Goal: Task Accomplishment & Management: Use online tool/utility

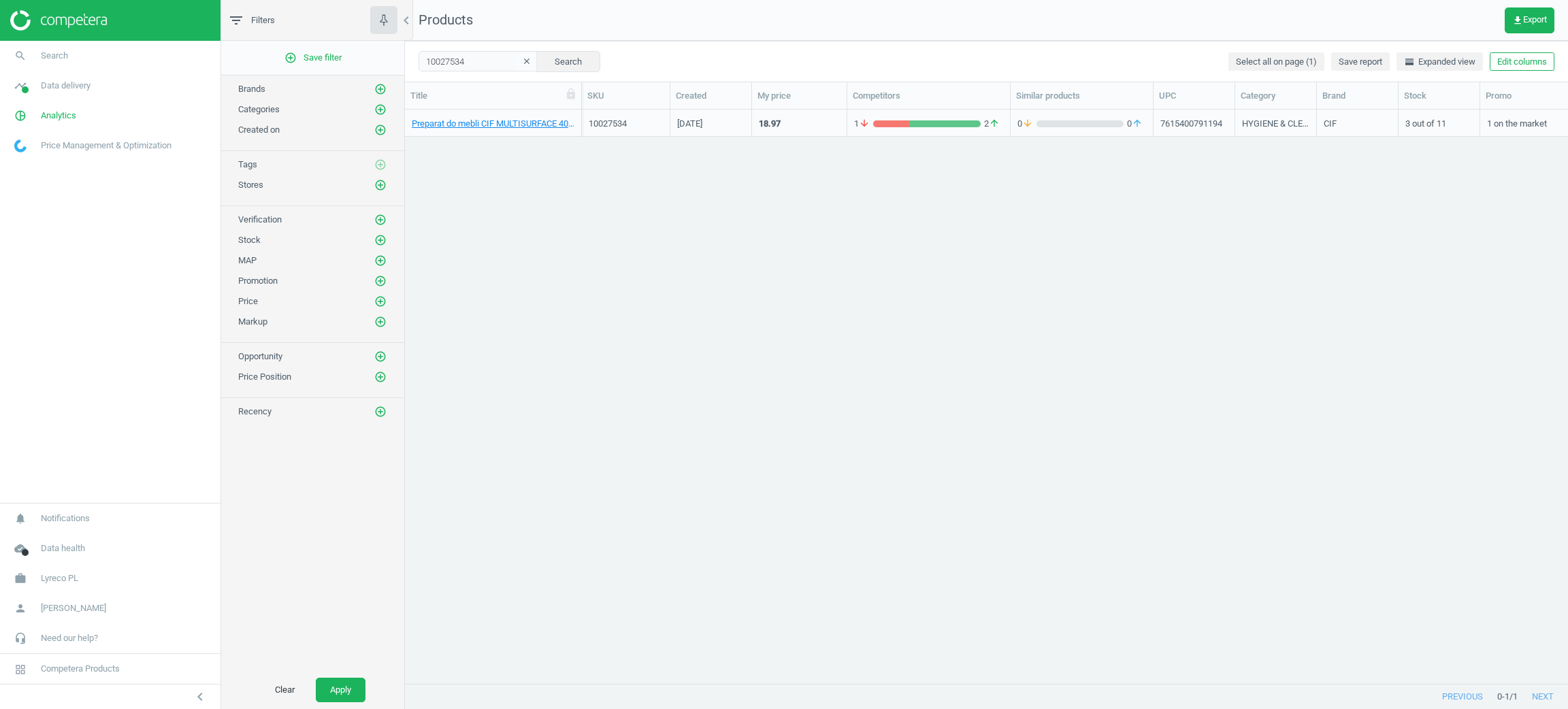
scroll to position [15, 16]
click at [79, 581] on link "work Lyreco PL" at bounding box center [110, 578] width 220 height 30
click at [24, 534] on span "Switch campaign" at bounding box center [45, 538] width 60 height 11
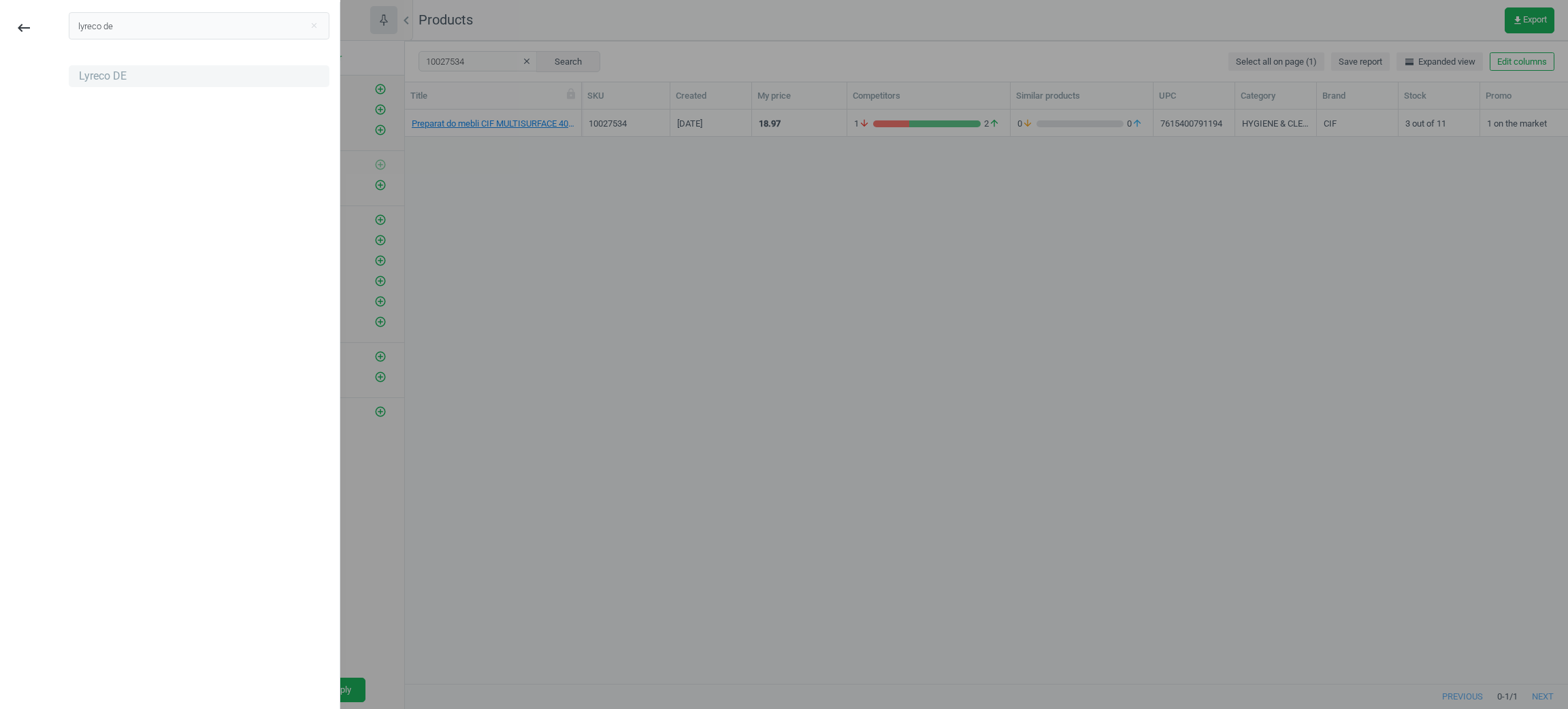
type input "lyreco de"
click at [101, 80] on div "Lyreco DE" at bounding box center [103, 76] width 48 height 15
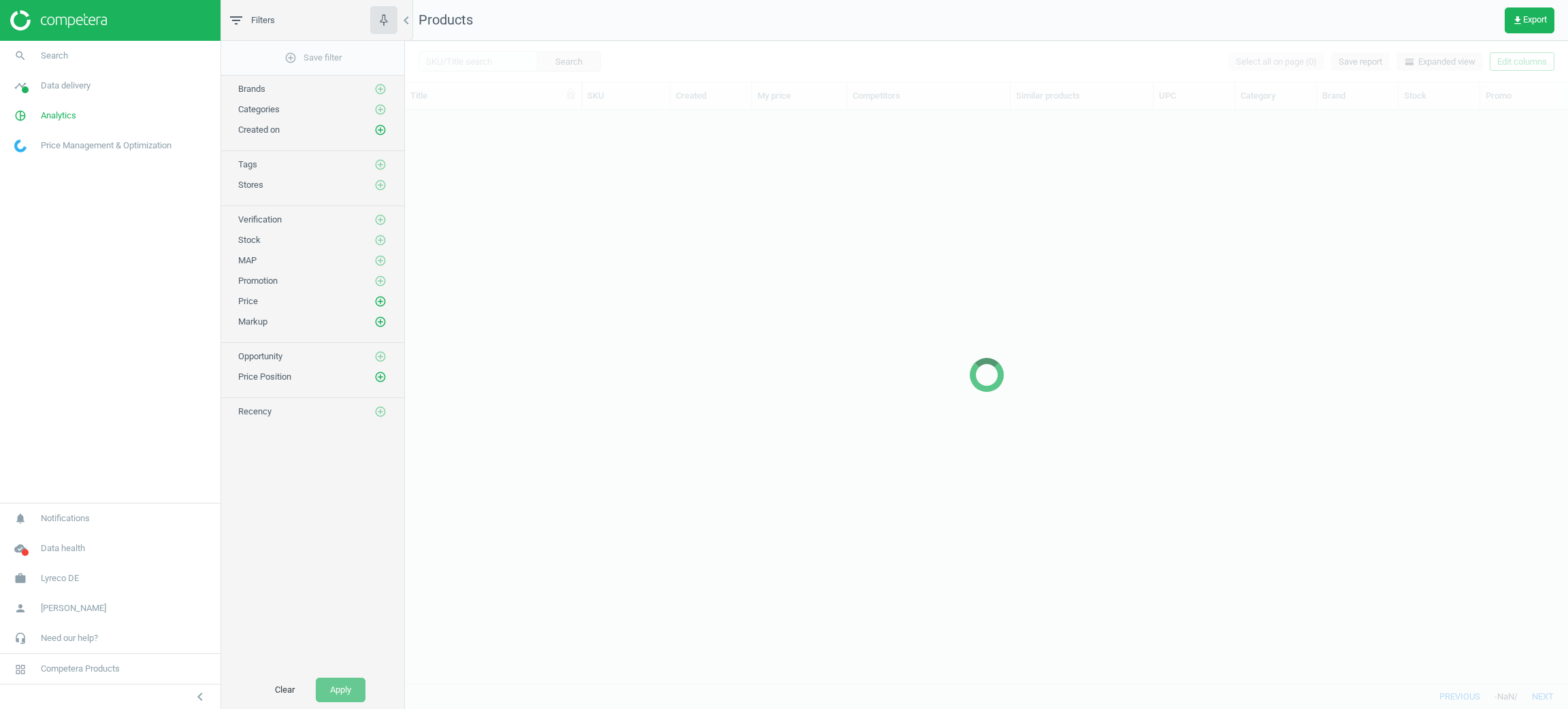
scroll to position [542, 1147]
click at [472, 56] on div at bounding box center [986, 375] width 1163 height 668
click at [468, 64] on div at bounding box center [986, 375] width 1163 height 668
click at [544, 52] on div at bounding box center [986, 375] width 1163 height 668
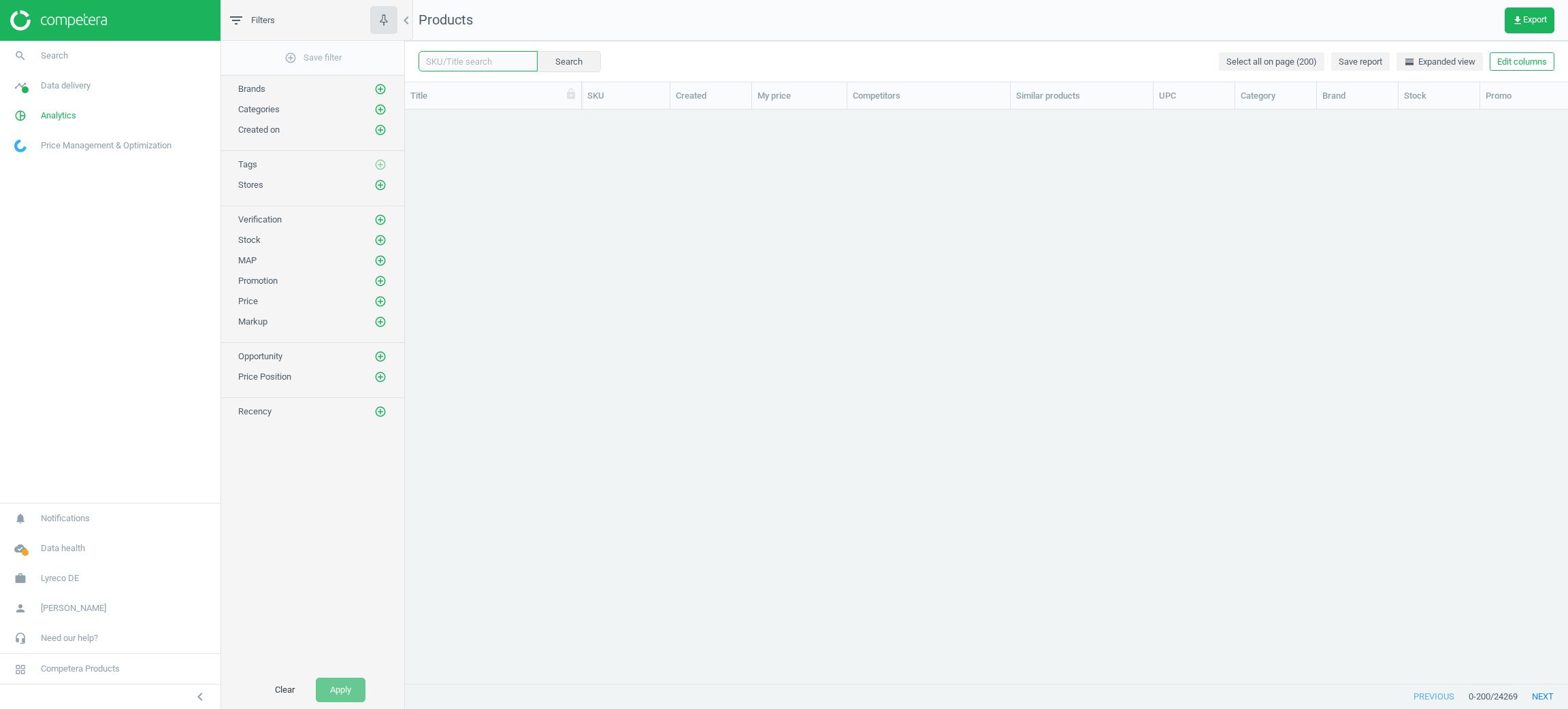
click at [508, 60] on input "text" at bounding box center [478, 61] width 119 height 21
paste input "9125615"
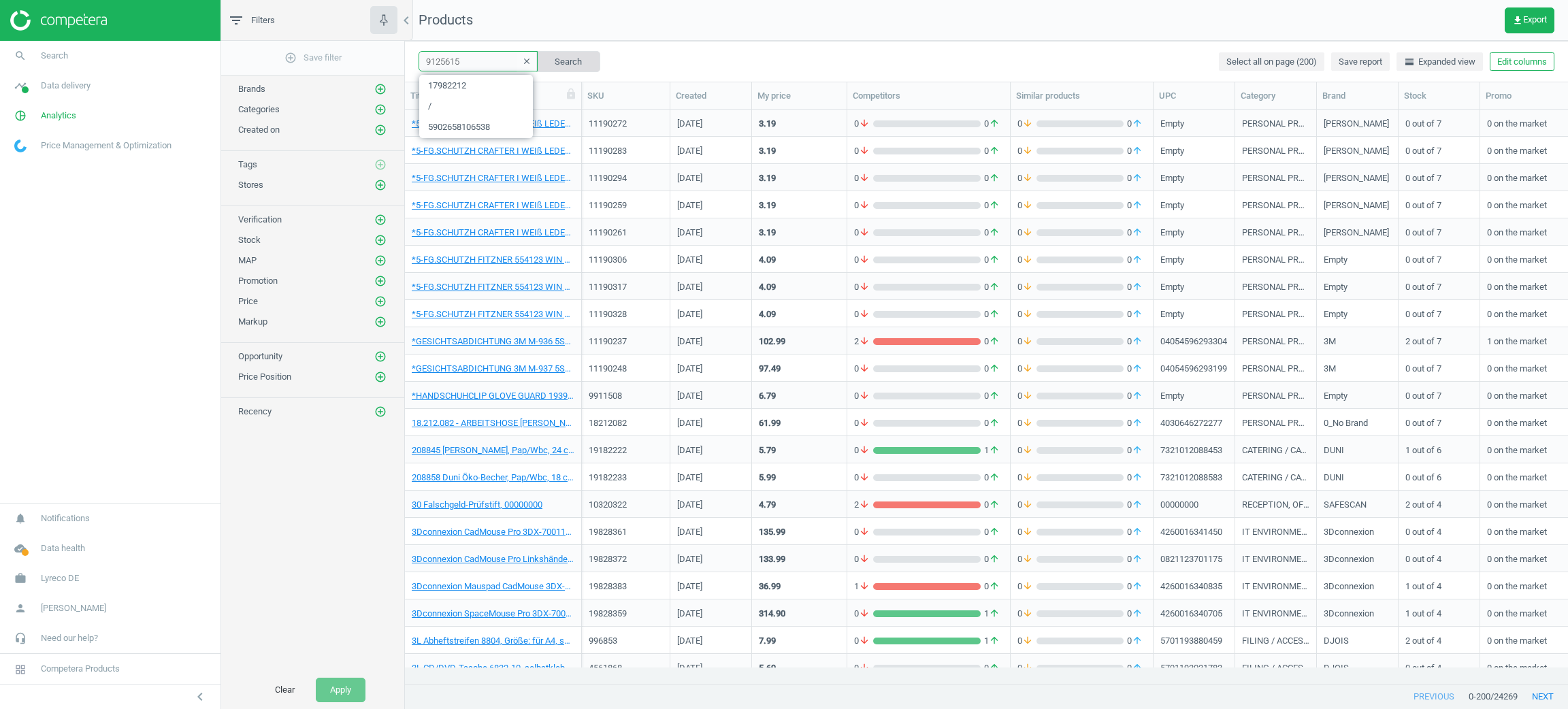
type input "9125615"
click at [556, 65] on button "Search" at bounding box center [568, 61] width 64 height 21
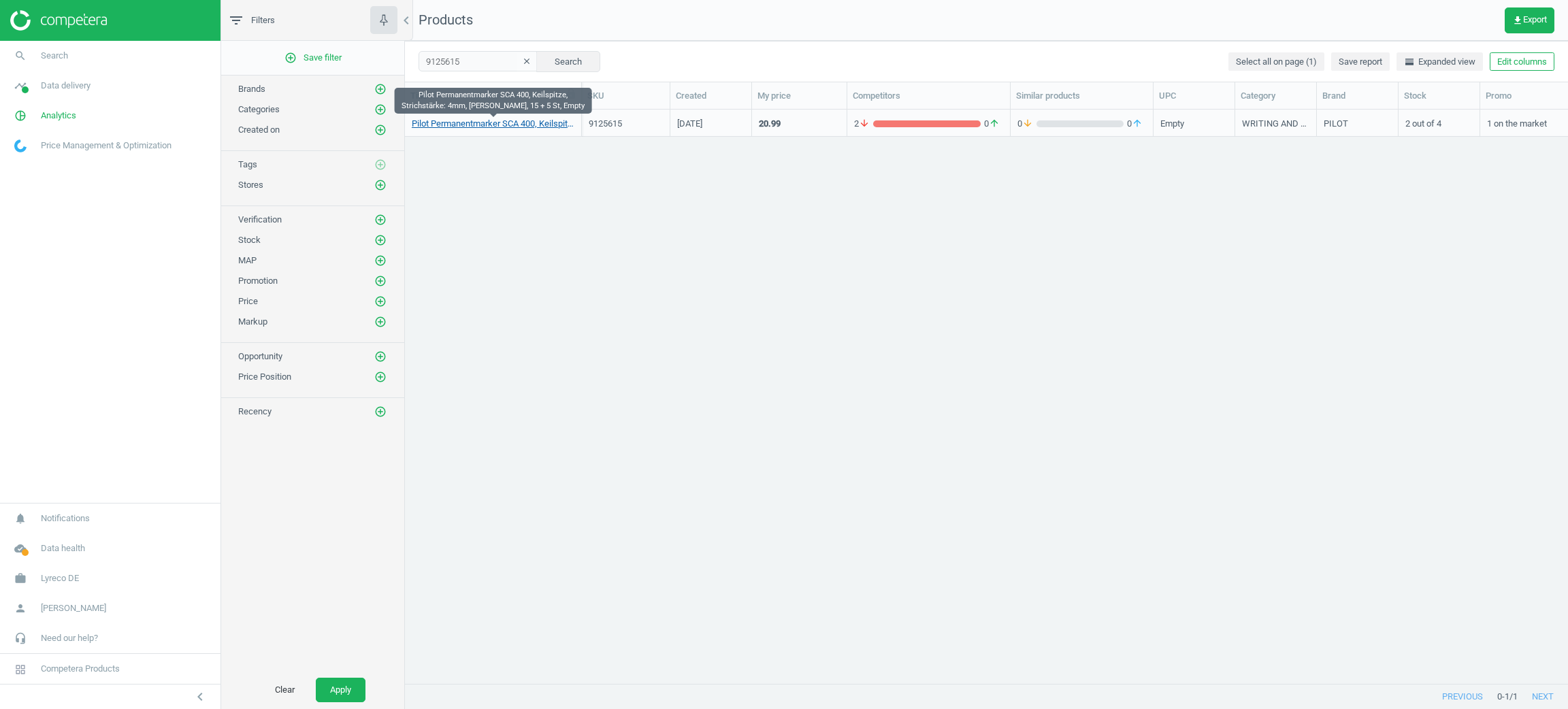
click at [525, 118] on link "Pilot Permanentmarker SCA 400, Keilspitze, Strichstärke: 4mm, schwarz, 15 + 5 S…" at bounding box center [493, 123] width 163 height 12
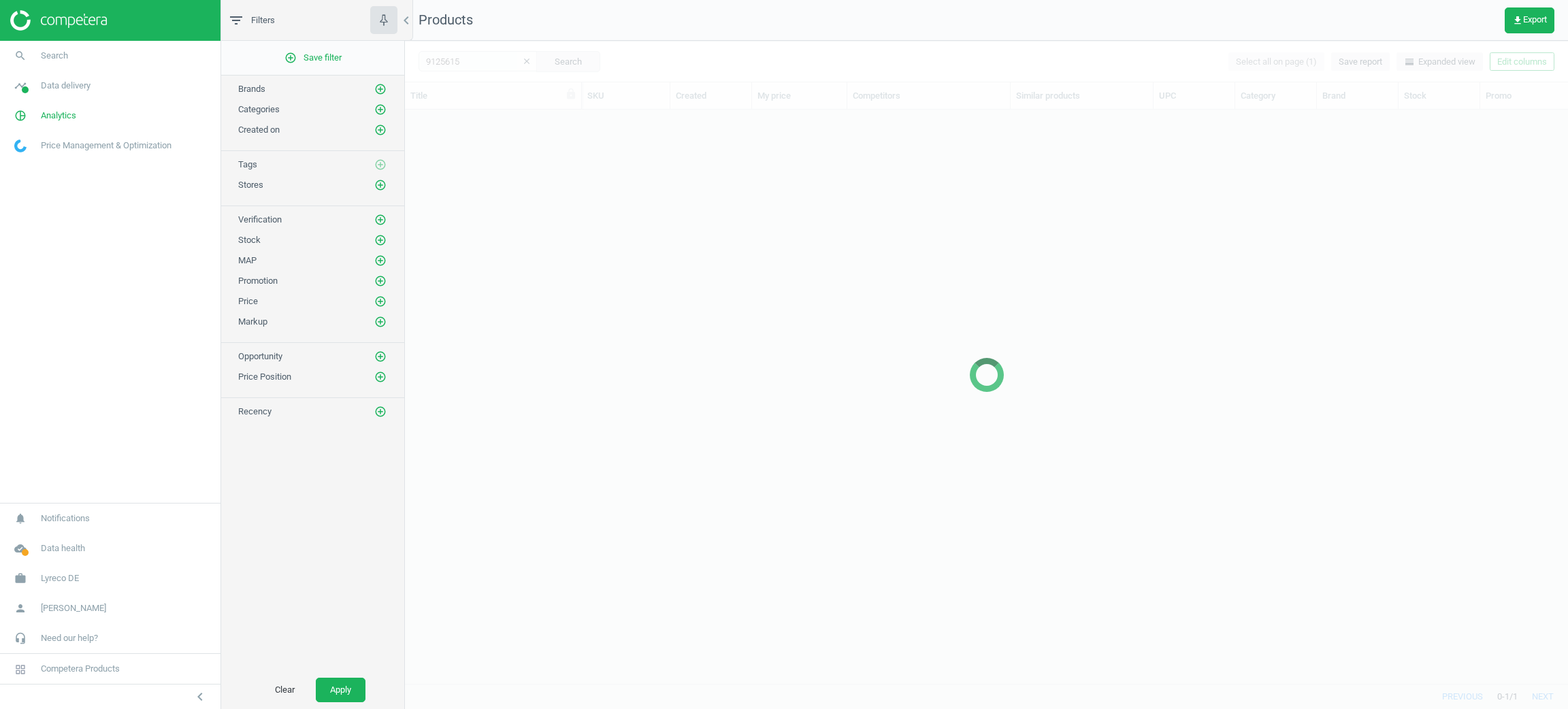
scroll to position [542, 1147]
click at [1532, 15] on span "get_app Export" at bounding box center [1529, 20] width 35 height 11
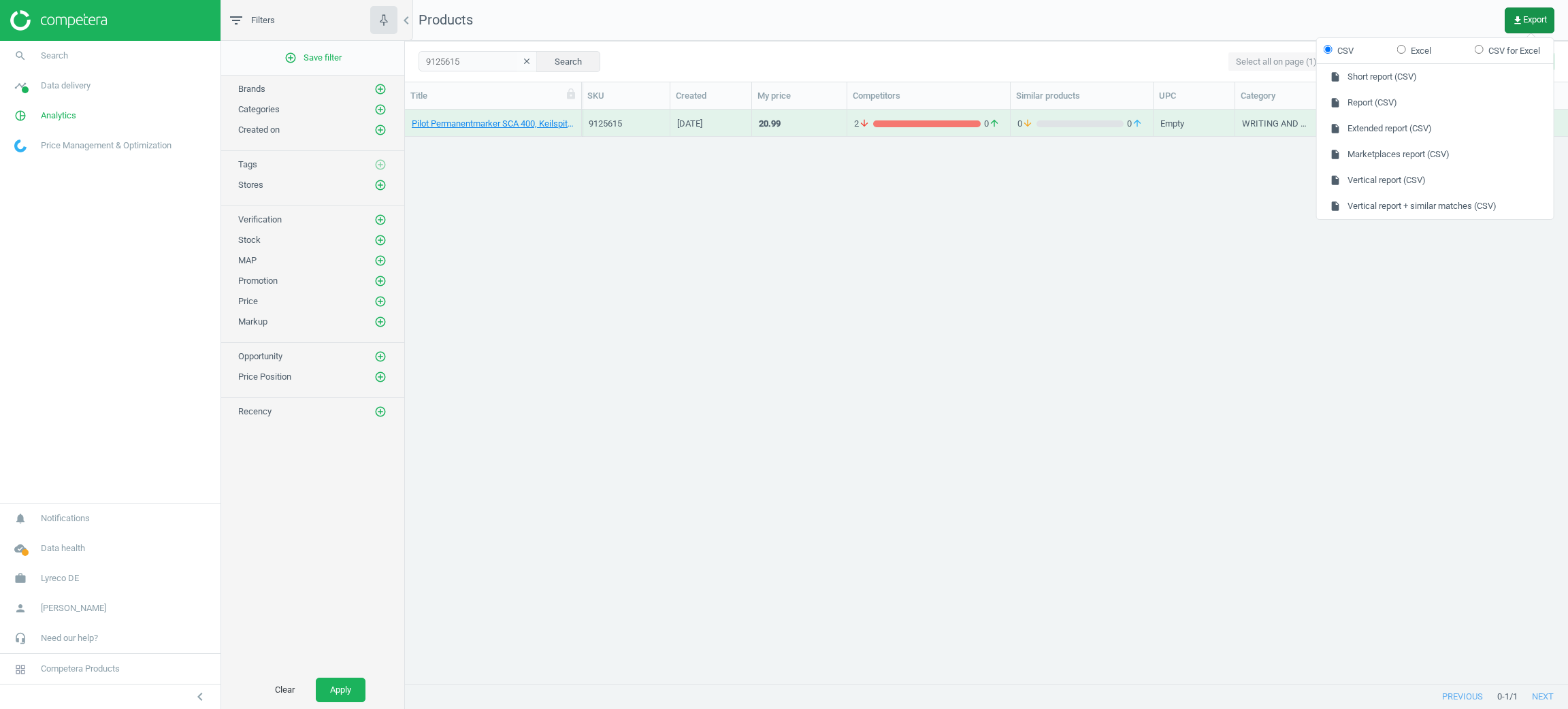
click at [1532, 15] on span "get_app Export" at bounding box center [1529, 20] width 35 height 11
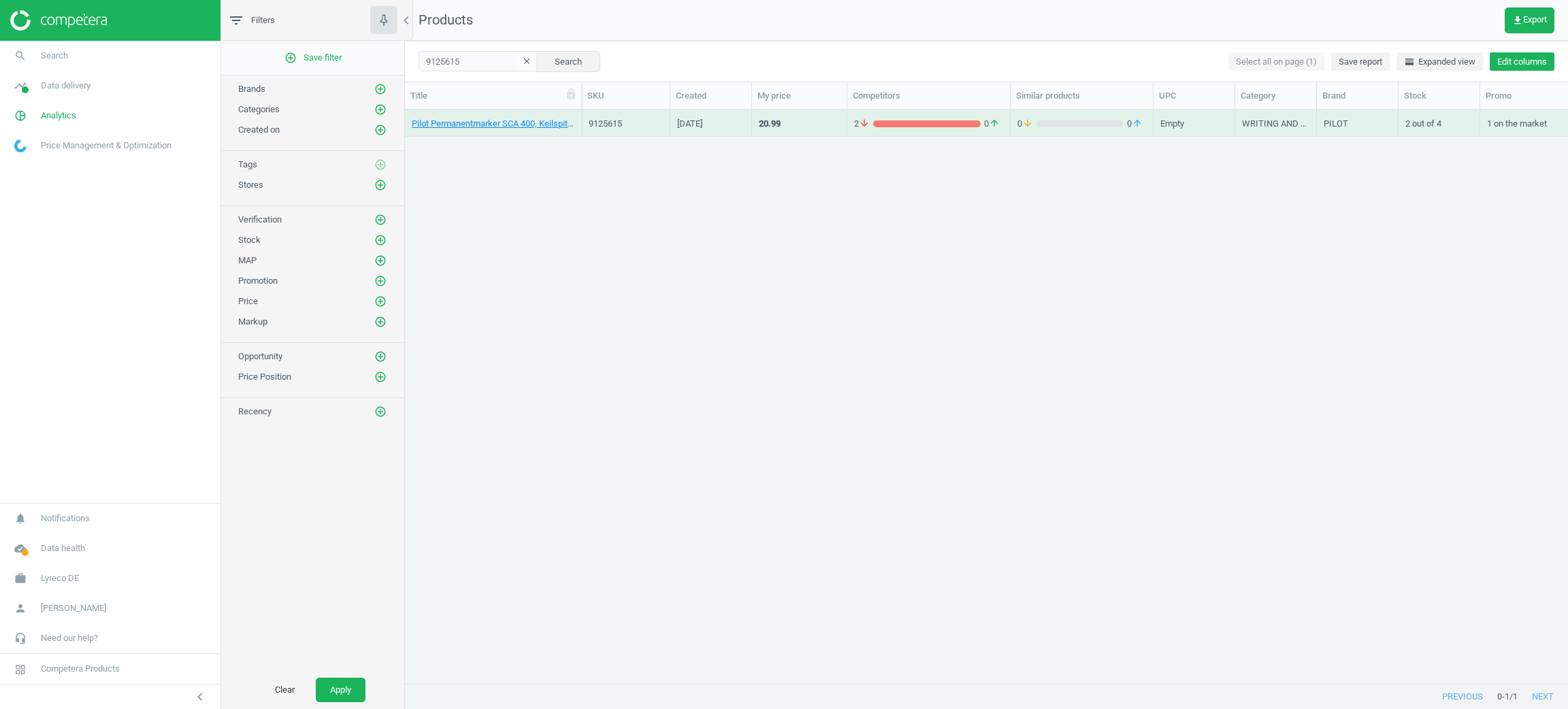
click at [1532, 59] on button "Edit columns" at bounding box center [1522, 61] width 65 height 19
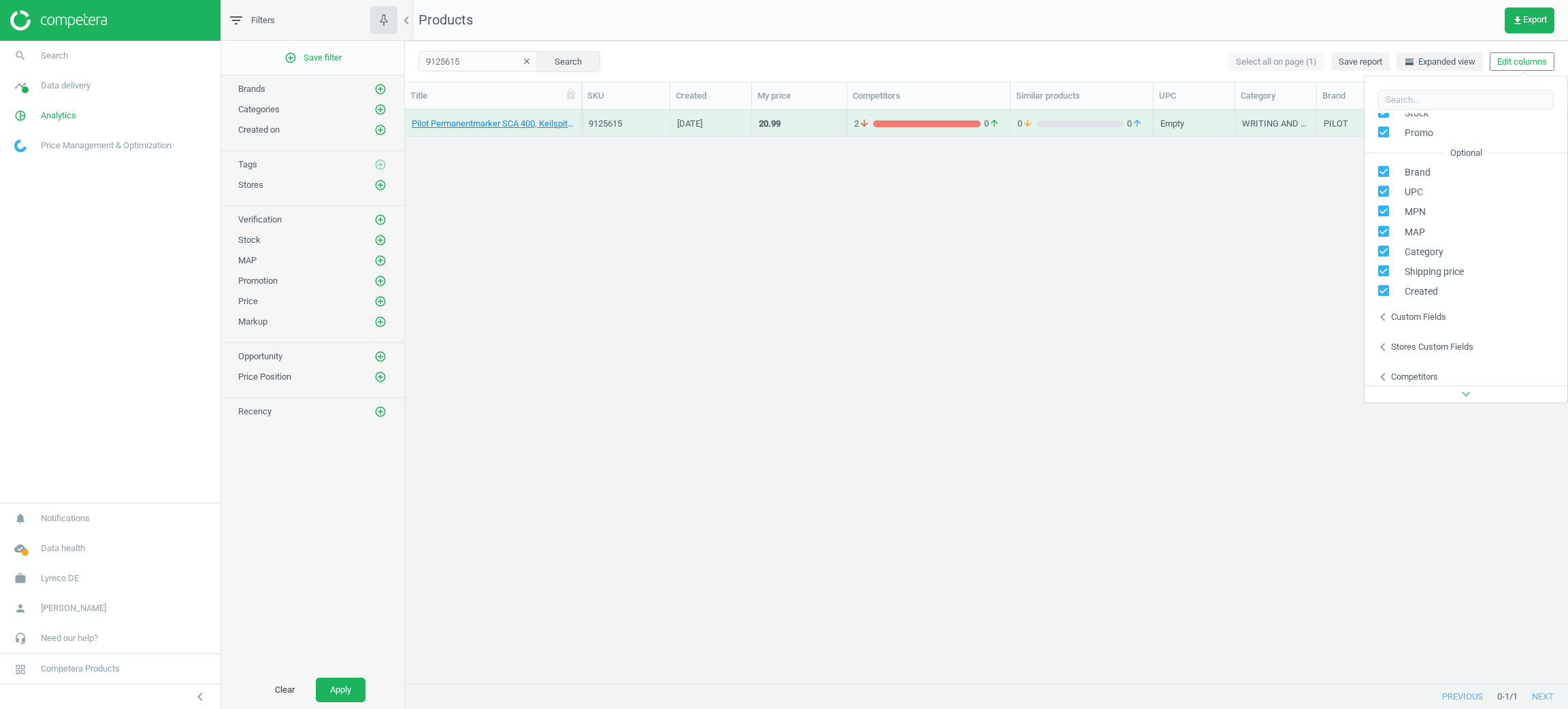
scroll to position [184, 0]
click at [1438, 278] on div "Custom fields" at bounding box center [1418, 280] width 55 height 12
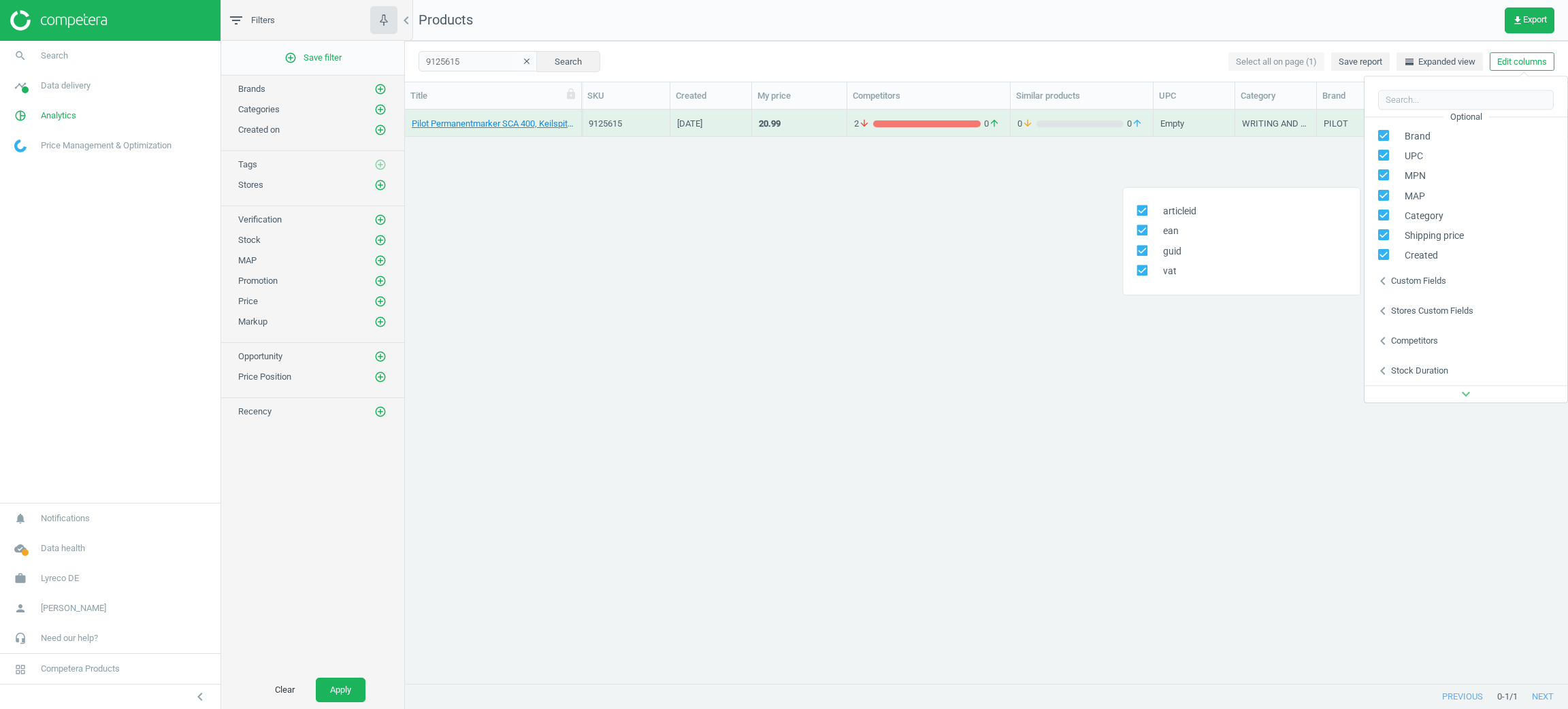
click at [1443, 309] on div "Stores custom fields" at bounding box center [1432, 310] width 83 height 12
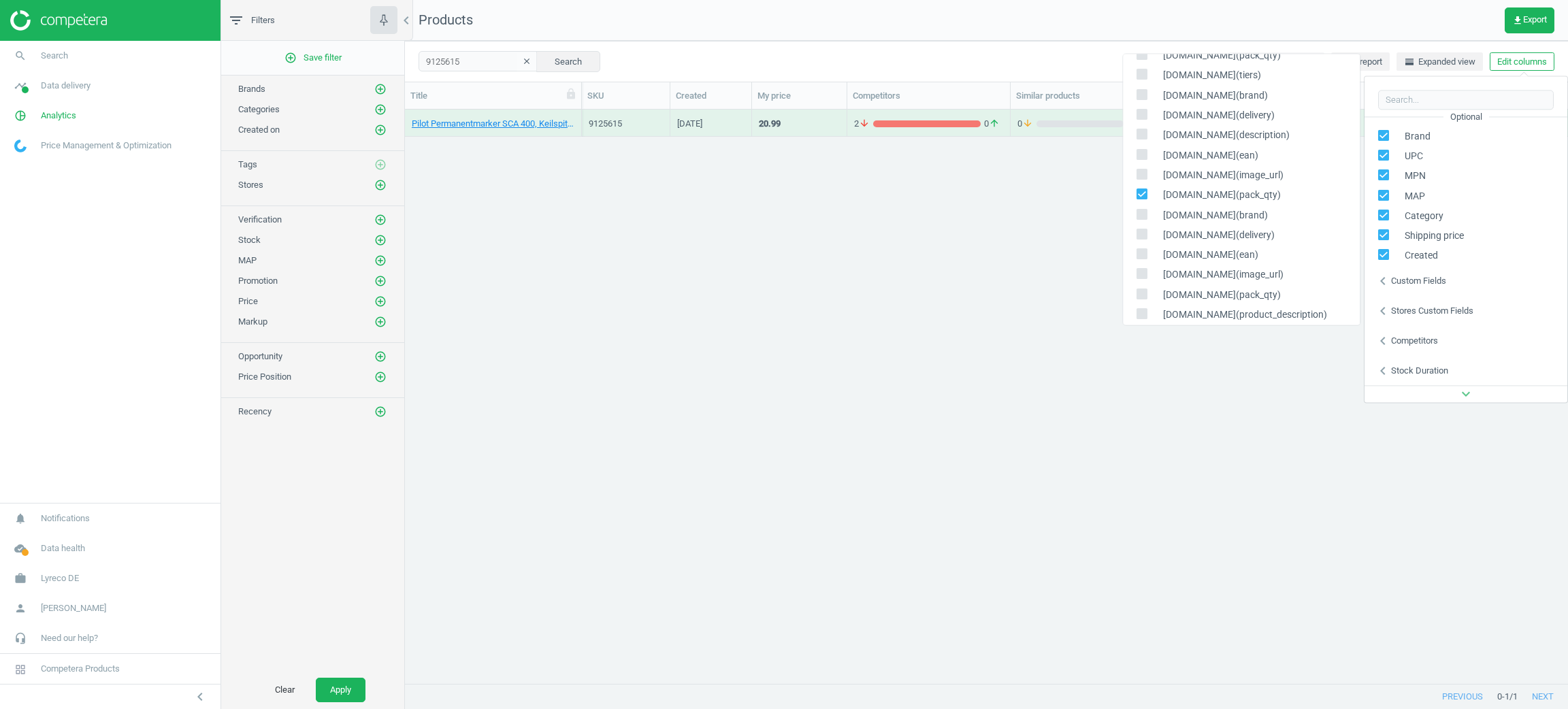
scroll to position [510, 0]
click at [1142, 203] on input "checkbox" at bounding box center [1141, 205] width 9 height 9
checkbox input "false"
click at [1137, 236] on input "checkbox" at bounding box center [1141, 237] width 9 height 9
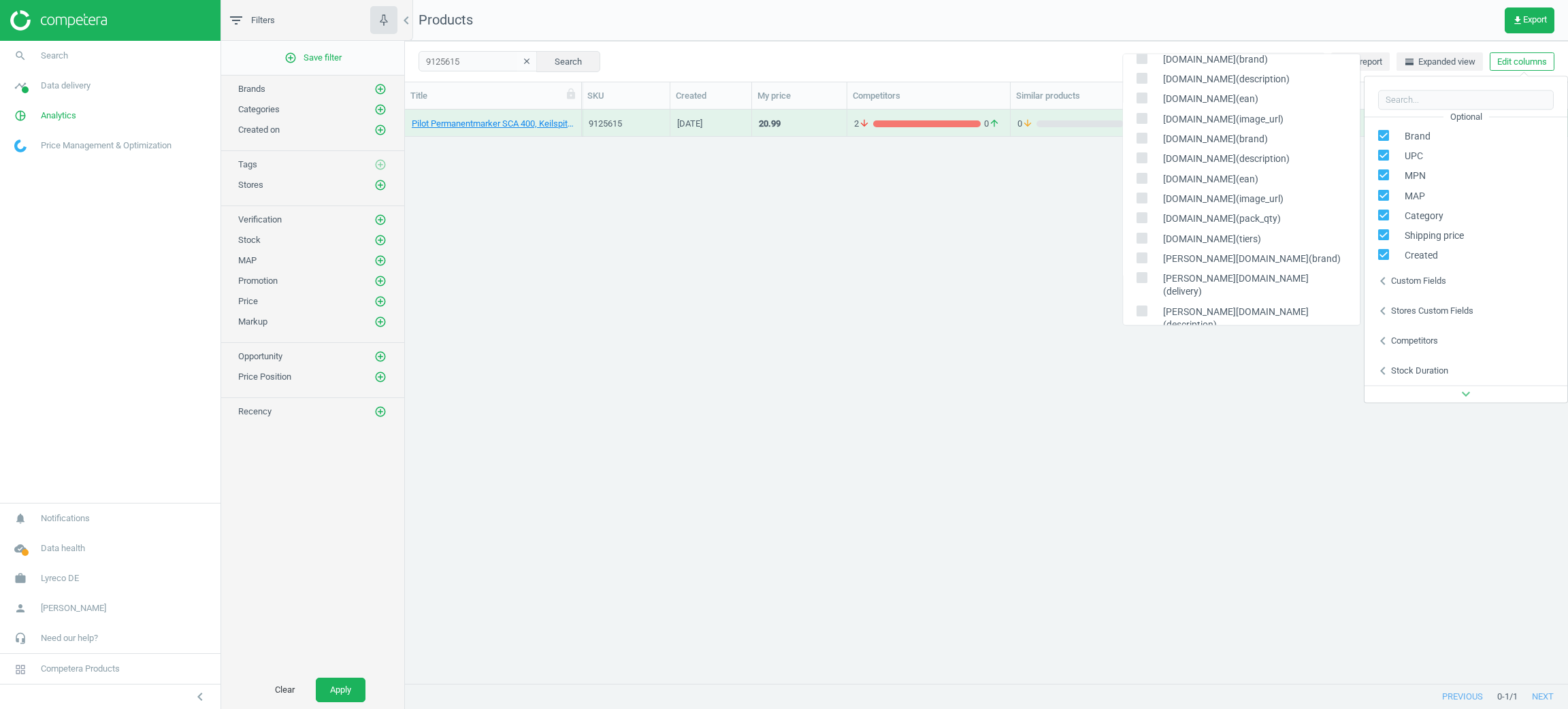
checkbox input "true"
click at [911, 338] on div "Pilot Permanentmarker SCA 400, Keilspitze, Strichstärke: 4mm, schwarz, 15 + 5 S…" at bounding box center [986, 388] width 1163 height 558
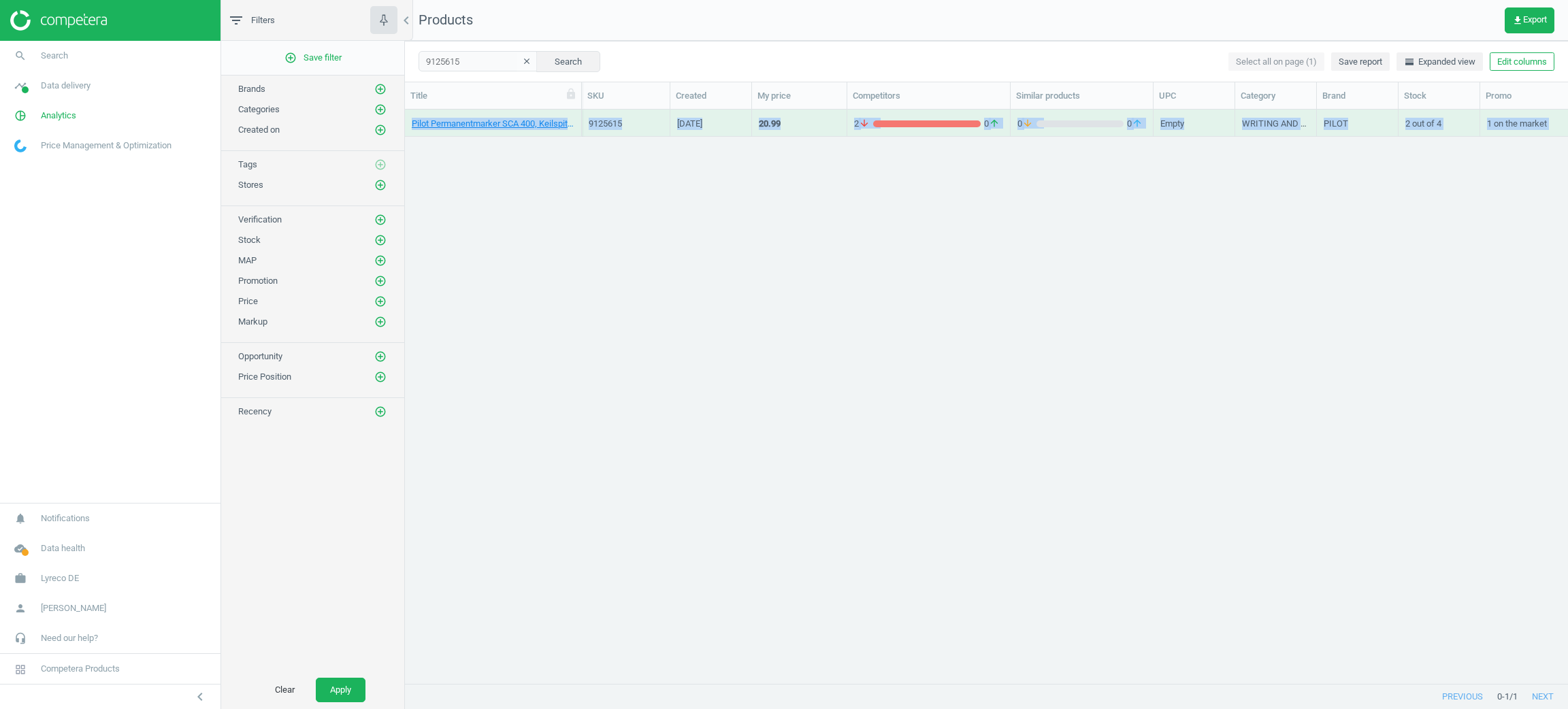
drag, startPoint x: 1048, startPoint y: 667, endPoint x: 1148, endPoint y: 673, distance: 100.2
click at [1148, 673] on div "Title SKU Created My price Competitors Similar products UPC Category Brand Stoc…" at bounding box center [986, 384] width 1163 height 602
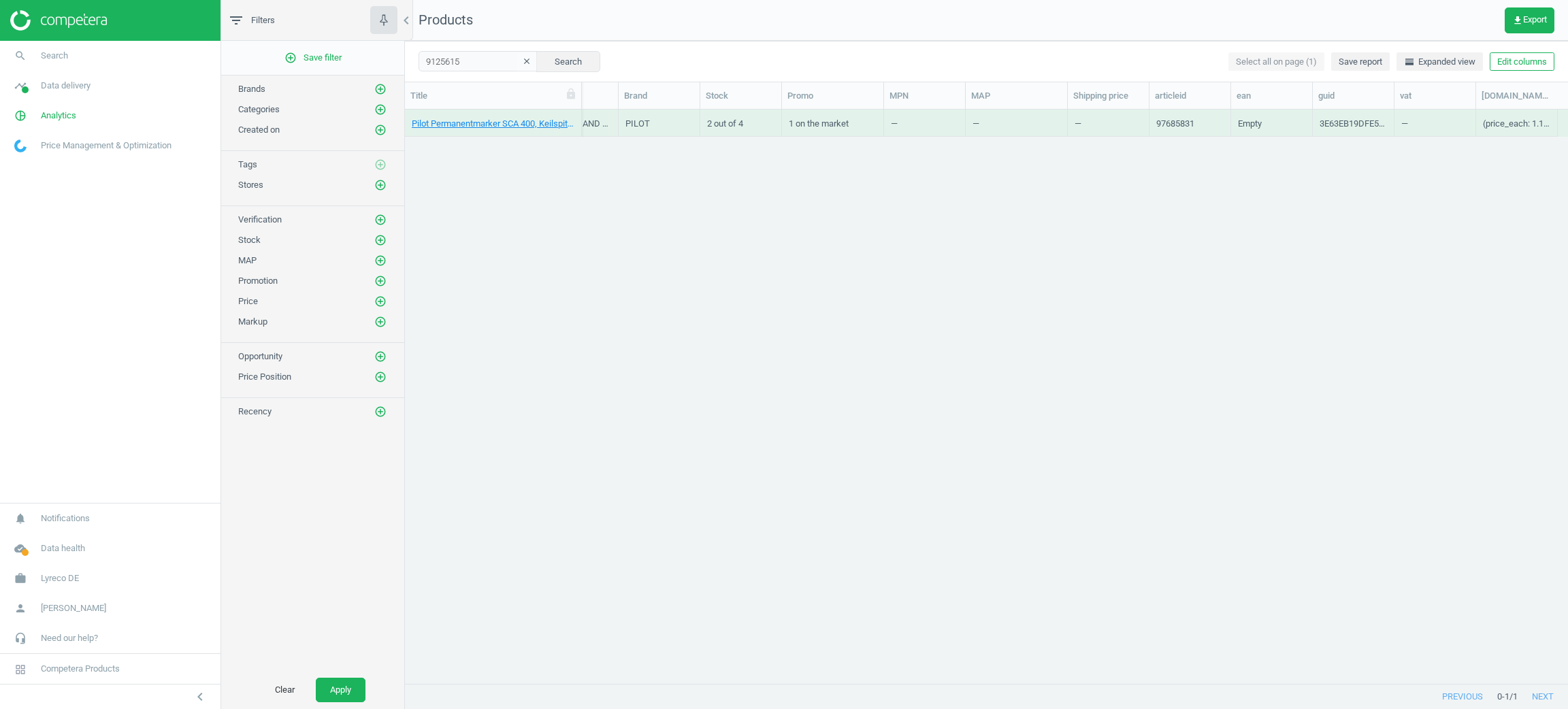
click at [1275, 395] on div "Pilot Permanentmarker SCA 400, Keilspitze, Strichstärke: 4mm, schwarz, 15 + 5 S…" at bounding box center [986, 388] width 1163 height 558
drag, startPoint x: 1228, startPoint y: 92, endPoint x: 1479, endPoint y: 134, distance: 254.5
click at [1479, 134] on div "Title SKU Created My price Competitors Similar products UPC Category Brand Stoc…" at bounding box center [986, 384] width 1163 height 602
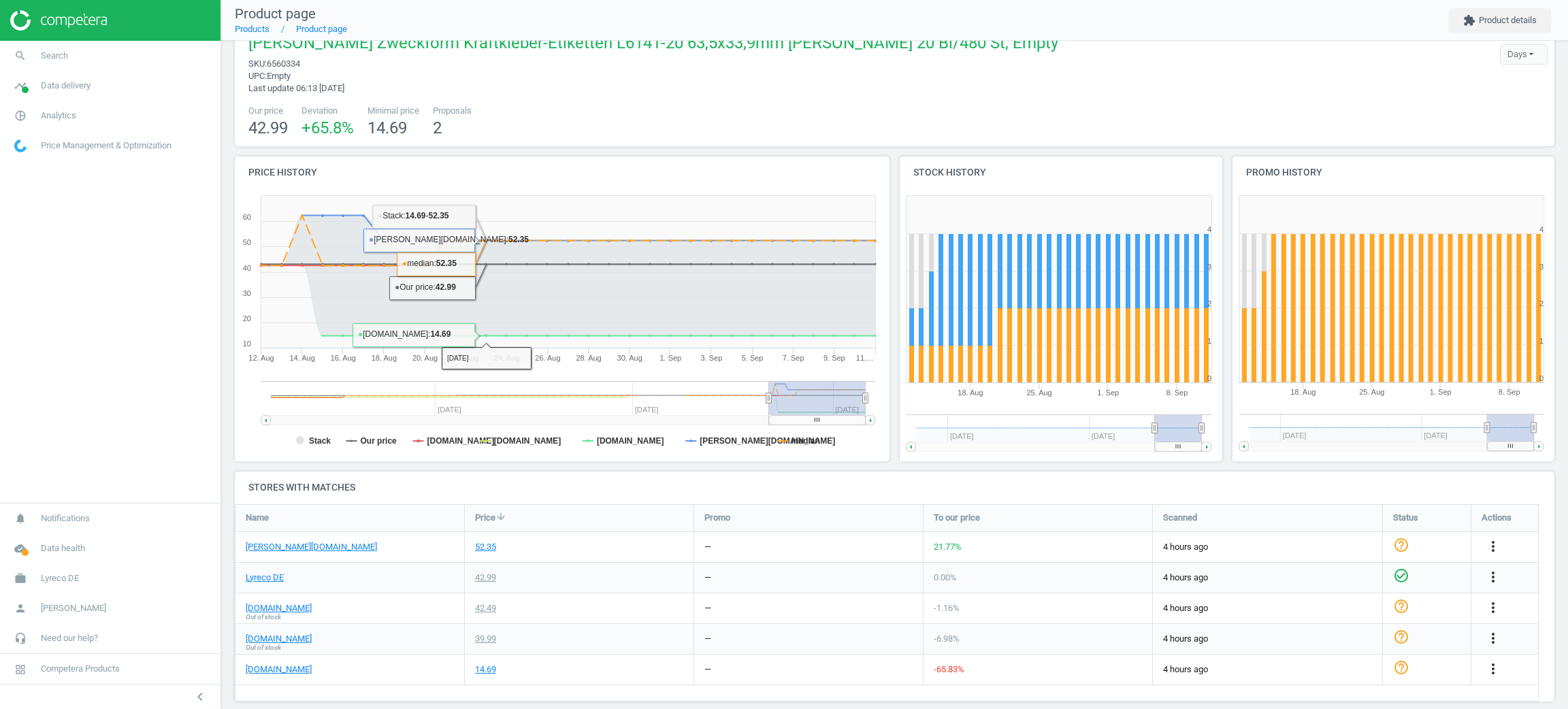
scroll to position [45, 0]
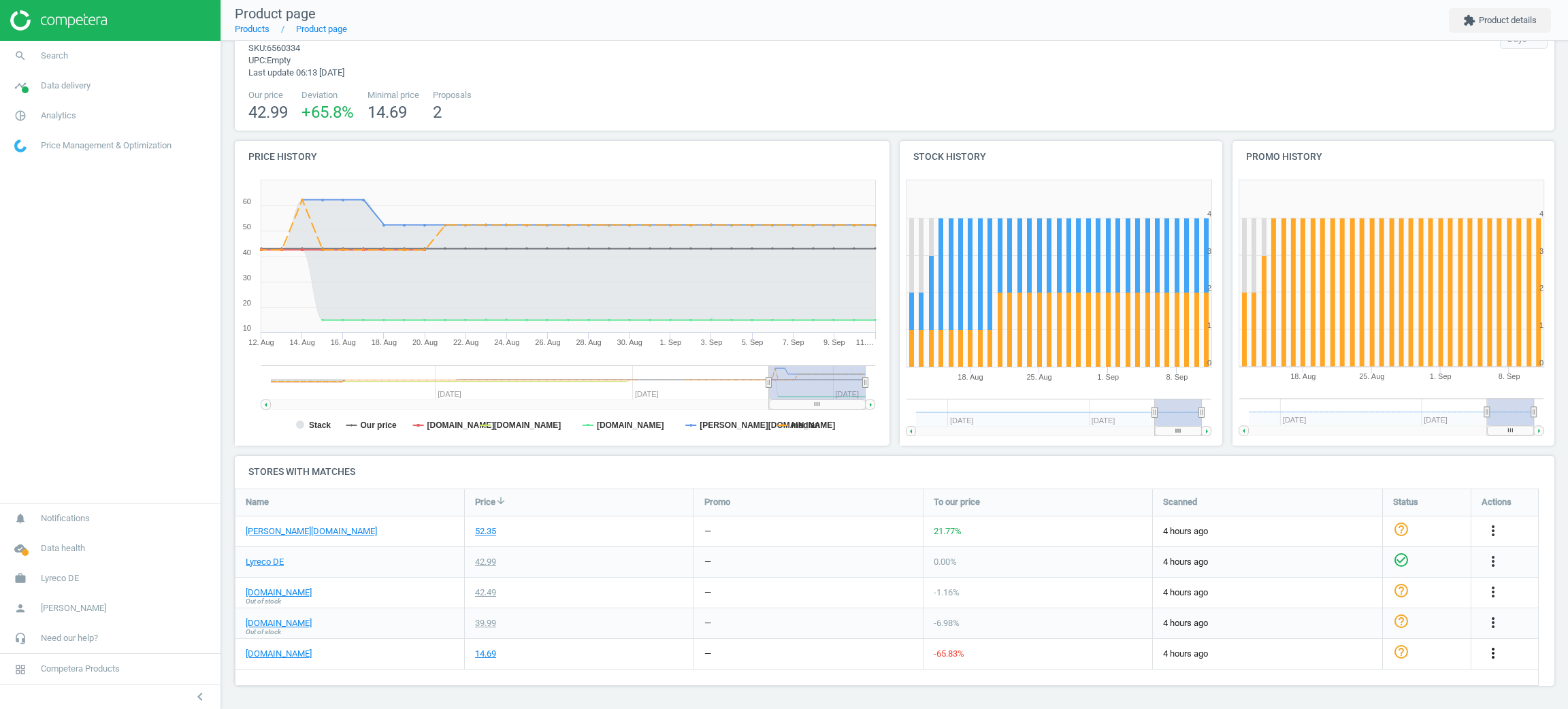
click at [1494, 657] on icon "more_vert" at bounding box center [1494, 654] width 17 height 17
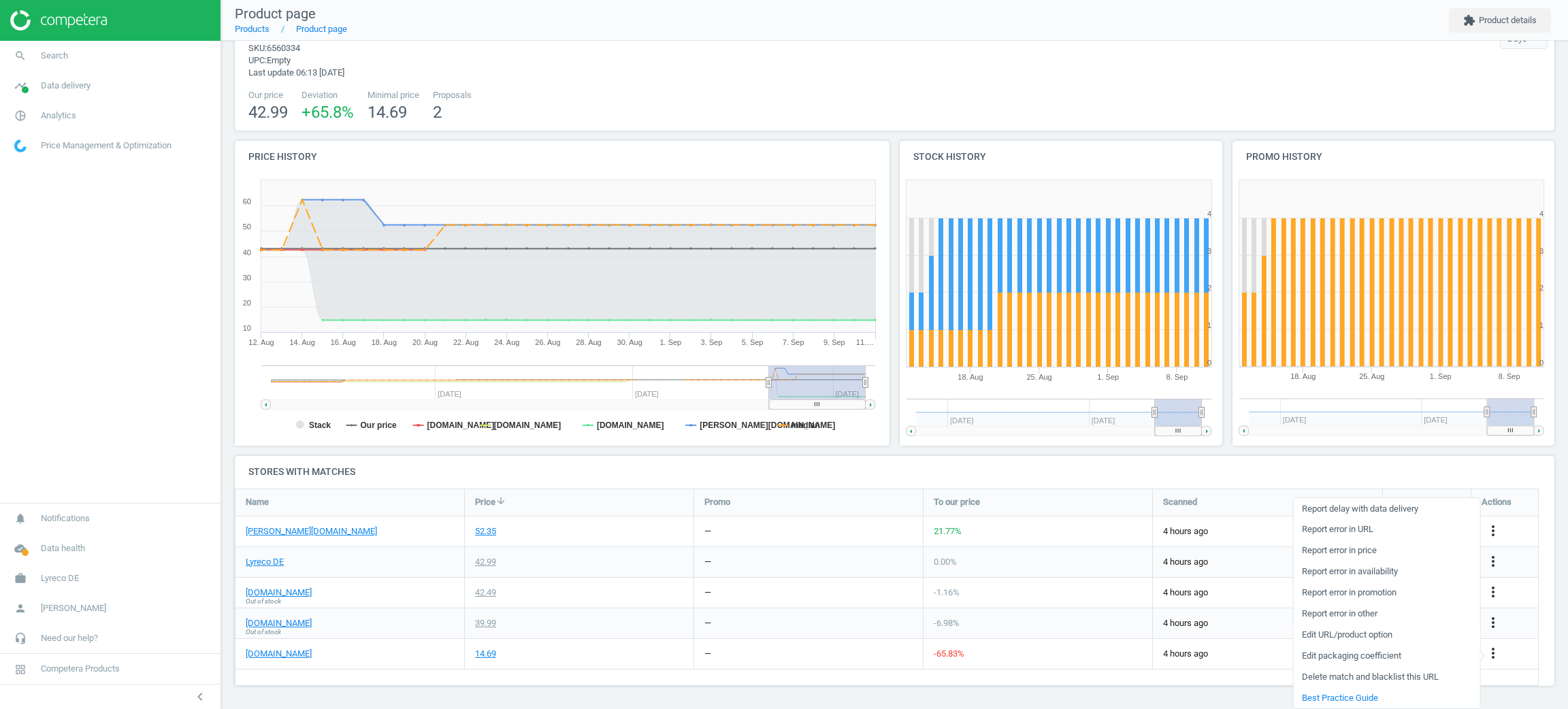
click at [1356, 635] on link "Edit URL/product option" at bounding box center [1386, 634] width 186 height 21
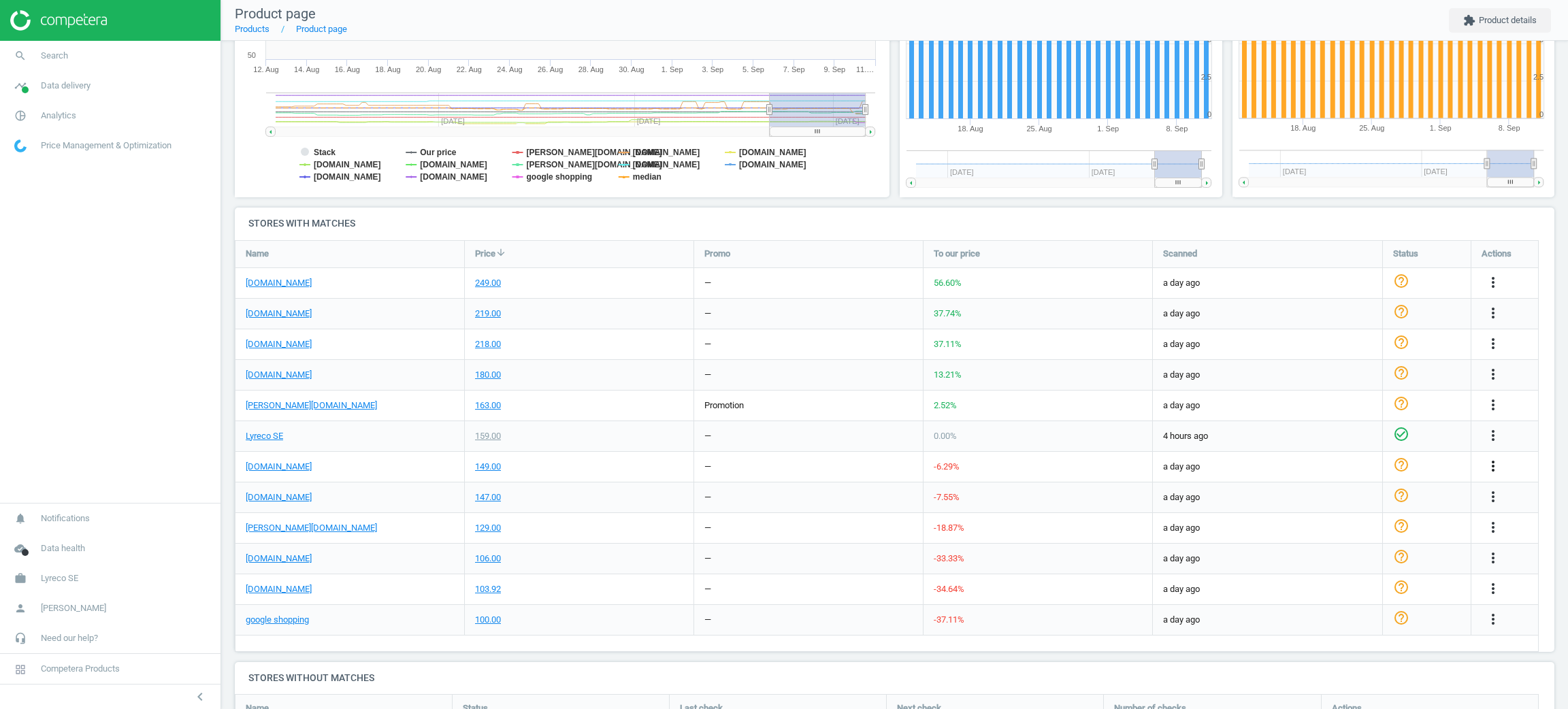
click at [1493, 464] on icon "more_vert" at bounding box center [1494, 466] width 17 height 17
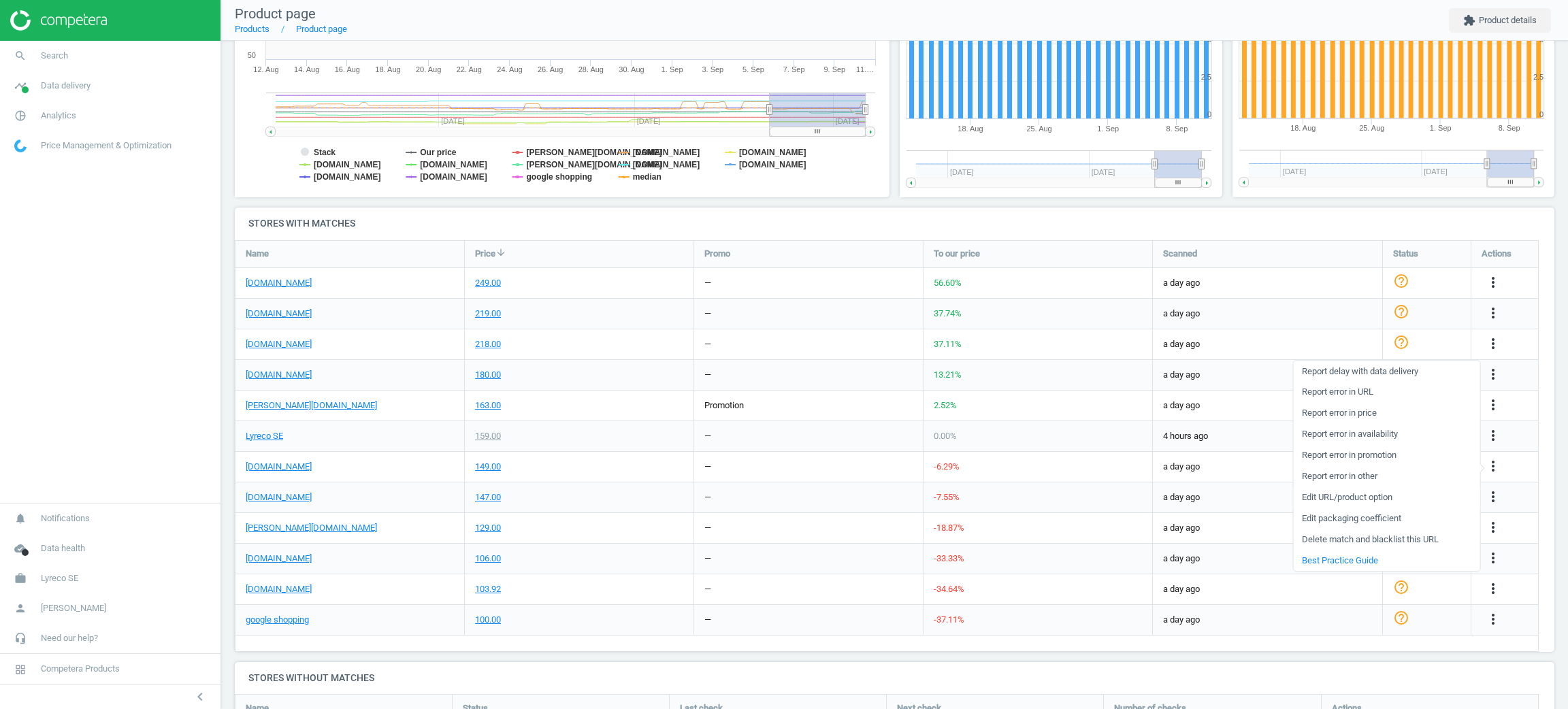
click at [1378, 496] on link "Edit URL/product option" at bounding box center [1386, 497] width 186 height 21
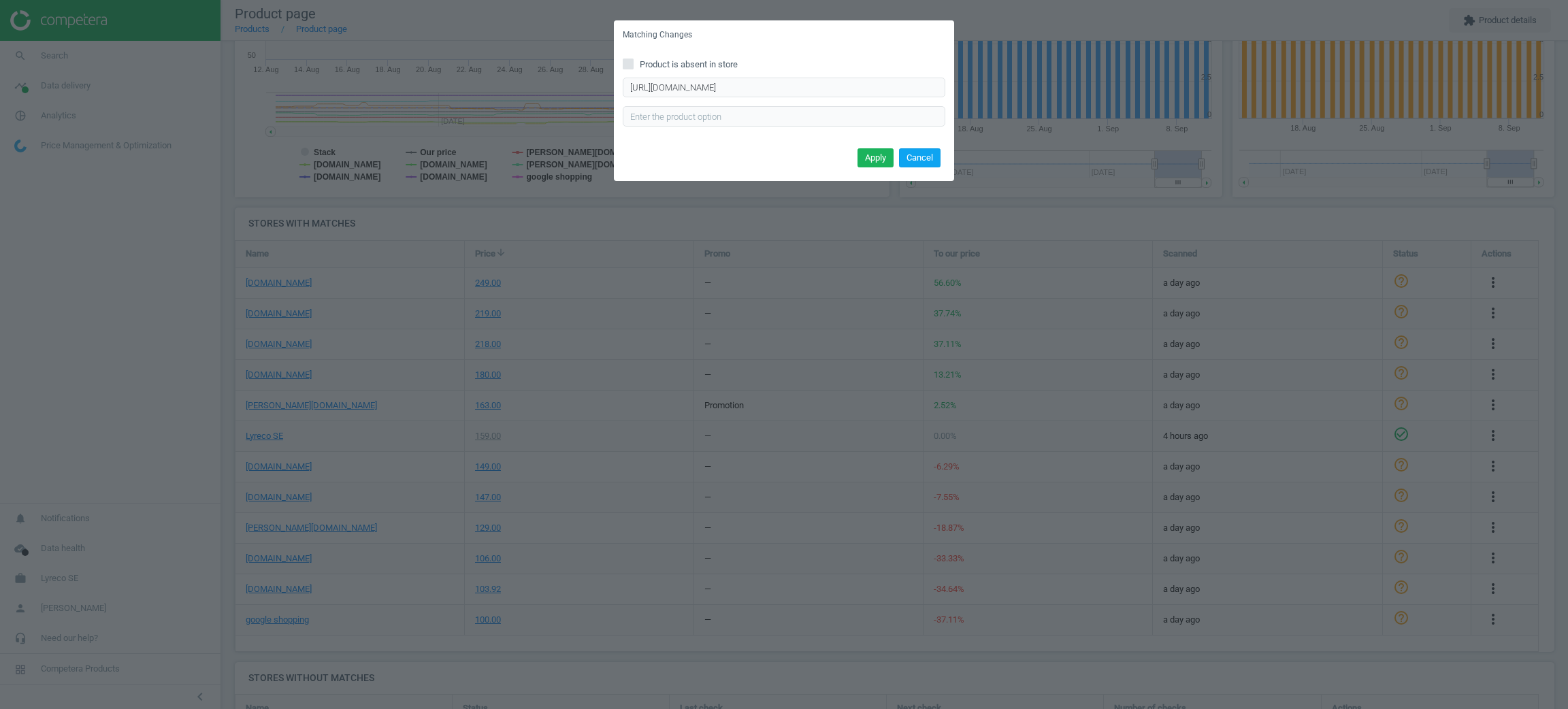
click at [913, 156] on button "Cancel" at bounding box center [919, 157] width 41 height 19
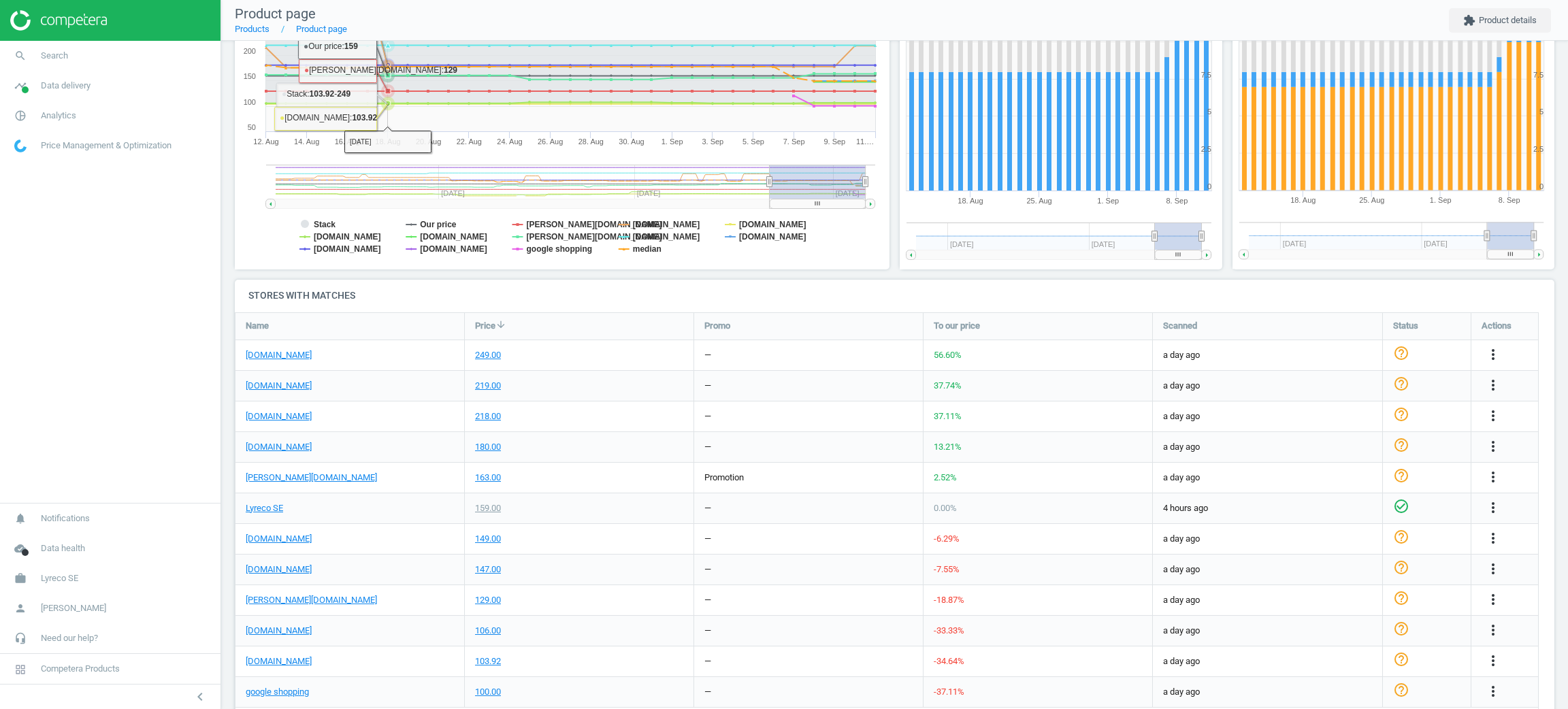
scroll to position [204, 0]
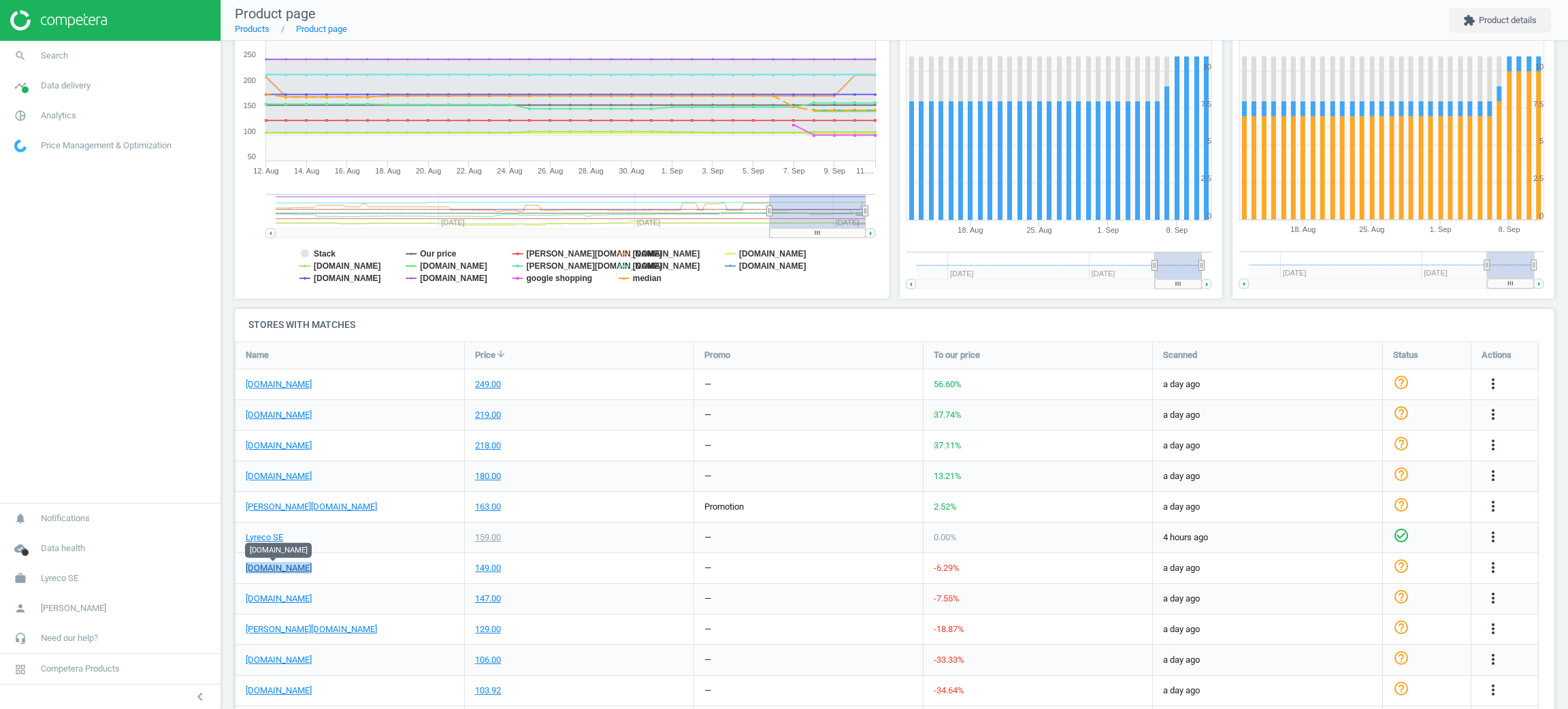
drag, startPoint x: 335, startPoint y: 566, endPoint x: 247, endPoint y: 568, distance: 88.0
click at [247, 568] on div "packoplock.se" at bounding box center [350, 568] width 228 height 30
copy link "packoplock.se"
click at [67, 569] on link "work Lyreco SE" at bounding box center [110, 578] width 220 height 30
click at [71, 534] on span "Switch campaign" at bounding box center [45, 538] width 60 height 11
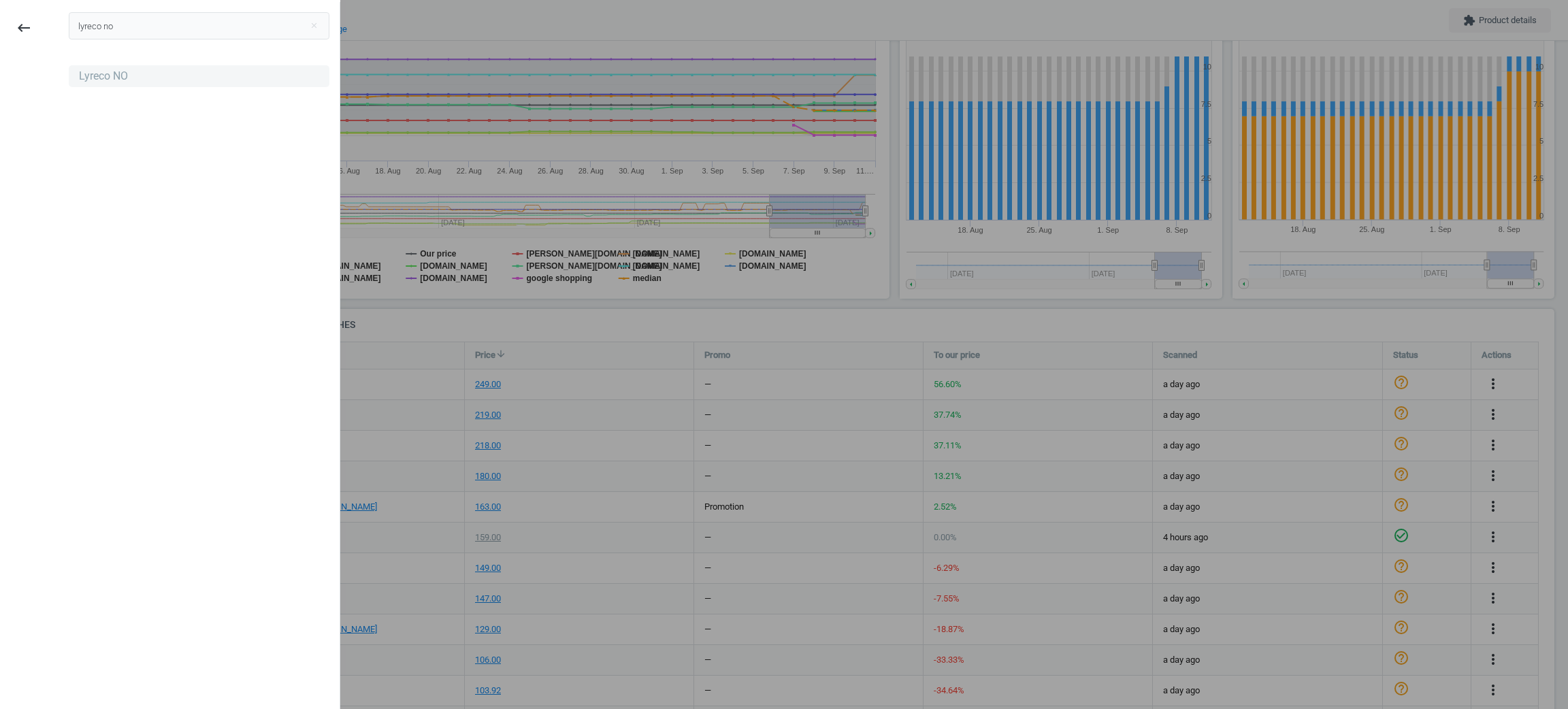
type input "lyreco no"
click at [101, 80] on div "Lyreco NO" at bounding box center [103, 76] width 49 height 15
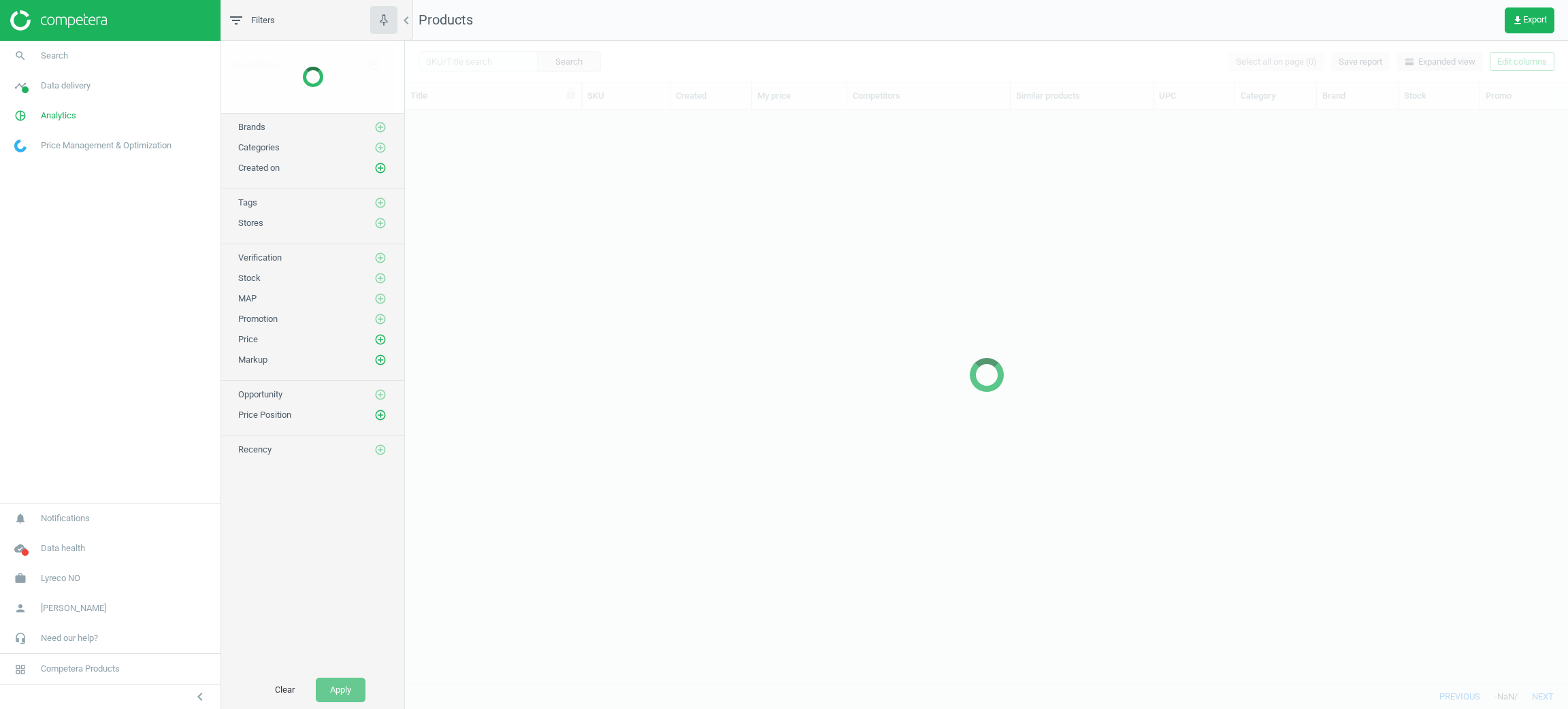
scroll to position [542, 1147]
click at [507, 59] on div at bounding box center [986, 375] width 1163 height 668
click at [485, 61] on div at bounding box center [986, 375] width 1163 height 668
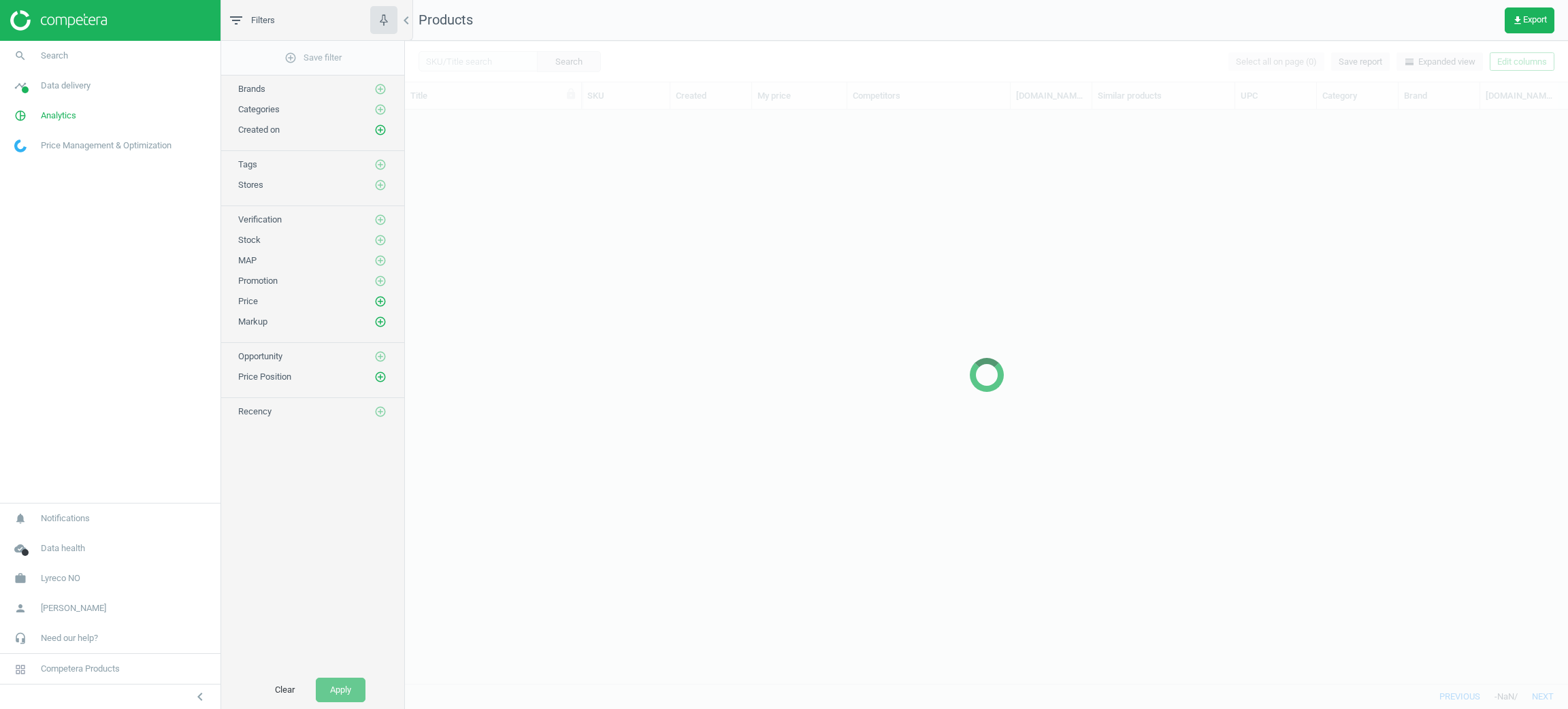
click at [485, 61] on div at bounding box center [986, 375] width 1163 height 668
click at [520, 69] on div at bounding box center [986, 375] width 1163 height 668
click at [496, 60] on div at bounding box center [986, 375] width 1163 height 668
click at [515, 65] on div at bounding box center [986, 375] width 1163 height 668
click at [516, 65] on div at bounding box center [986, 375] width 1163 height 668
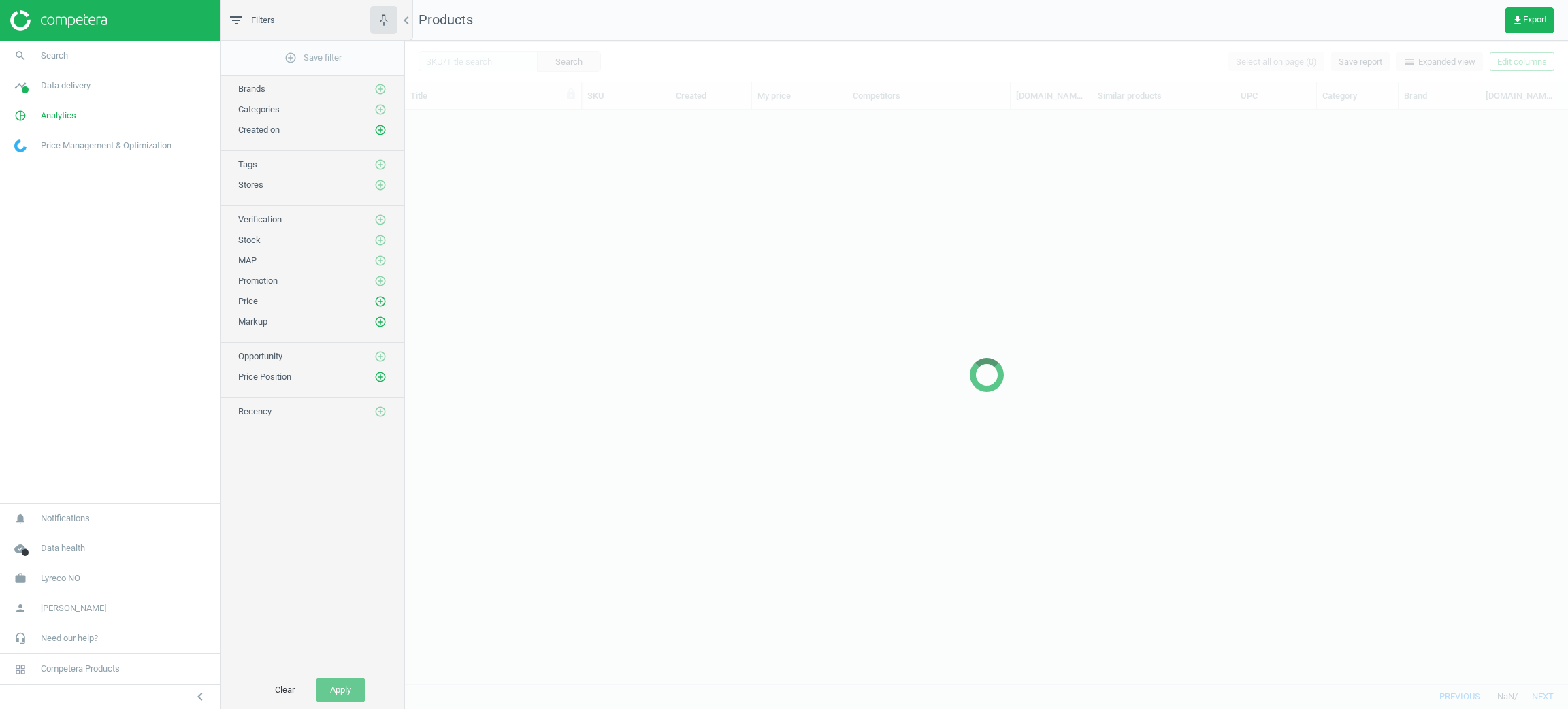
click at [509, 69] on div at bounding box center [986, 375] width 1163 height 668
drag, startPoint x: 509, startPoint y: 69, endPoint x: 496, endPoint y: 61, distance: 15.3
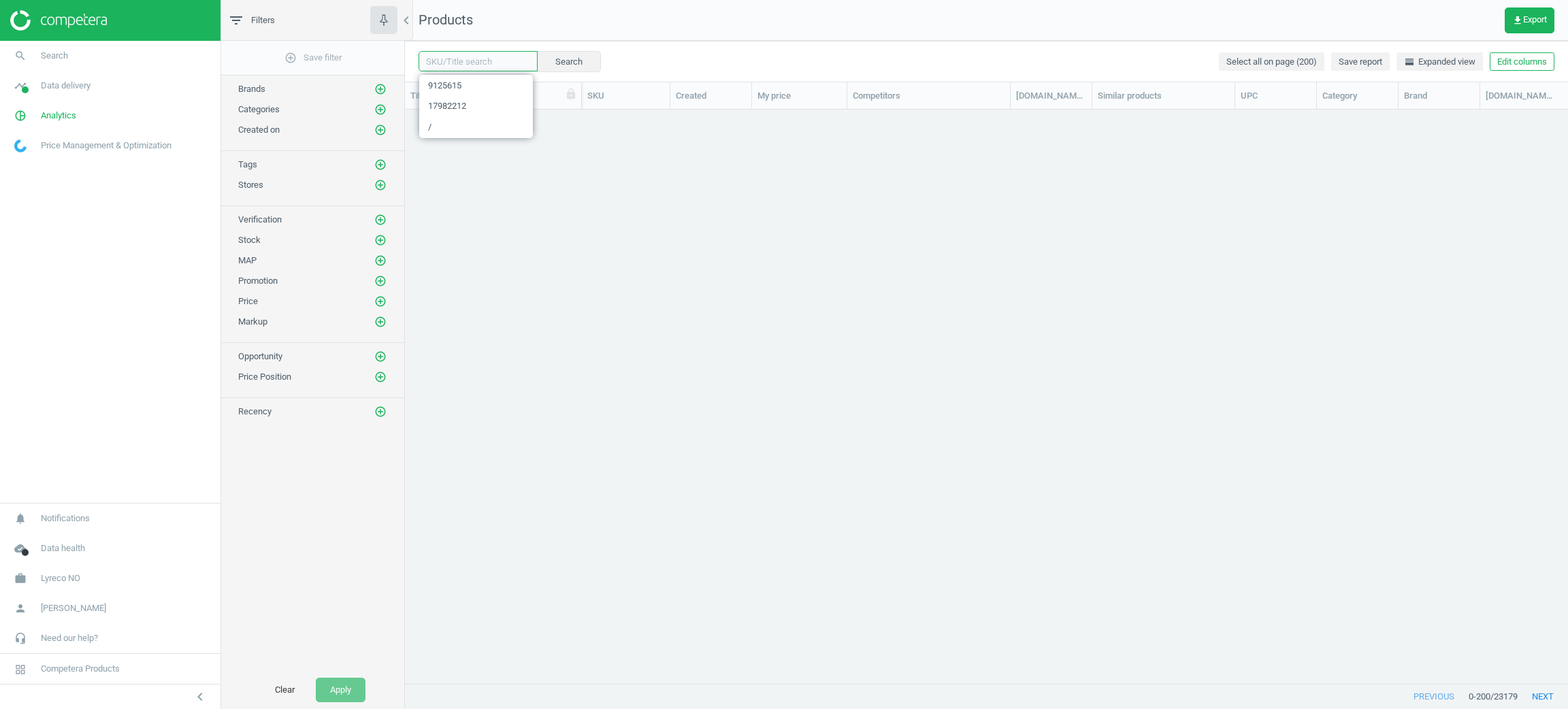
click at [496, 60] on input "text" at bounding box center [478, 61] width 119 height 21
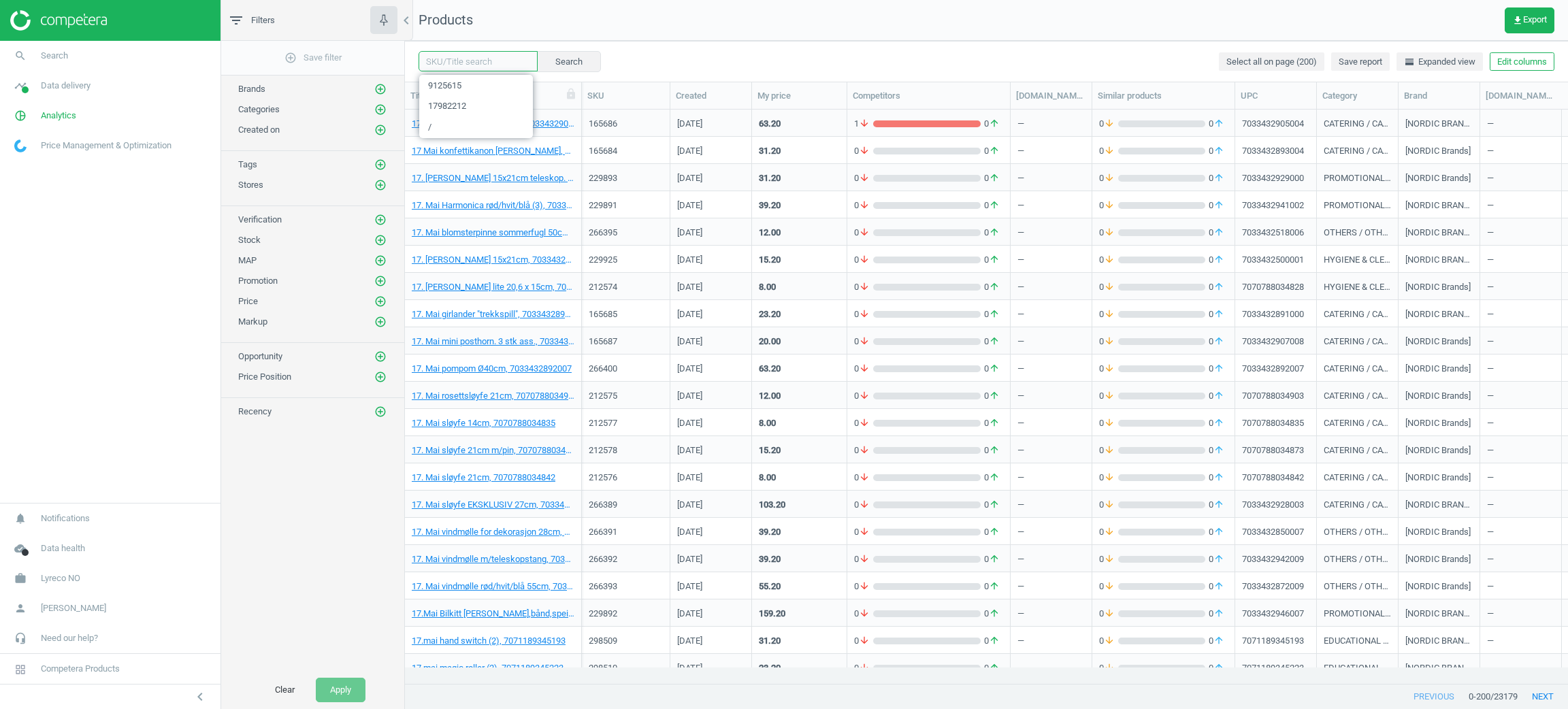
click at [496, 60] on input "text" at bounding box center [478, 61] width 119 height 21
paste input "932728"
type input "932728"
click at [532, 60] on button "clear" at bounding box center [526, 61] width 21 height 19
click at [556, 55] on button "Search" at bounding box center [568, 61] width 64 height 21
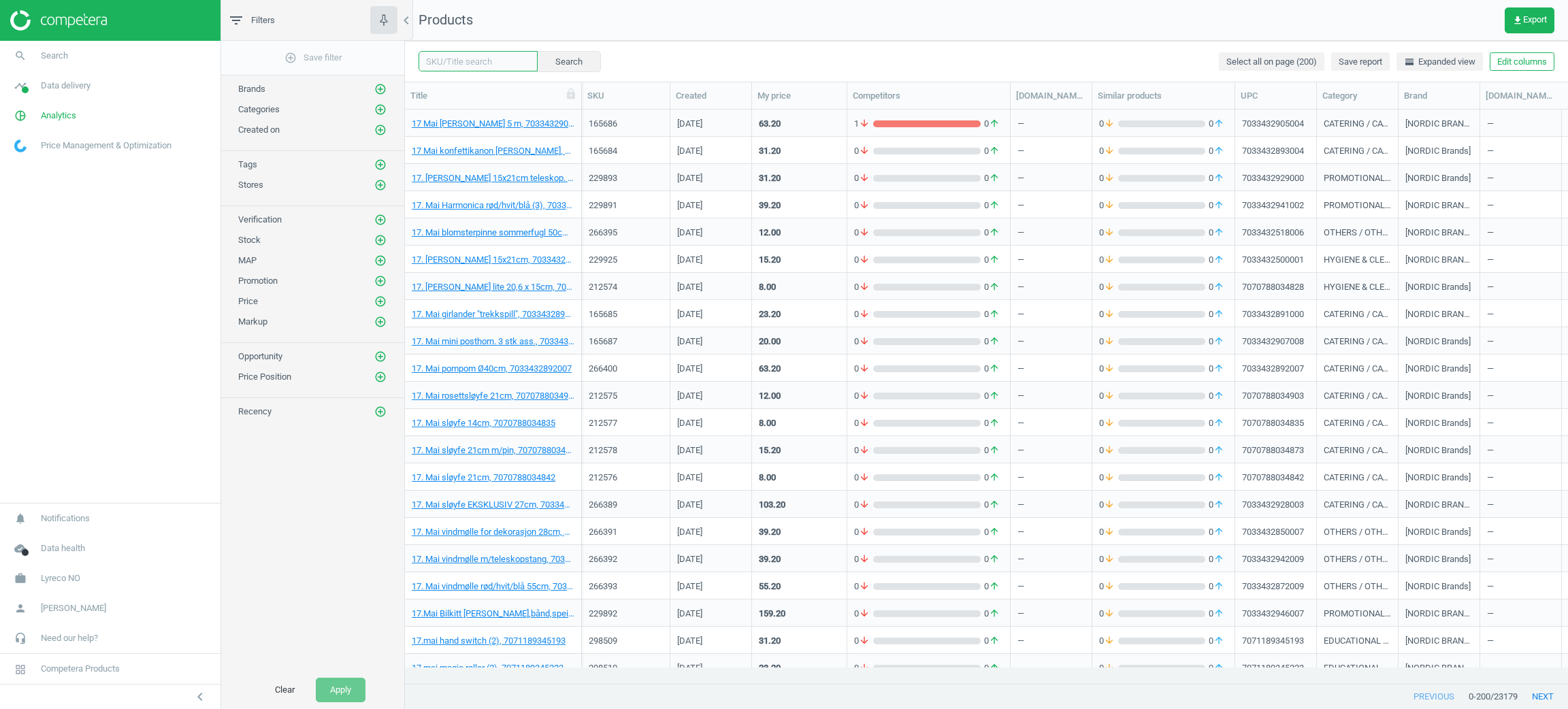
click at [511, 65] on input "text" at bounding box center [478, 61] width 119 height 21
paste input "932728"
type input "932728"
click at [579, 60] on button "Search" at bounding box center [568, 61] width 64 height 21
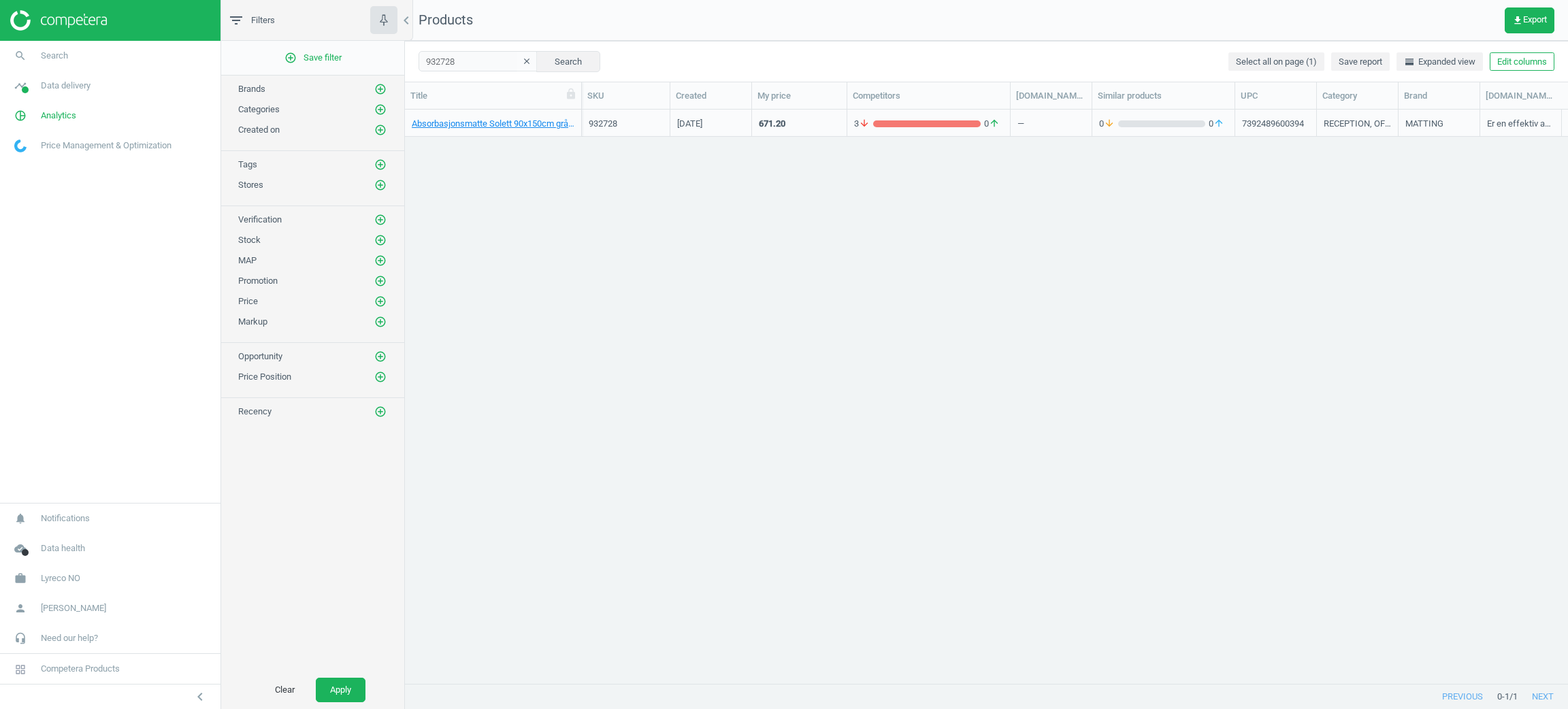
click at [26, 343] on nav "search Search timeline Data delivery Overview Matches dashboard Matches Rematch…" at bounding box center [110, 271] width 220 height 462
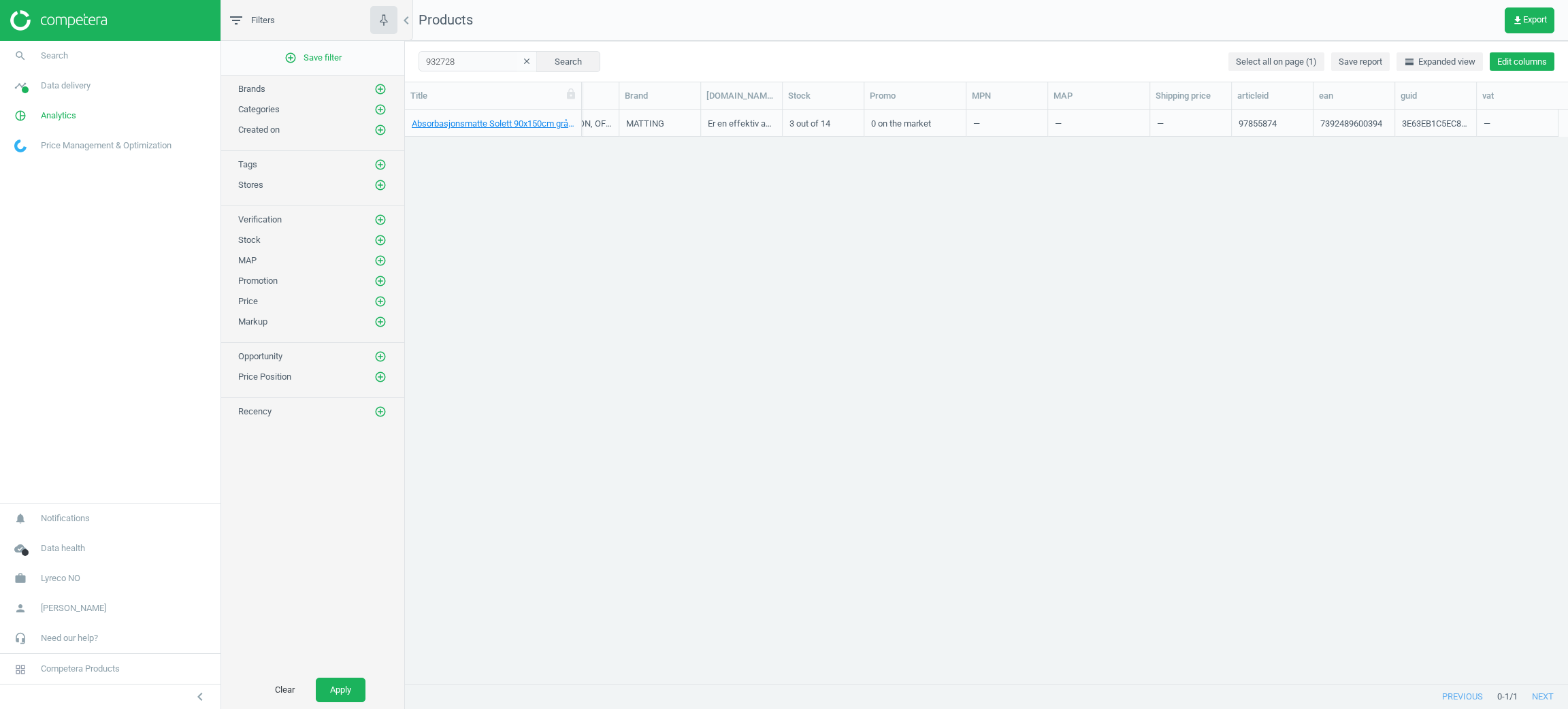
click at [1537, 63] on button "Edit columns" at bounding box center [1522, 61] width 65 height 19
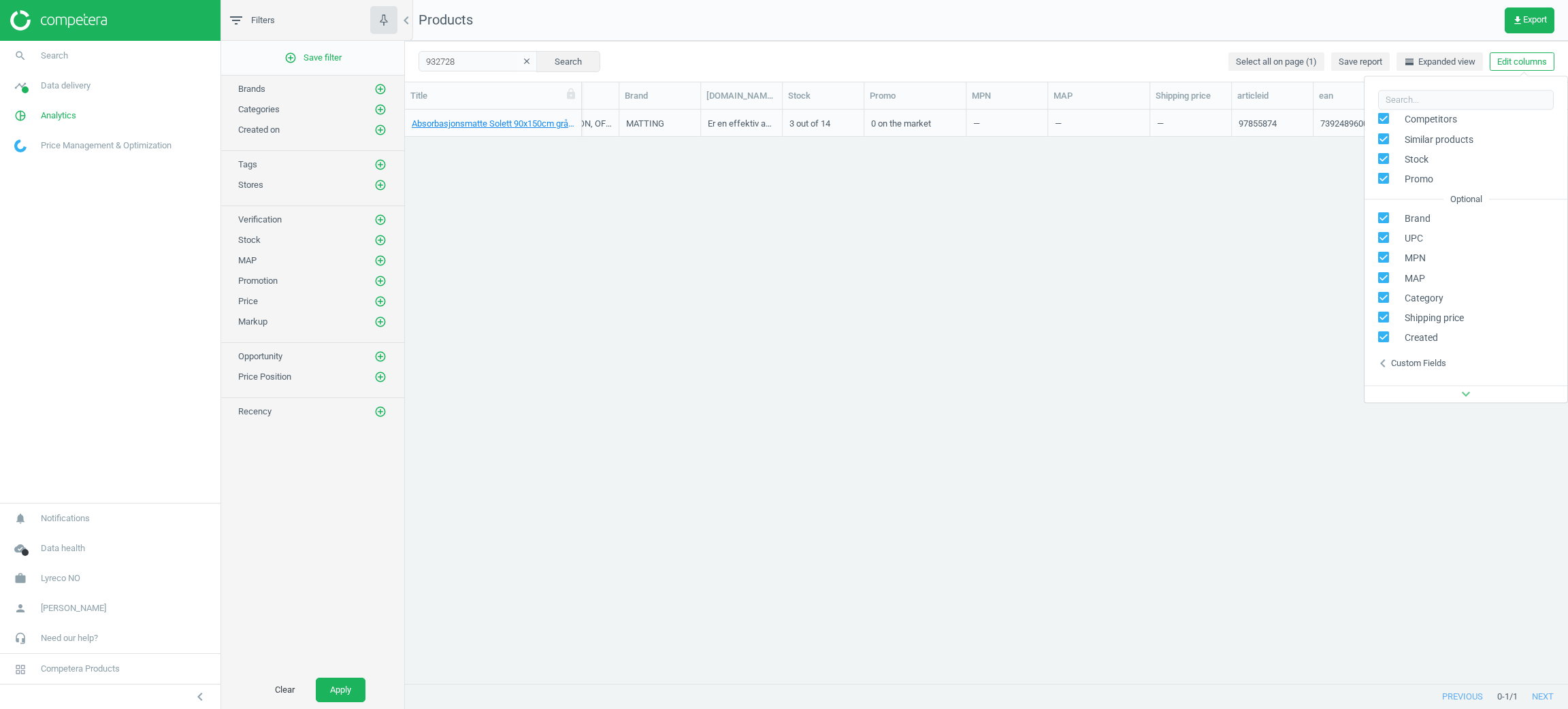
scroll to position [184, 0]
click at [1420, 278] on div "Custom fields" at bounding box center [1418, 280] width 55 height 12
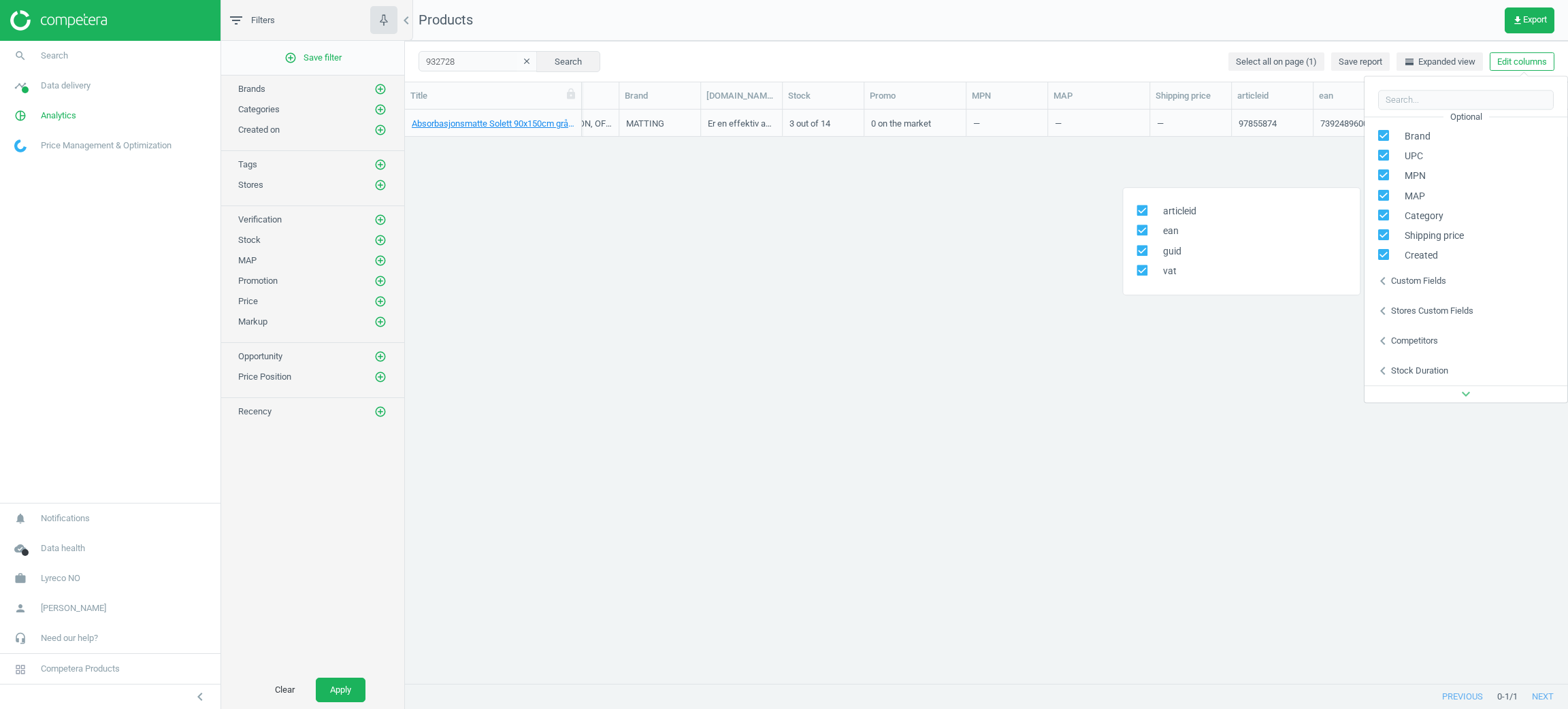
click at [1422, 306] on div "Stores custom fields" at bounding box center [1432, 310] width 83 height 12
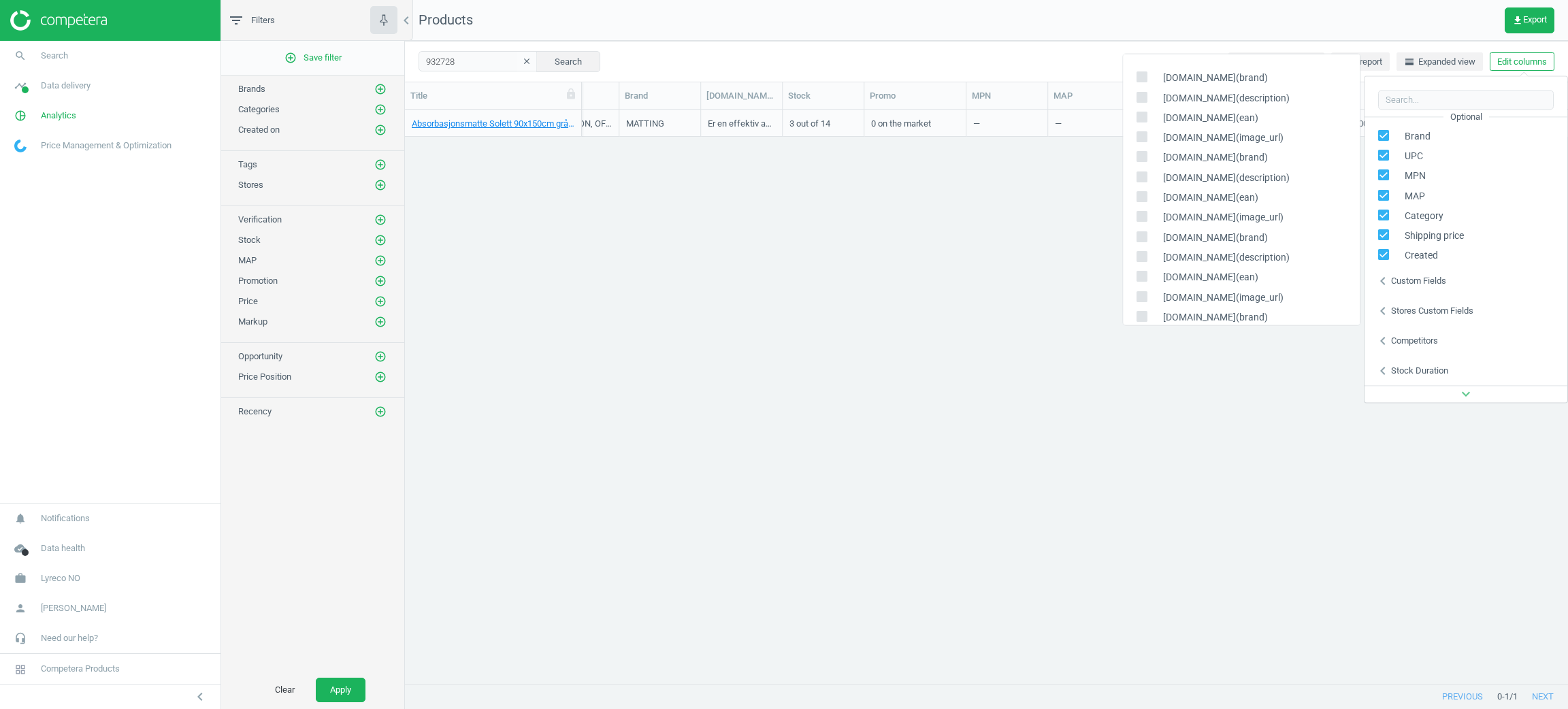
click at [1144, 104] on span at bounding box center [1141, 98] width 11 height 10
click at [1144, 102] on input "checkbox" at bounding box center [1141, 97] width 9 height 9
checkbox input "true"
click at [1140, 178] on input "checkbox" at bounding box center [1141, 176] width 9 height 9
checkbox input "true"
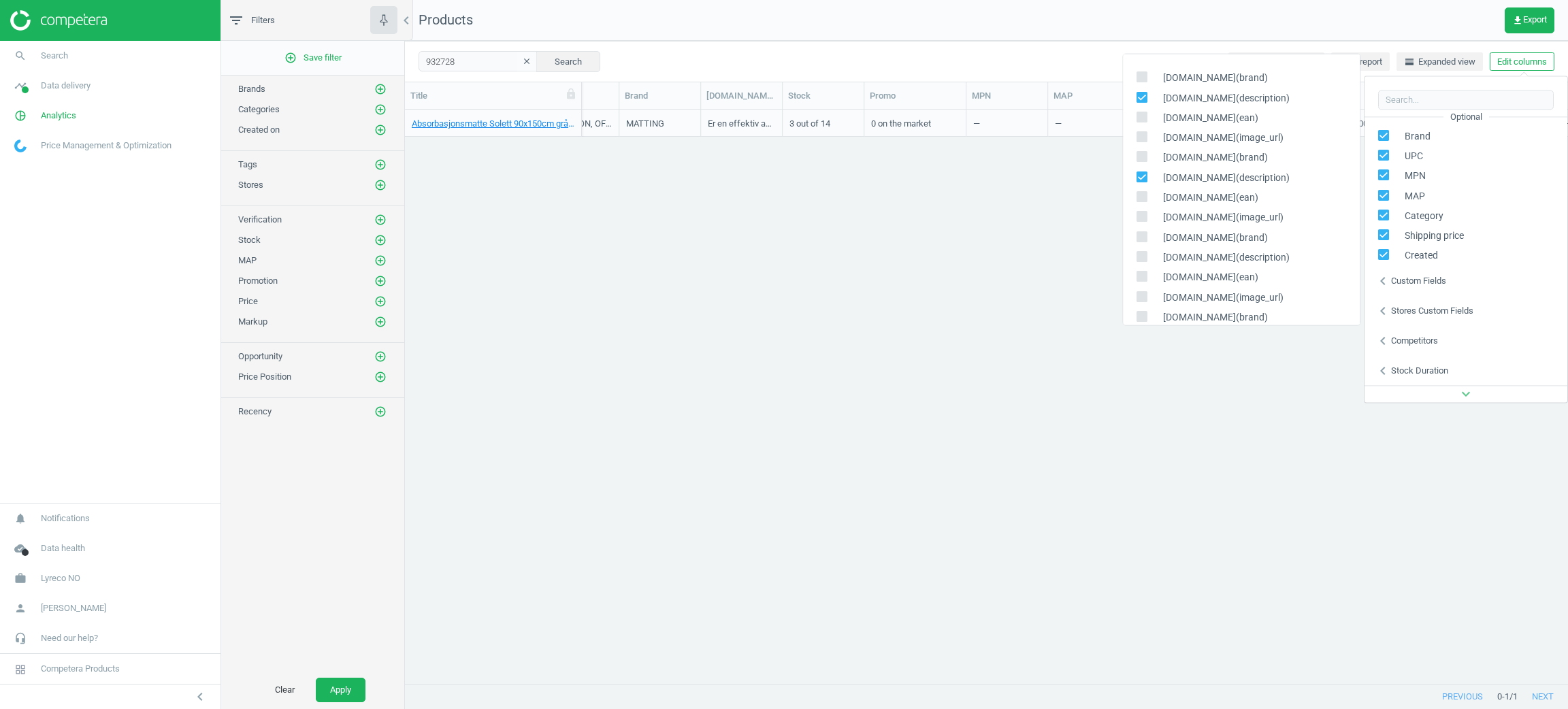
click at [1140, 256] on input "checkbox" at bounding box center [1141, 256] width 9 height 9
checkbox input "true"
click at [1140, 134] on input "checkbox" at bounding box center [1141, 132] width 9 height 9
checkbox input "true"
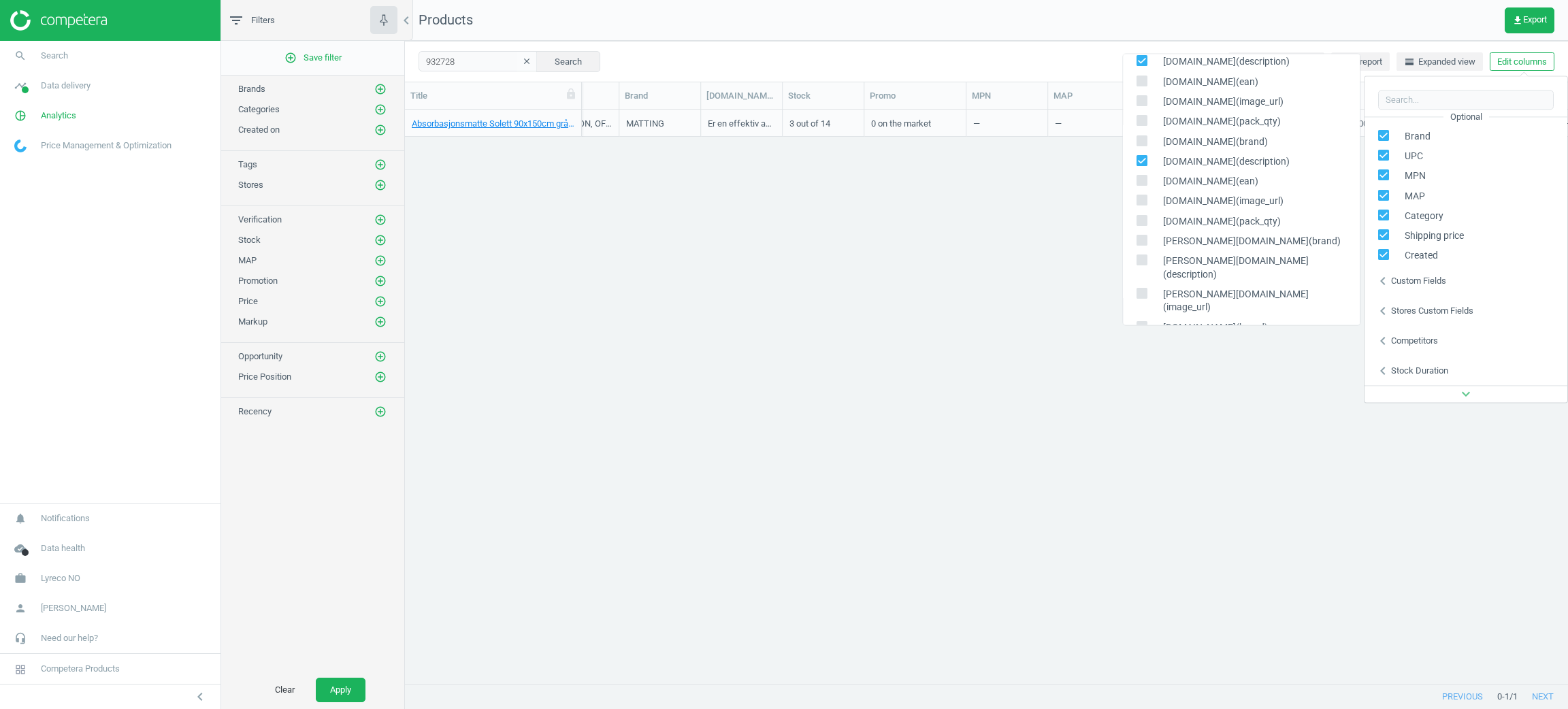
scroll to position [305, 0]
click at [1143, 231] on input "checkbox" at bounding box center [1141, 229] width 9 height 9
checkbox input "true"
click at [1142, 208] on input "checkbox" at bounding box center [1141, 213] width 9 height 9
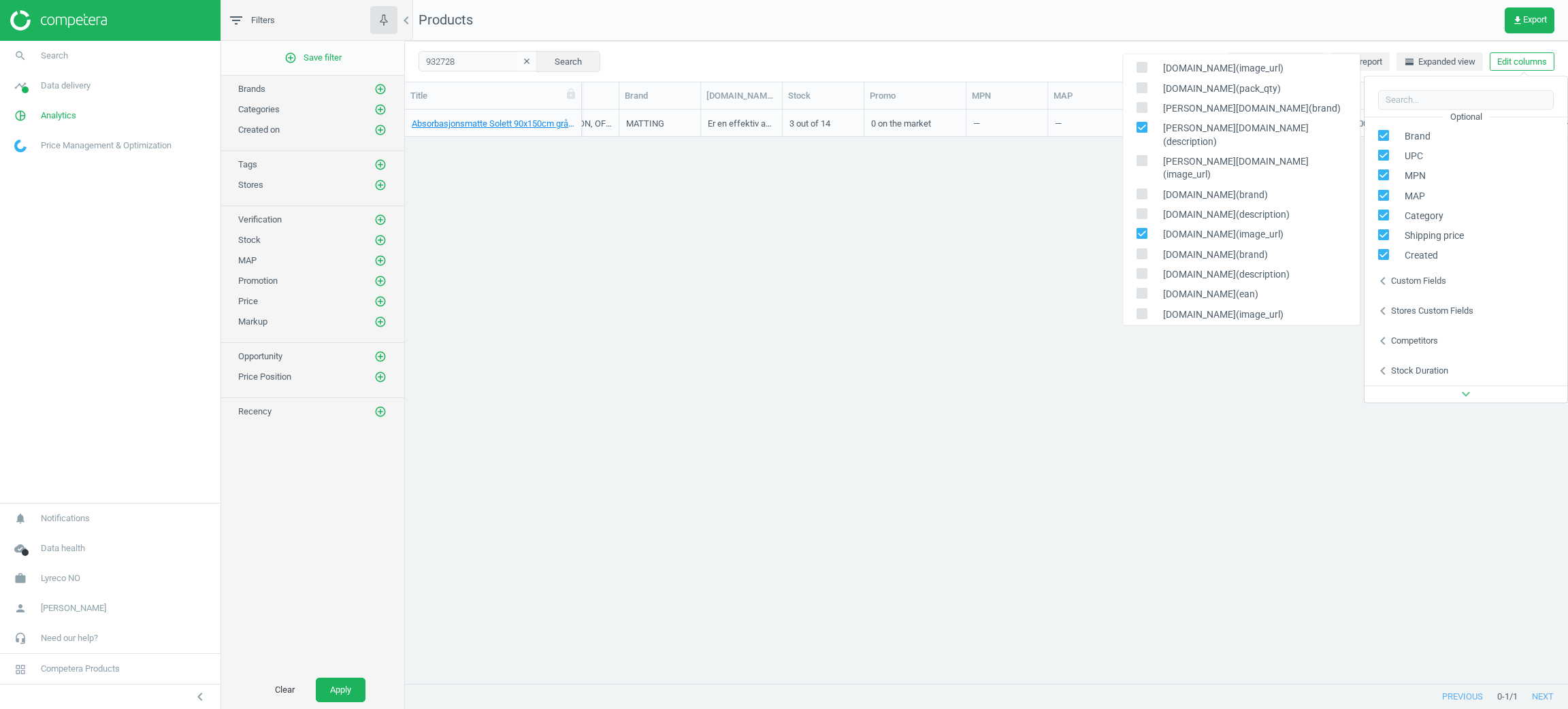
checkbox input "true"
click at [1142, 228] on input "checkbox" at bounding box center [1141, 232] width 9 height 9
checkbox input "false"
click at [1142, 269] on input "checkbox" at bounding box center [1141, 273] width 9 height 9
checkbox input "true"
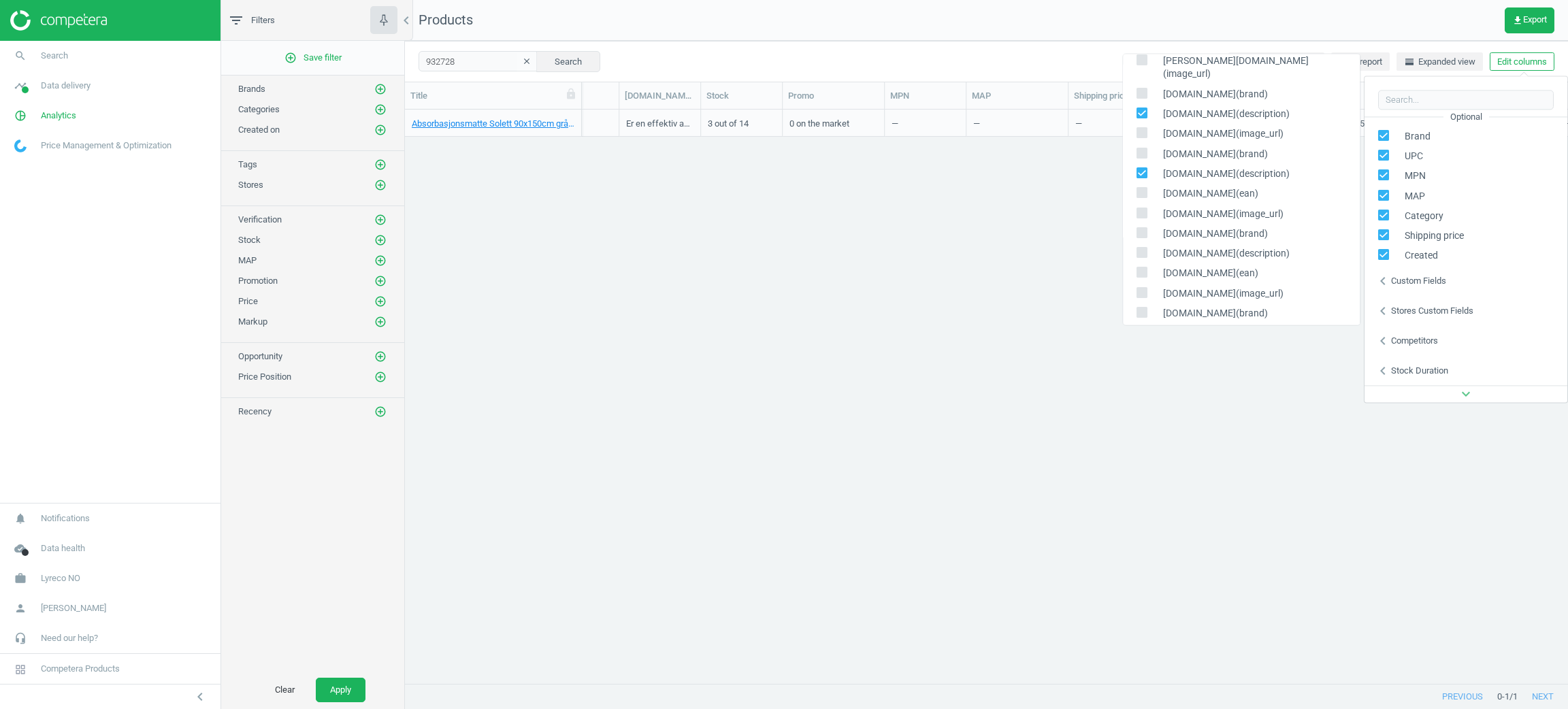
scroll to position [510, 0]
click at [1142, 247] on input "checkbox" at bounding box center [1141, 252] width 9 height 9
checkbox input "true"
click at [1138, 327] on input "checkbox" at bounding box center [1141, 331] width 9 height 9
checkbox input "true"
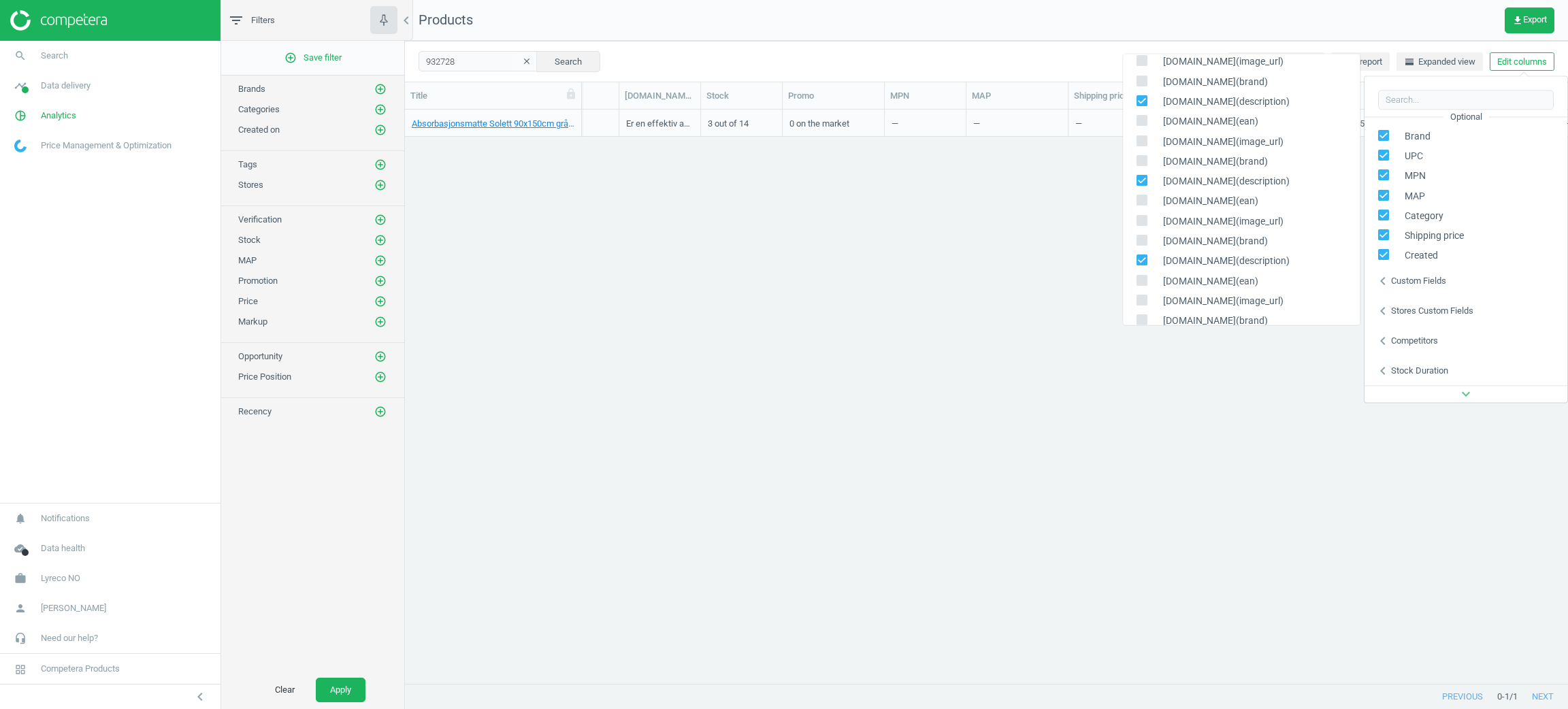
scroll to position [611, 0]
click at [1140, 306] on span at bounding box center [1141, 311] width 11 height 10
click at [1140, 304] on input "checkbox" at bounding box center [1141, 309] width 9 height 9
checkbox input "true"
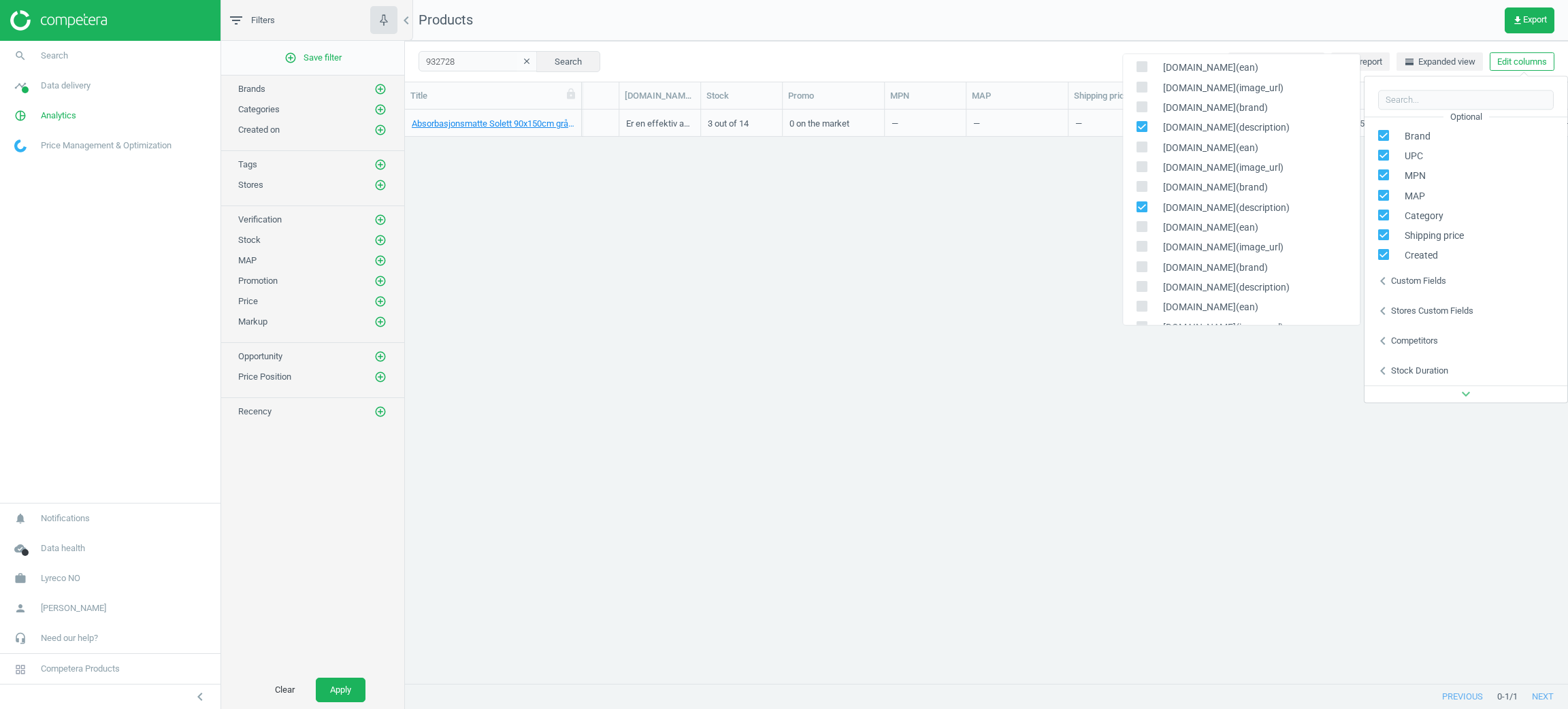
click at [1148, 280] on label at bounding box center [1146, 287] width 20 height 13
click at [1146, 281] on input "checkbox" at bounding box center [1141, 285] width 9 height 9
checkbox input "true"
click at [1139, 280] on input "checkbox" at bounding box center [1141, 284] width 9 height 9
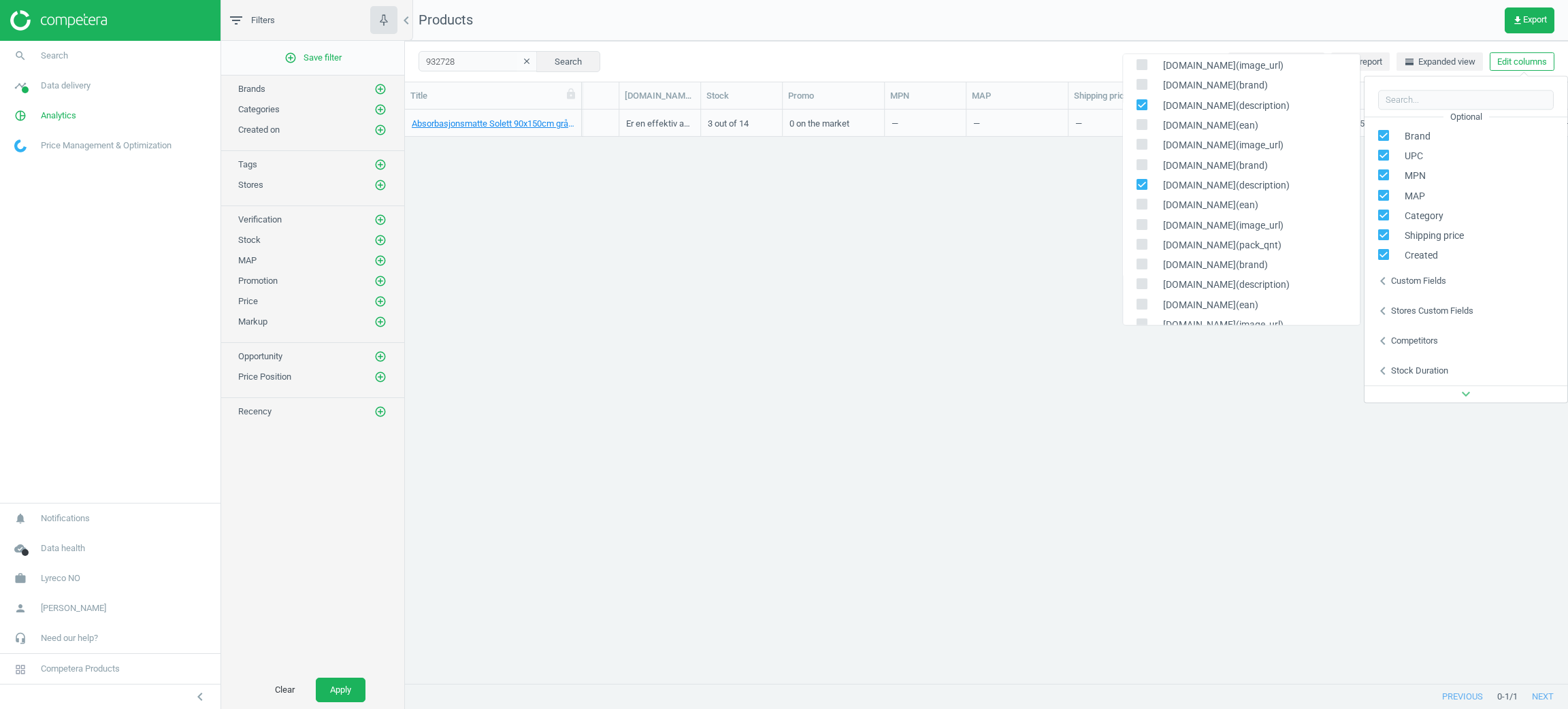
checkbox input "true"
click at [1139, 278] on input "checkbox" at bounding box center [1141, 282] width 9 height 9
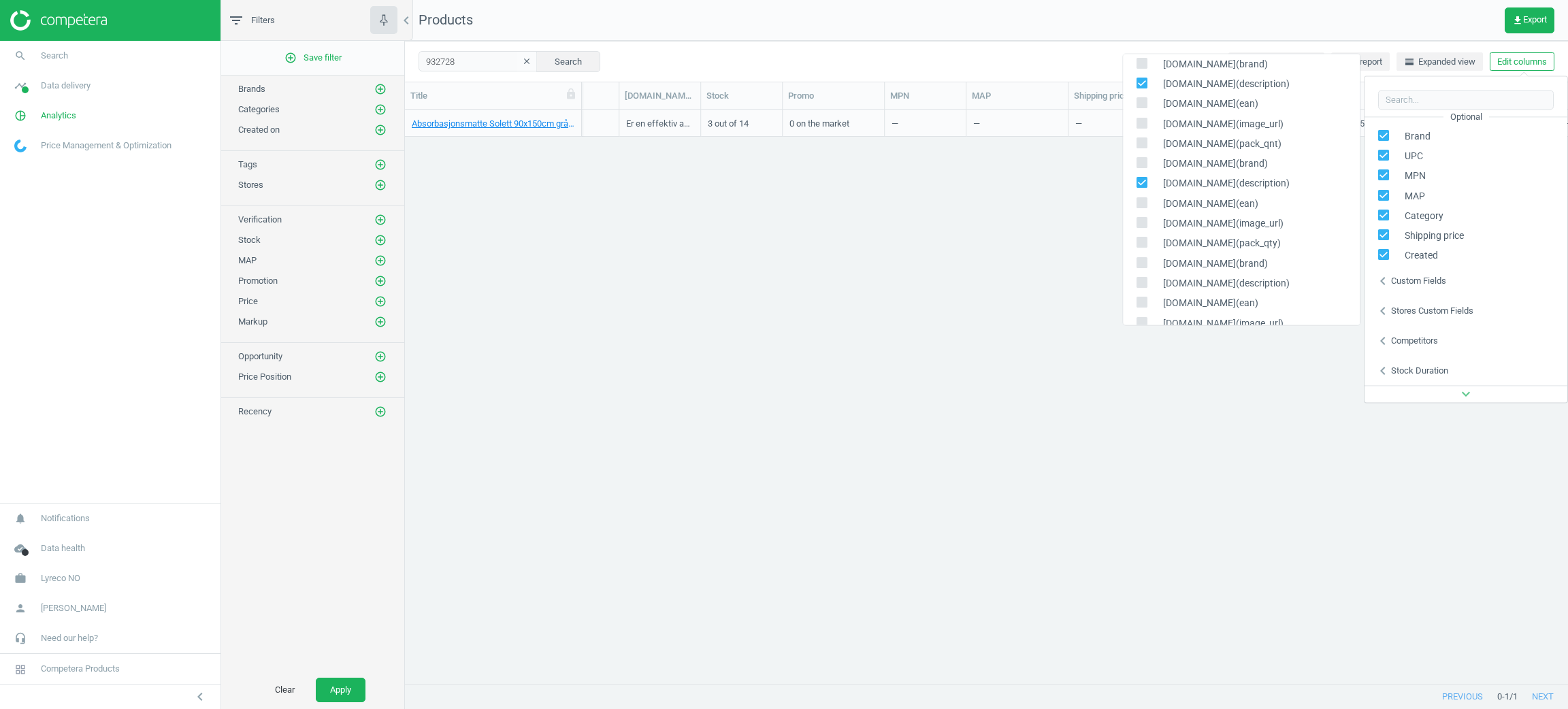
checkbox input "true"
click at [1009, 367] on div "Absorbasjonsmatte Solett 90x150cm grå, 7392489600394 932728 Apr 28 2024 671.20 …" at bounding box center [986, 388] width 1163 height 558
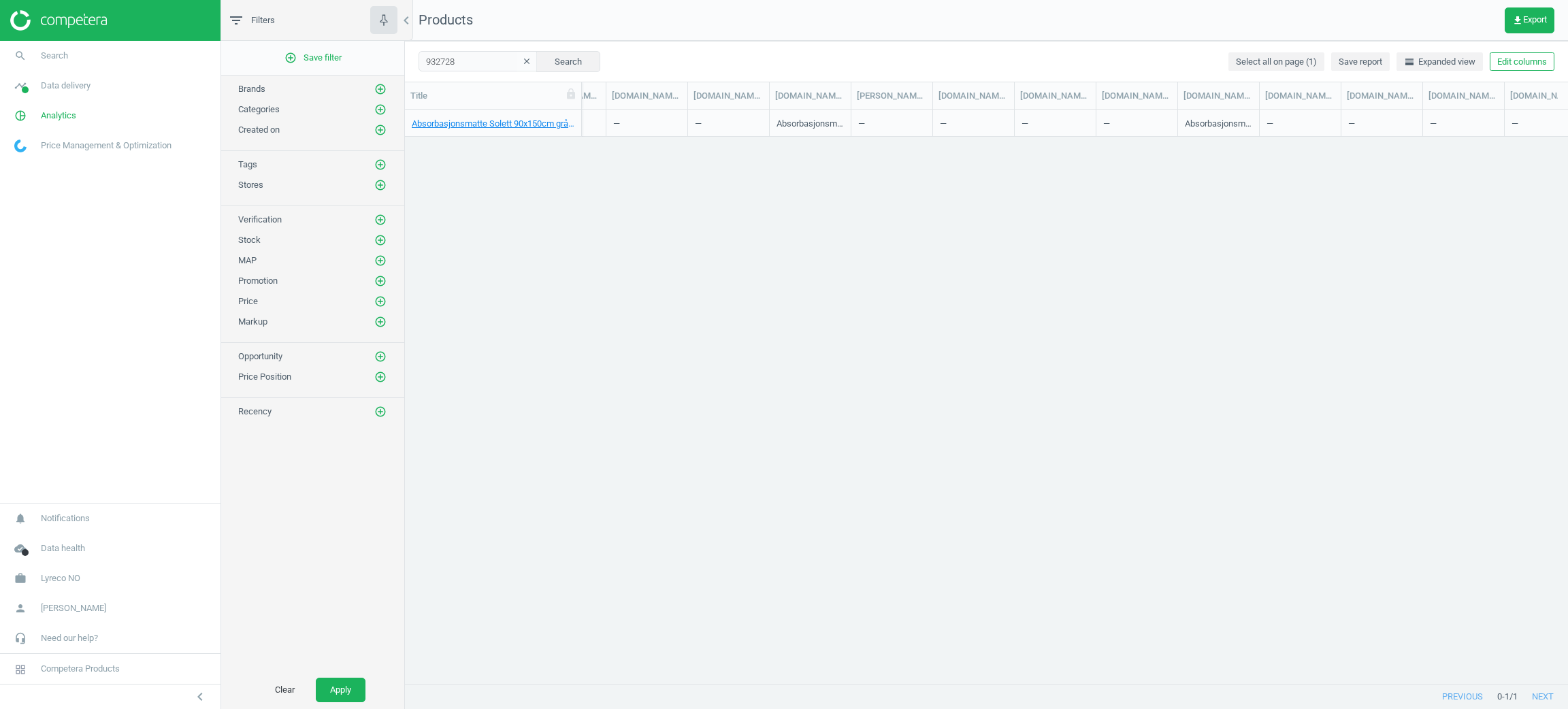
scroll to position [0, 1755]
click at [1566, 343] on div "Absorbasjonsmatte Solett 90x150cm grå, 7392489600394 932728 Apr 28 2024 671.20 …" at bounding box center [986, 388] width 1163 height 558
click at [1484, 239] on div "Absorbasjonsmatte Solett 90x150cm grå, 7392489600394 932728 Apr 28 2024 671.20 …" at bounding box center [986, 388] width 1163 height 558
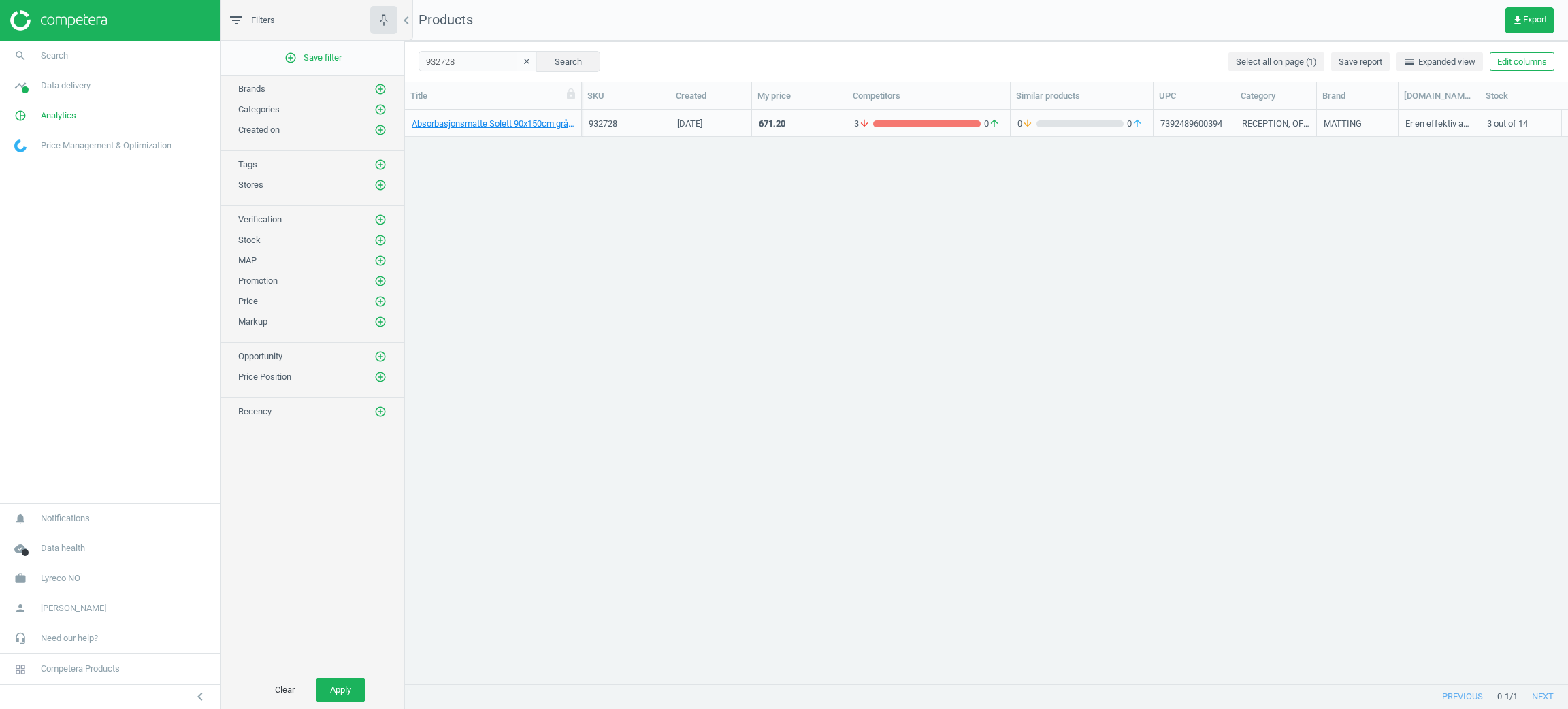
scroll to position [0, 0]
drag, startPoint x: 1316, startPoint y: 102, endPoint x: 1566, endPoint y: 175, distance: 260.4
click at [1566, 175] on div "Title SKU Created My price Competitors Similar products UPC Category Brand tone…" at bounding box center [986, 384] width 1163 height 602
drag, startPoint x: 1232, startPoint y: 93, endPoint x: 1476, endPoint y: 117, distance: 245.2
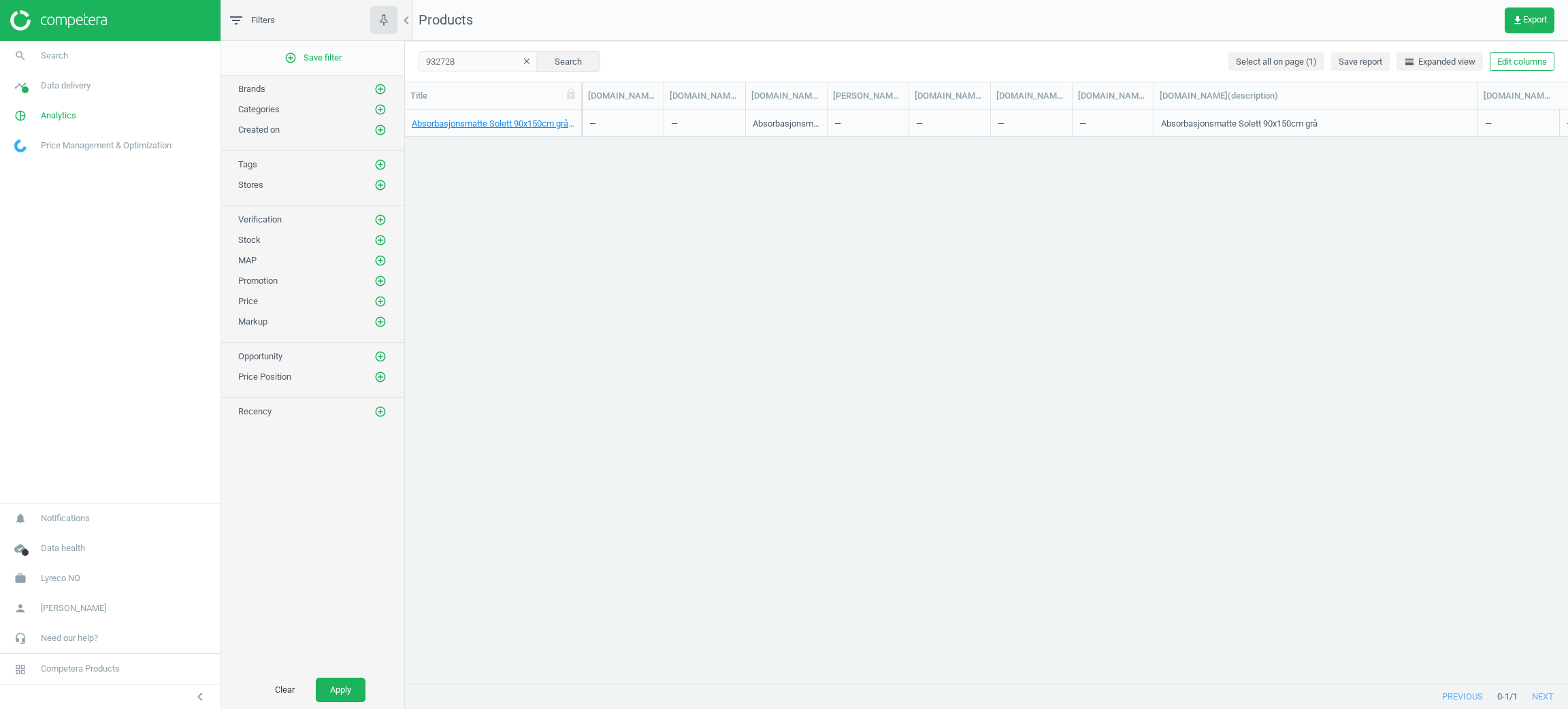
click at [1476, 117] on div "Title SKU Created My price Competitors Similar products UPC Category Brand tone…" at bounding box center [986, 384] width 1163 height 602
click at [1503, 69] on button "Edit columns" at bounding box center [1522, 61] width 65 height 19
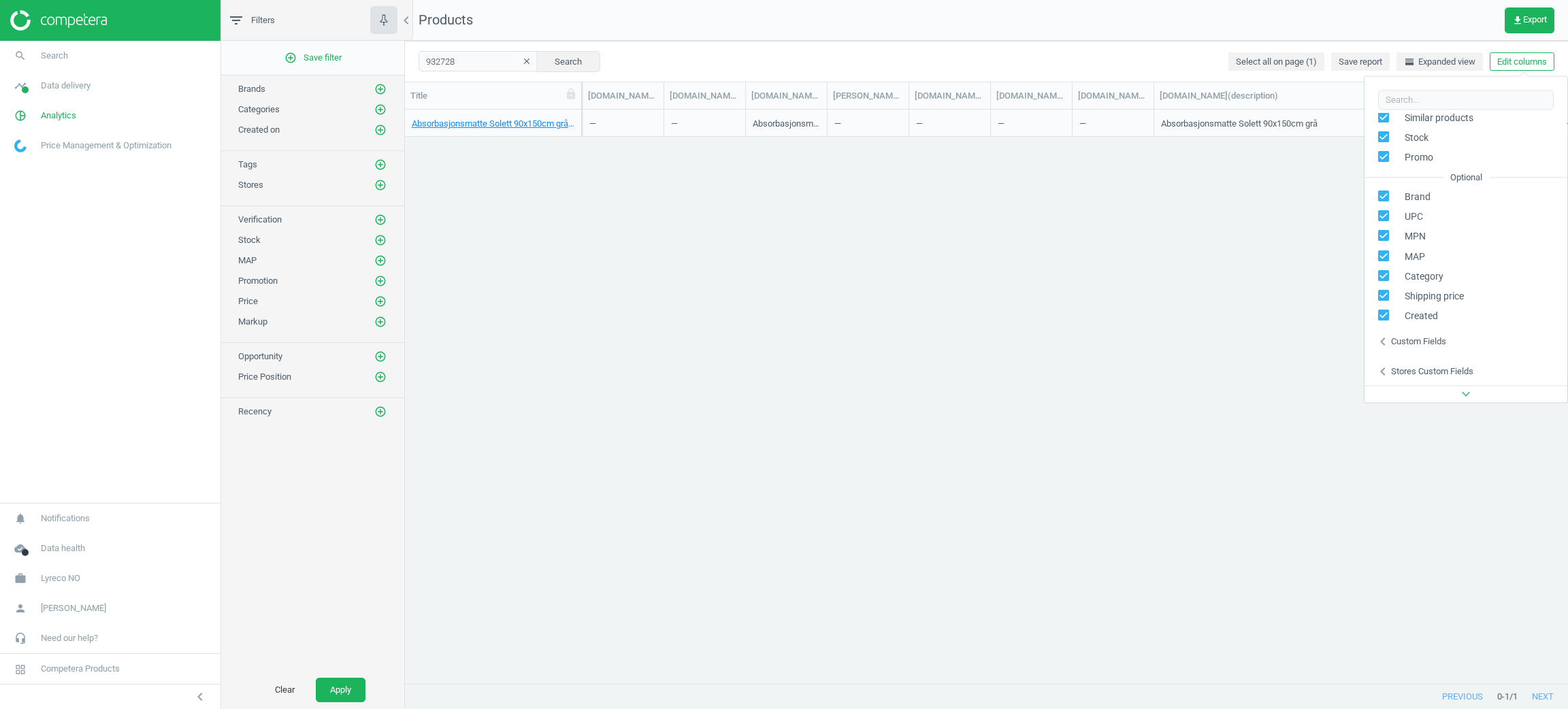
scroll to position [184, 0]
click at [1442, 309] on div "Stores custom fields" at bounding box center [1432, 310] width 83 height 12
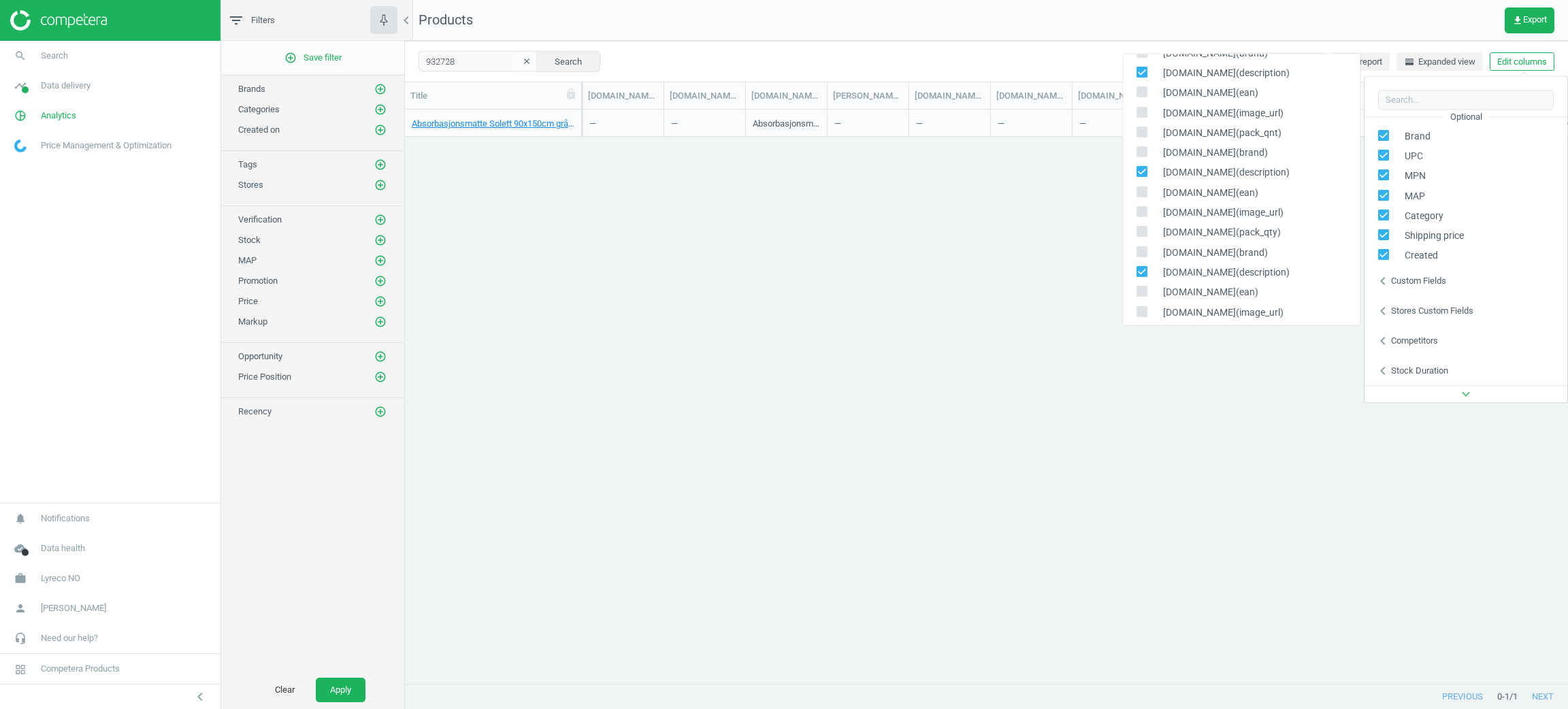
scroll to position [932, 0]
click at [990, 312] on div "Absorbasjonsmatte Solett 90x150cm grå, 7392489600394 932728 Apr 28 2024 671.20 …" at bounding box center [986, 388] width 1163 height 558
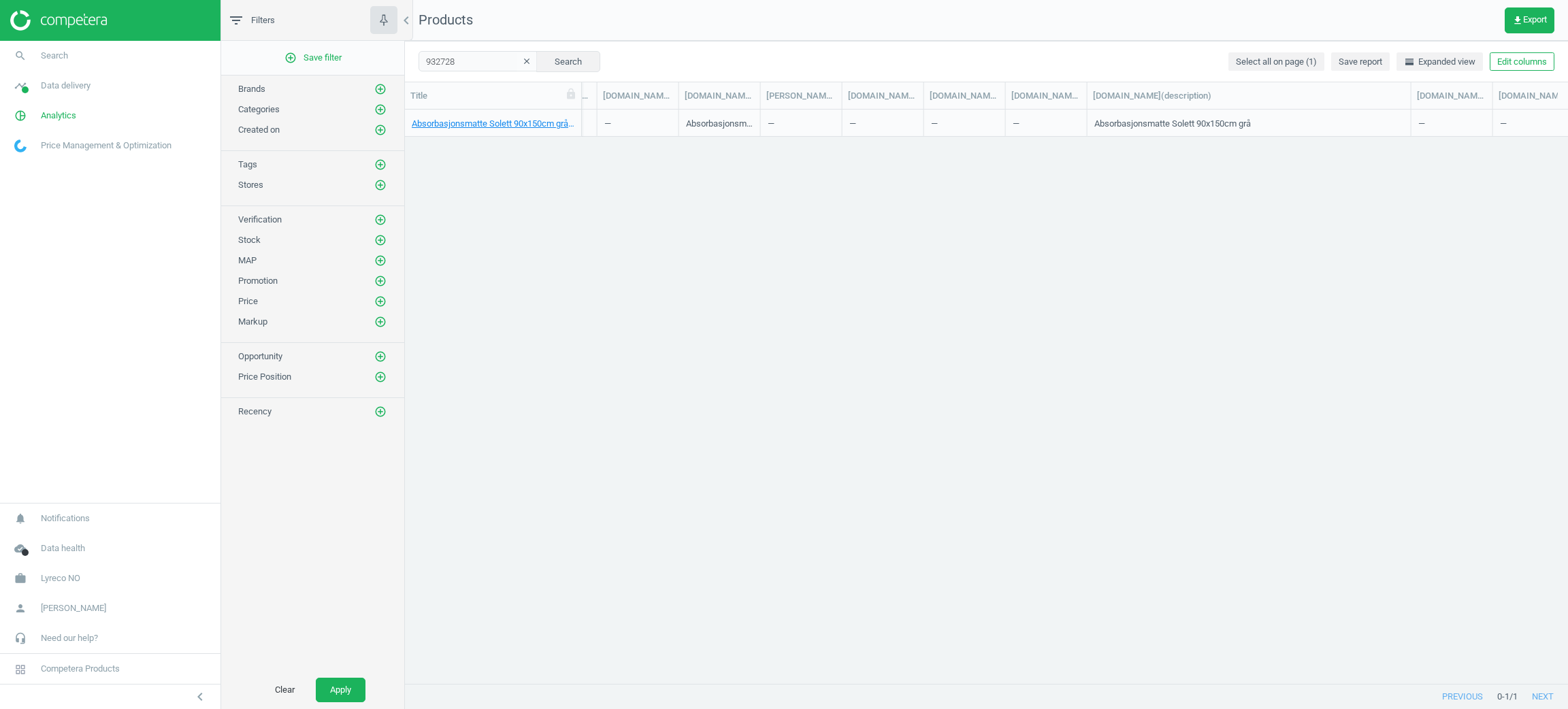
scroll to position [0, 2247]
click at [1542, 61] on button "Edit columns" at bounding box center [1522, 61] width 65 height 19
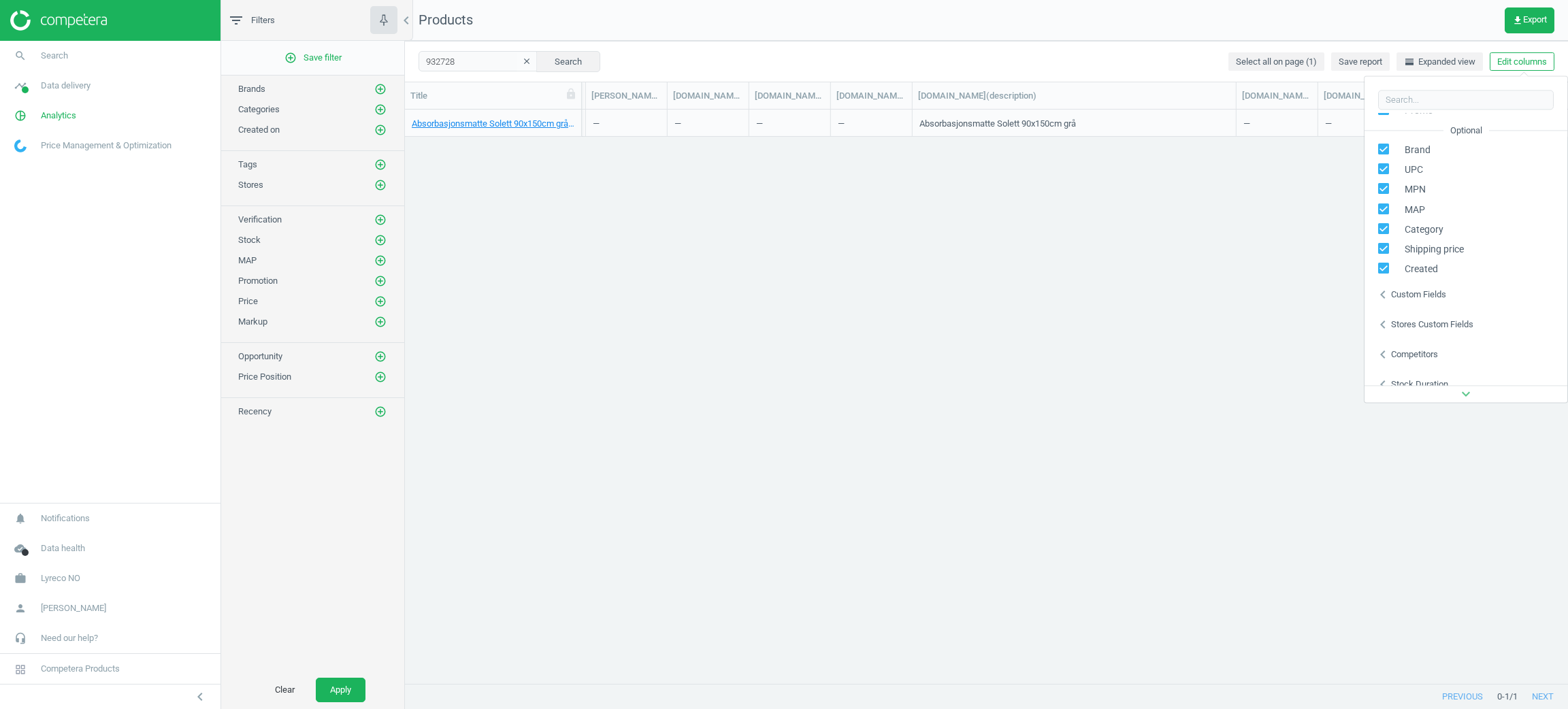
scroll to position [184, 0]
click at [1436, 298] on div "chevron_left Stores custom fields" at bounding box center [1465, 311] width 203 height 30
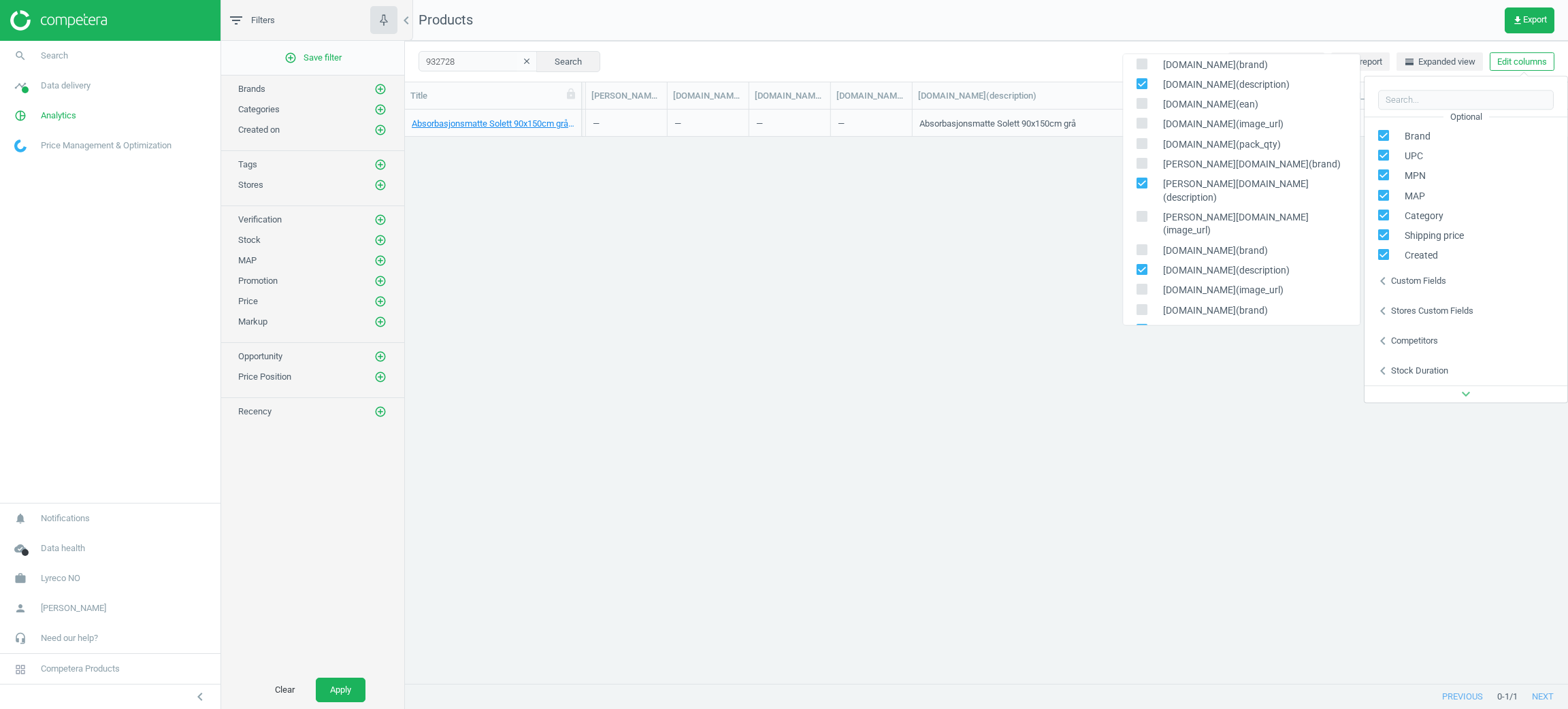
scroll to position [320, 0]
click at [1142, 208] on div "dustin.no(description)" at bounding box center [1241, 223] width 237 height 33
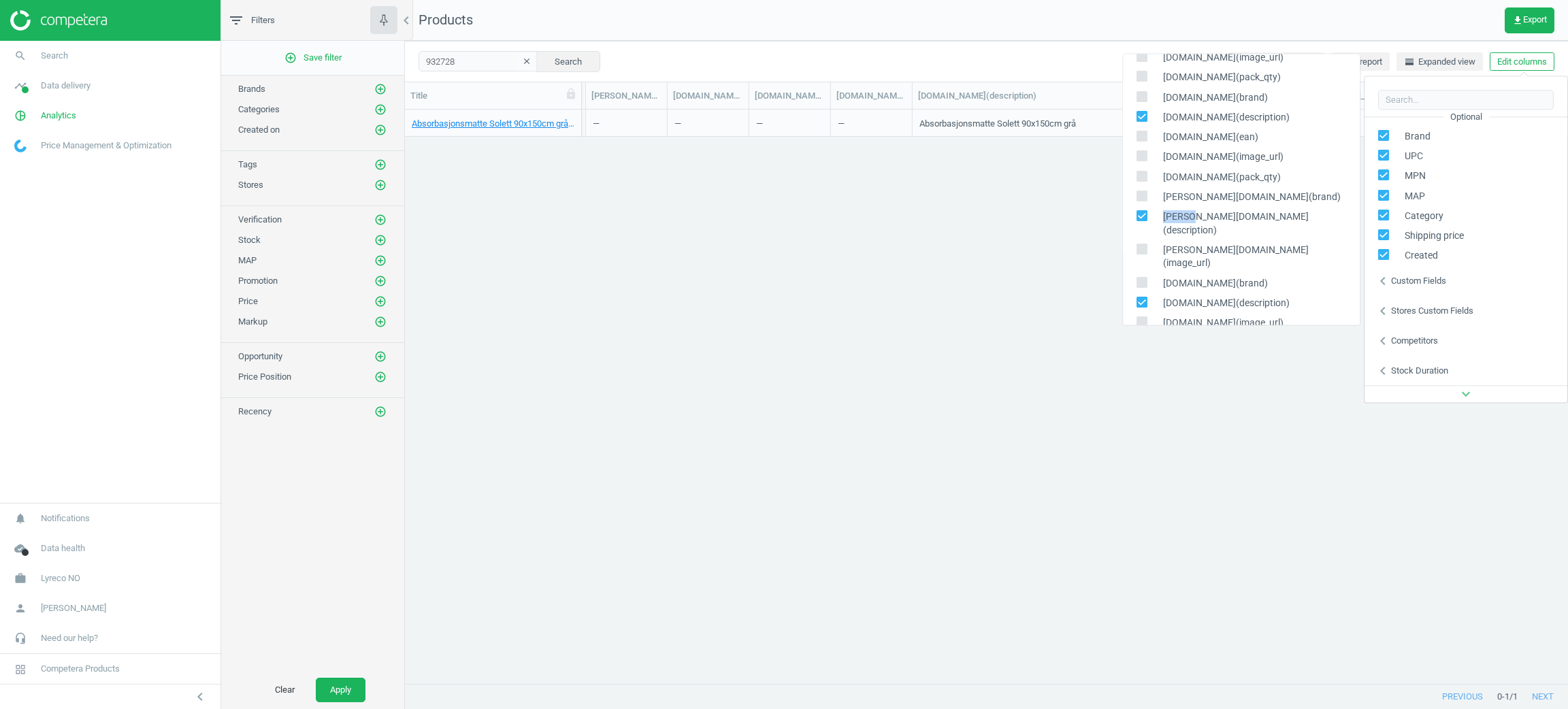
click at [1143, 210] on icon at bounding box center [1141, 215] width 11 height 11
click at [1143, 211] on input "checkbox" at bounding box center [1141, 215] width 9 height 9
checkbox input "false"
click at [1141, 297] on input "checkbox" at bounding box center [1141, 301] width 9 height 9
checkbox input "false"
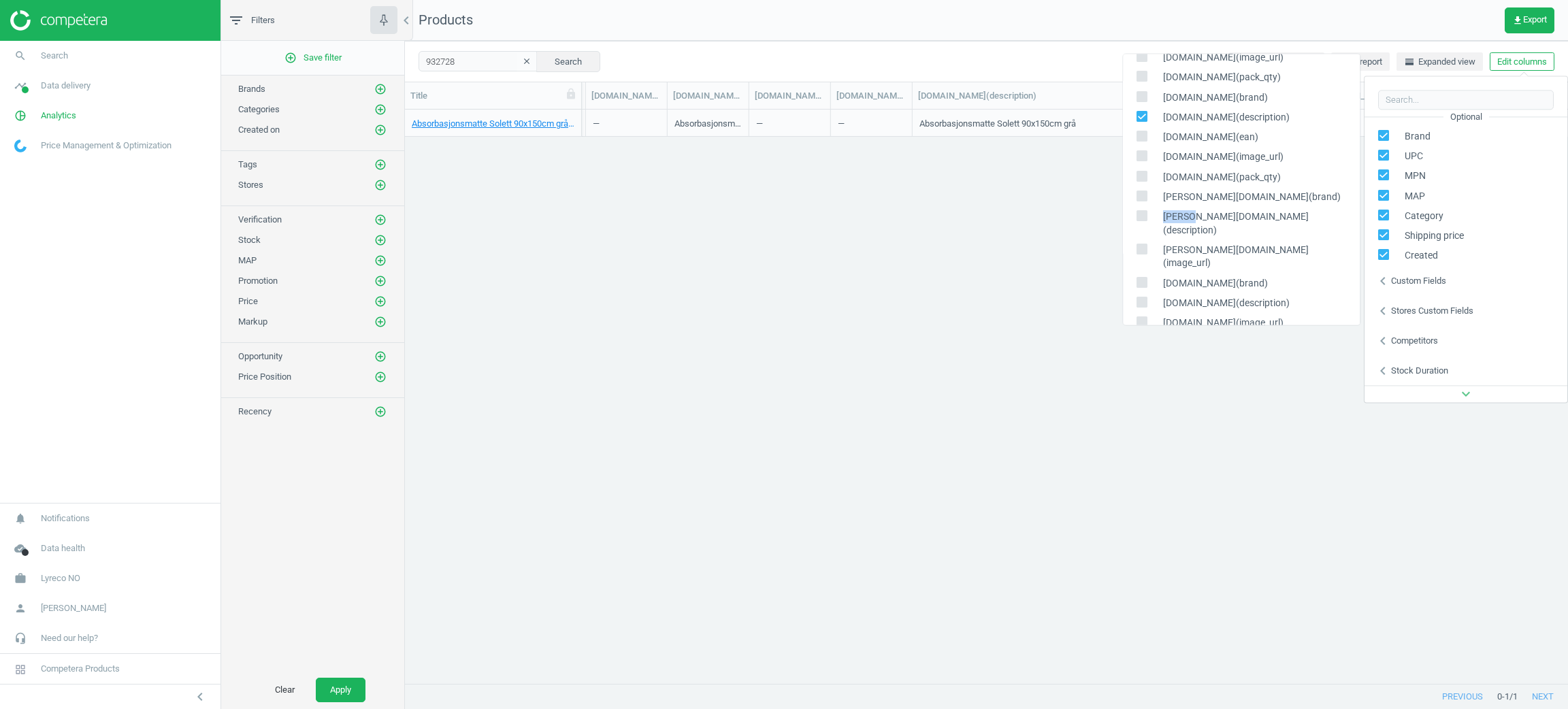
scroll to position [422, 0]
click at [1137, 255] on input "checkbox" at bounding box center [1141, 259] width 9 height 9
checkbox input "false"
click at [1141, 335] on input "checkbox" at bounding box center [1141, 339] width 9 height 9
checkbox input "false"
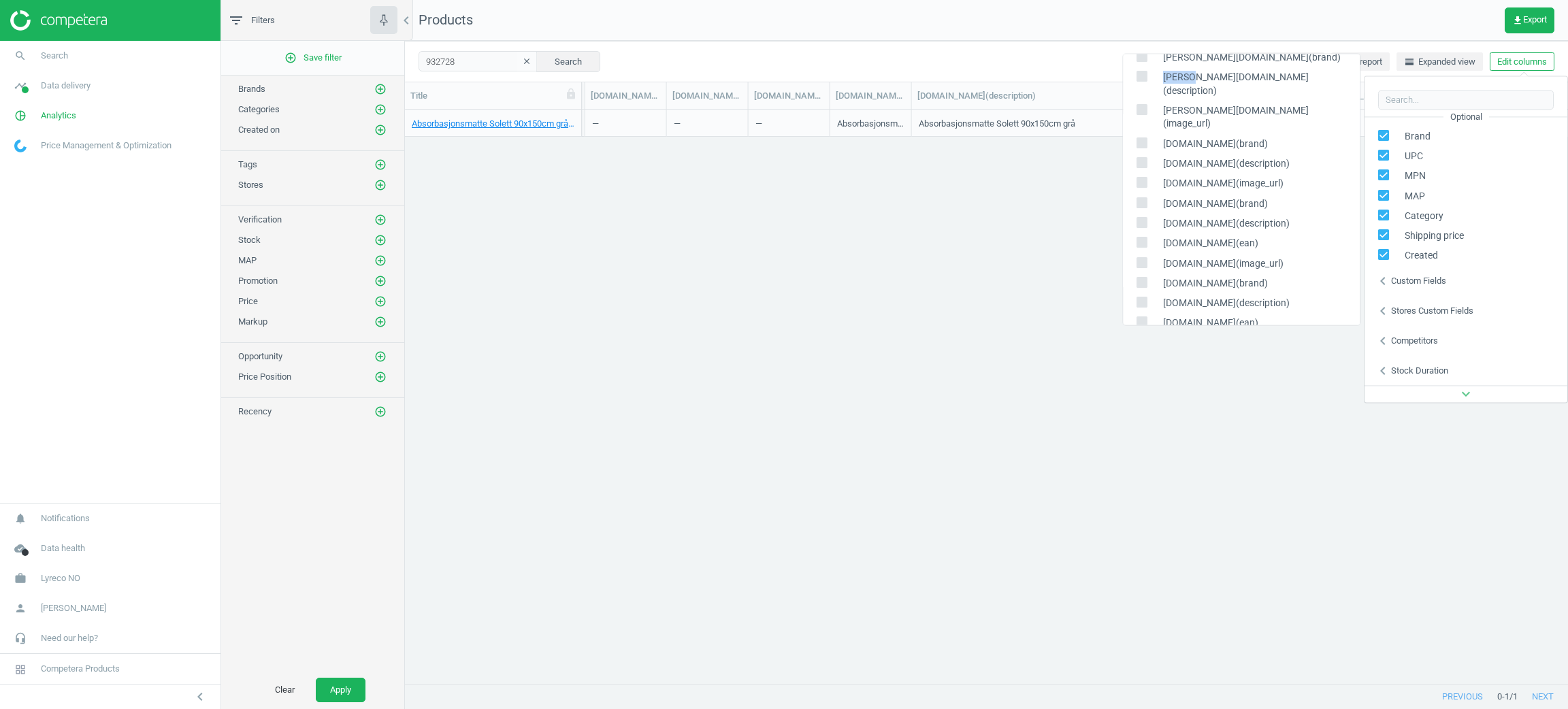
scroll to position [728, 0]
click at [1137, 189] on input "checkbox" at bounding box center [1141, 193] width 9 height 9
checkbox input "false"
click at [1140, 108] on input "checkbox" at bounding box center [1141, 113] width 9 height 9
checkbox input "false"
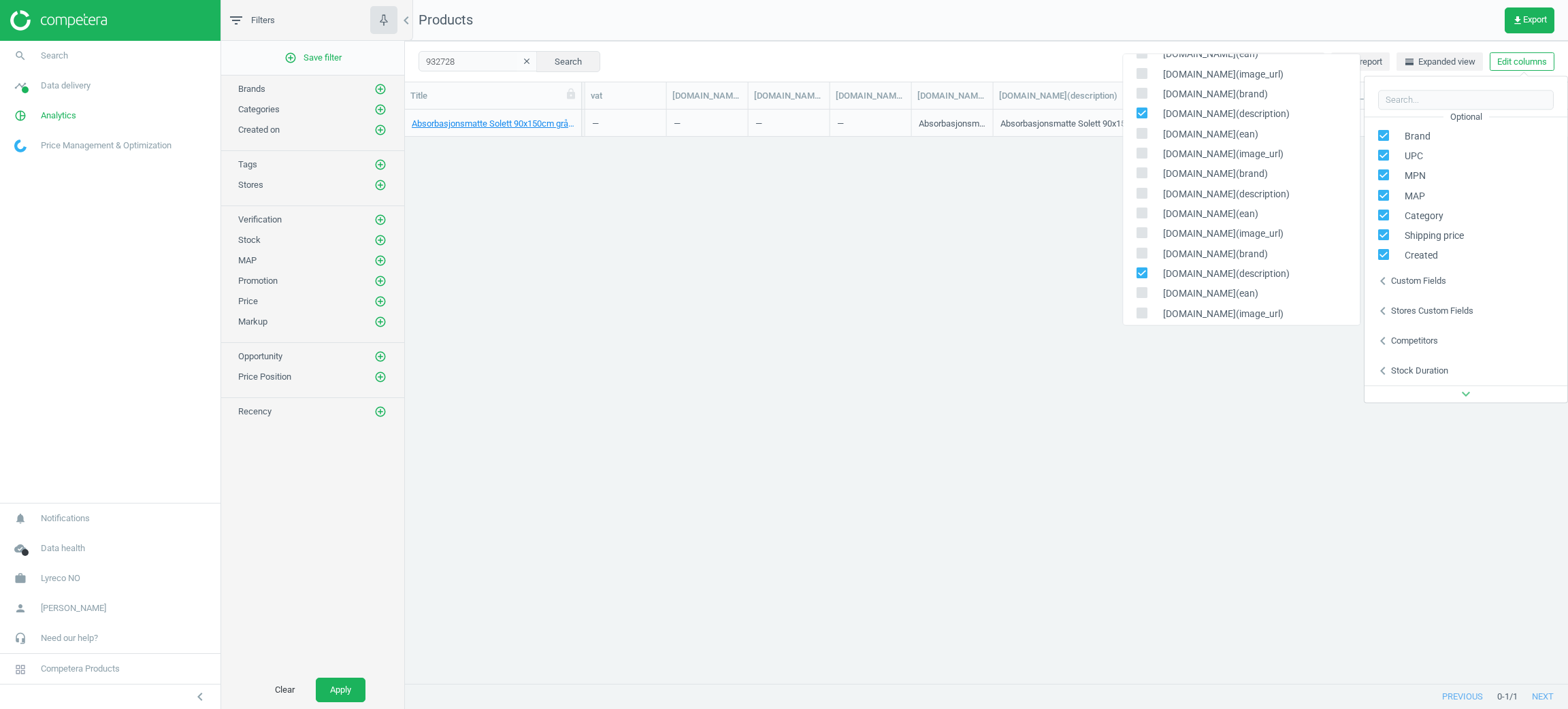
scroll to position [0, 1516]
click at [1141, 268] on input "checkbox" at bounding box center [1141, 272] width 9 height 9
checkbox input "false"
click at [1050, 283] on div "Absorbasjonsmatte Solett 90x150cm grå, 7392489600394 932728 Apr 28 2024 671.20 …" at bounding box center [986, 388] width 1163 height 558
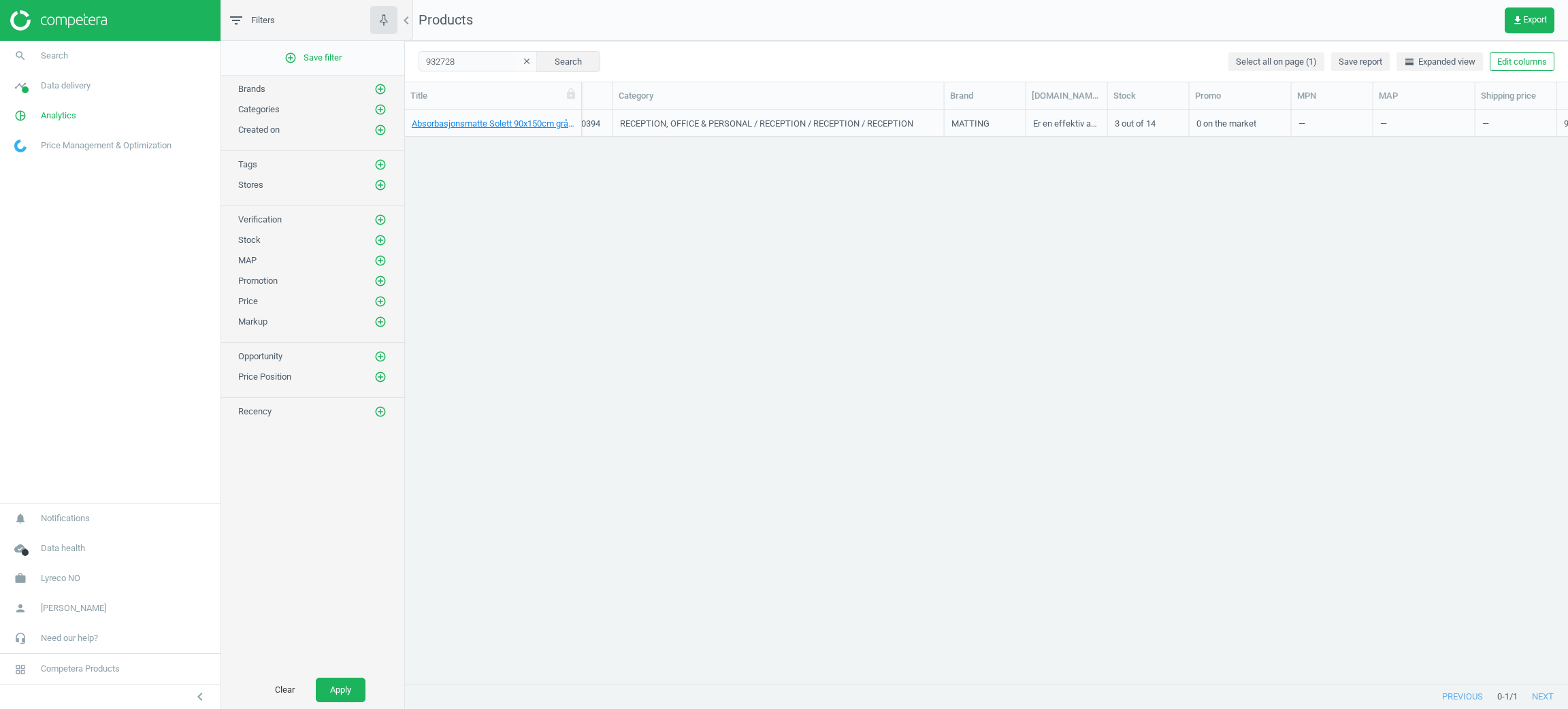
scroll to position [0, 497]
drag, startPoint x: 1231, startPoint y: 97, endPoint x: 1566, endPoint y: 143, distance: 338.1
click at [1566, 143] on div "Title SKU Created My price Competitors Similar products UPC Category Brand tone…" at bounding box center [986, 384] width 1163 height 602
drag, startPoint x: 868, startPoint y: 100, endPoint x: 1566, endPoint y: 228, distance: 709.6
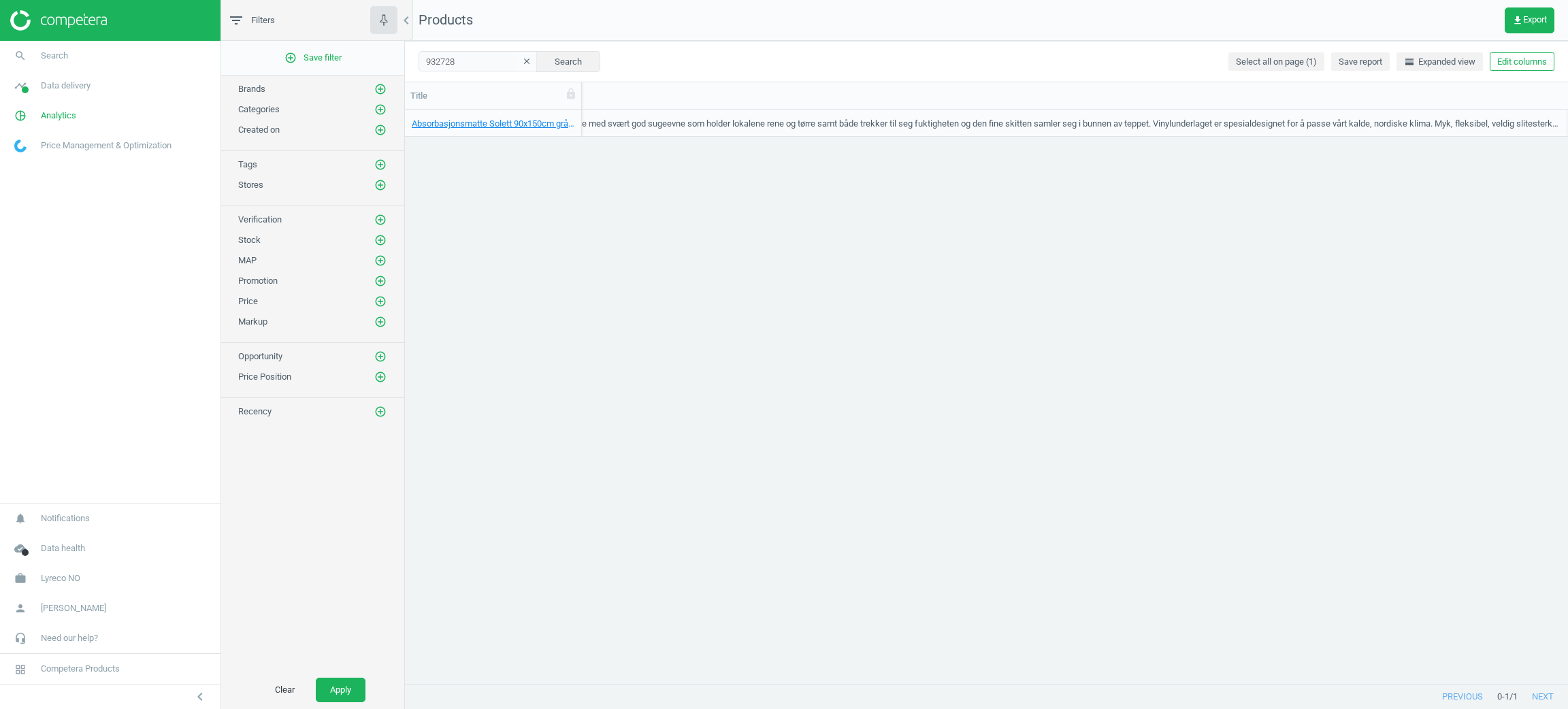
click at [1566, 228] on div "Title SKU Created My price Competitors Similar products UPC Category Brand tone…" at bounding box center [986, 384] width 1163 height 602
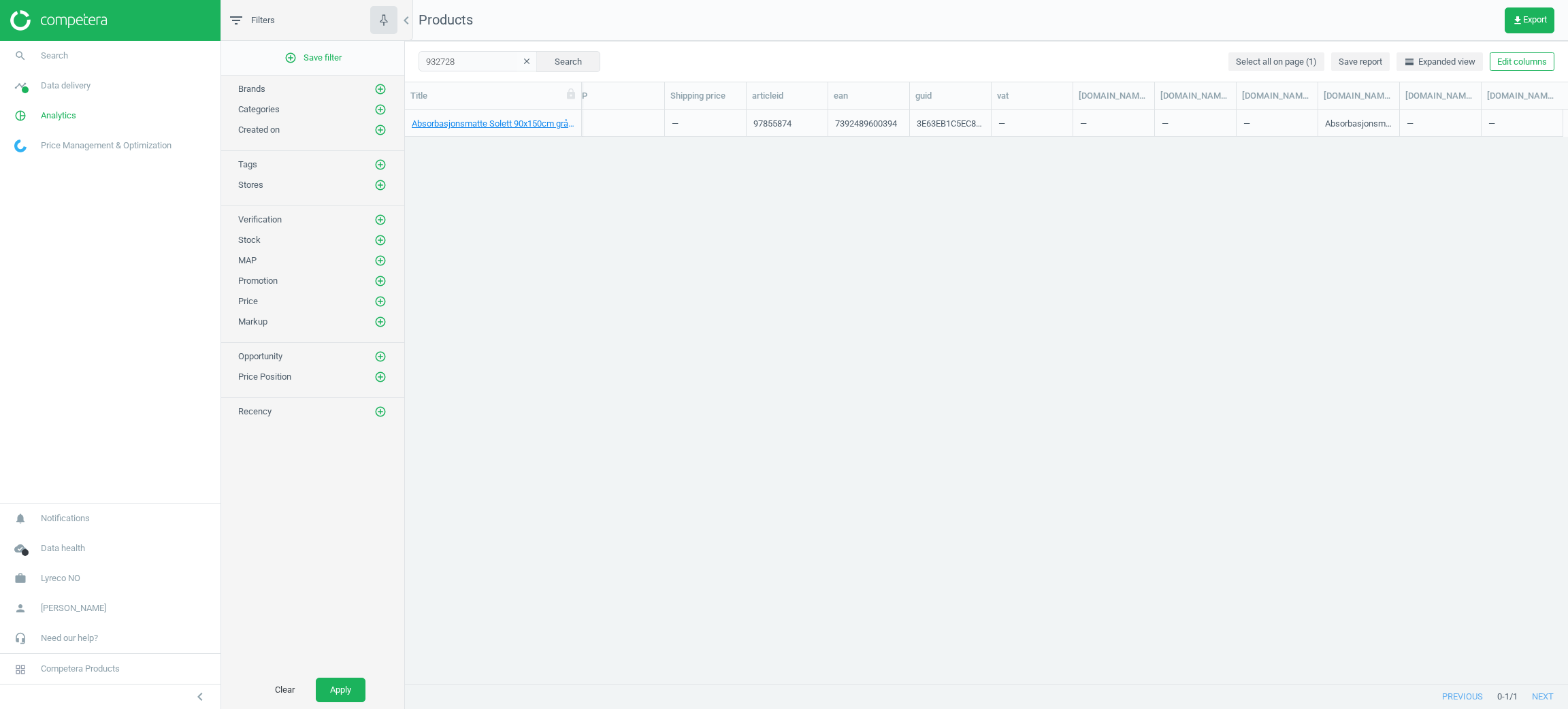
scroll to position [0, 2466]
drag, startPoint x: 1394, startPoint y: 99, endPoint x: 1521, endPoint y: 247, distance: 195.0
click at [1566, 132] on div "Title SKU Created My price Competitors Similar products UPC Category Brand tone…" at bounding box center [986, 384] width 1163 height 602
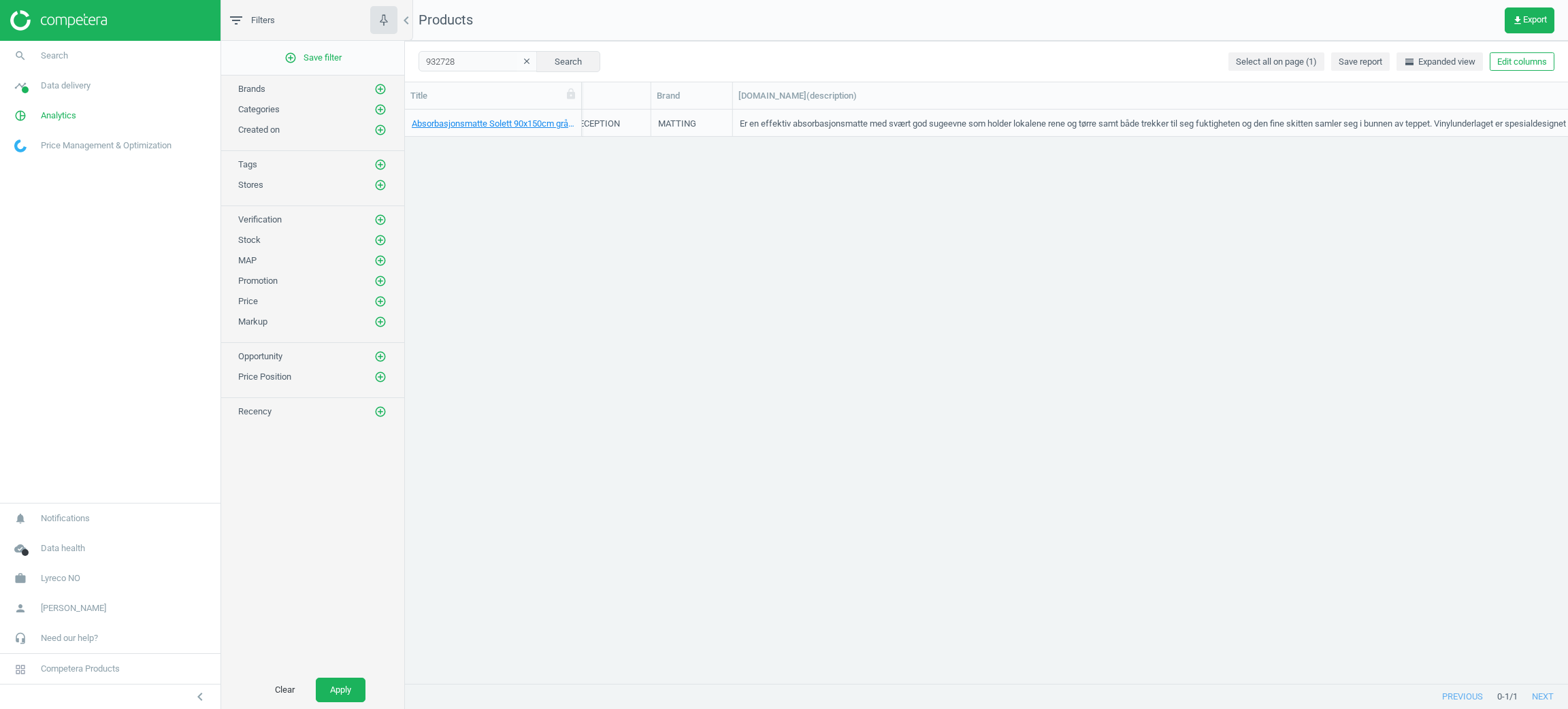
scroll to position [0, 796]
click at [1517, 273] on div "Absorbasjonsmatte Solett 90x150cm grå, 7392489600394 932728 Apr 28 2024 671.20 …" at bounding box center [986, 388] width 1163 height 558
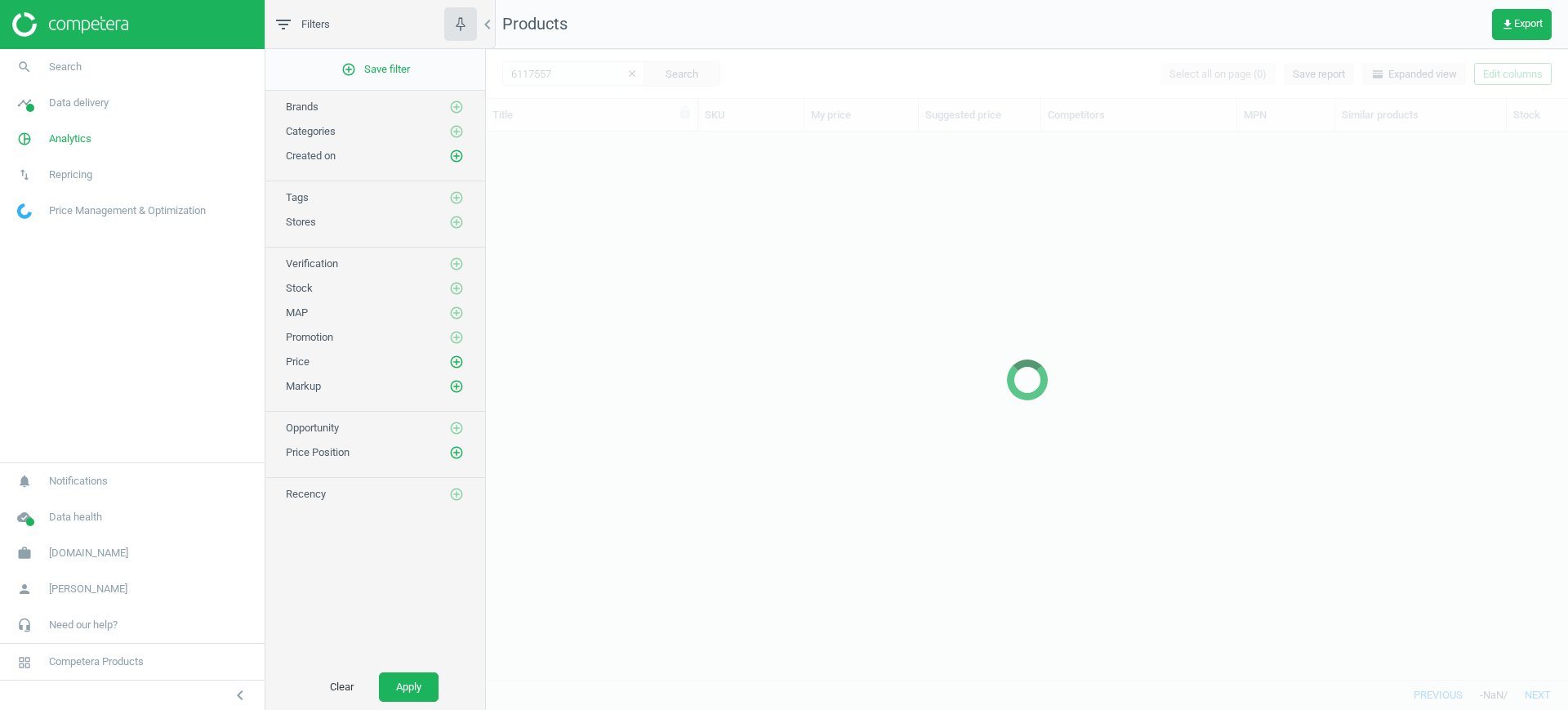
scroll to position [516, 1067]
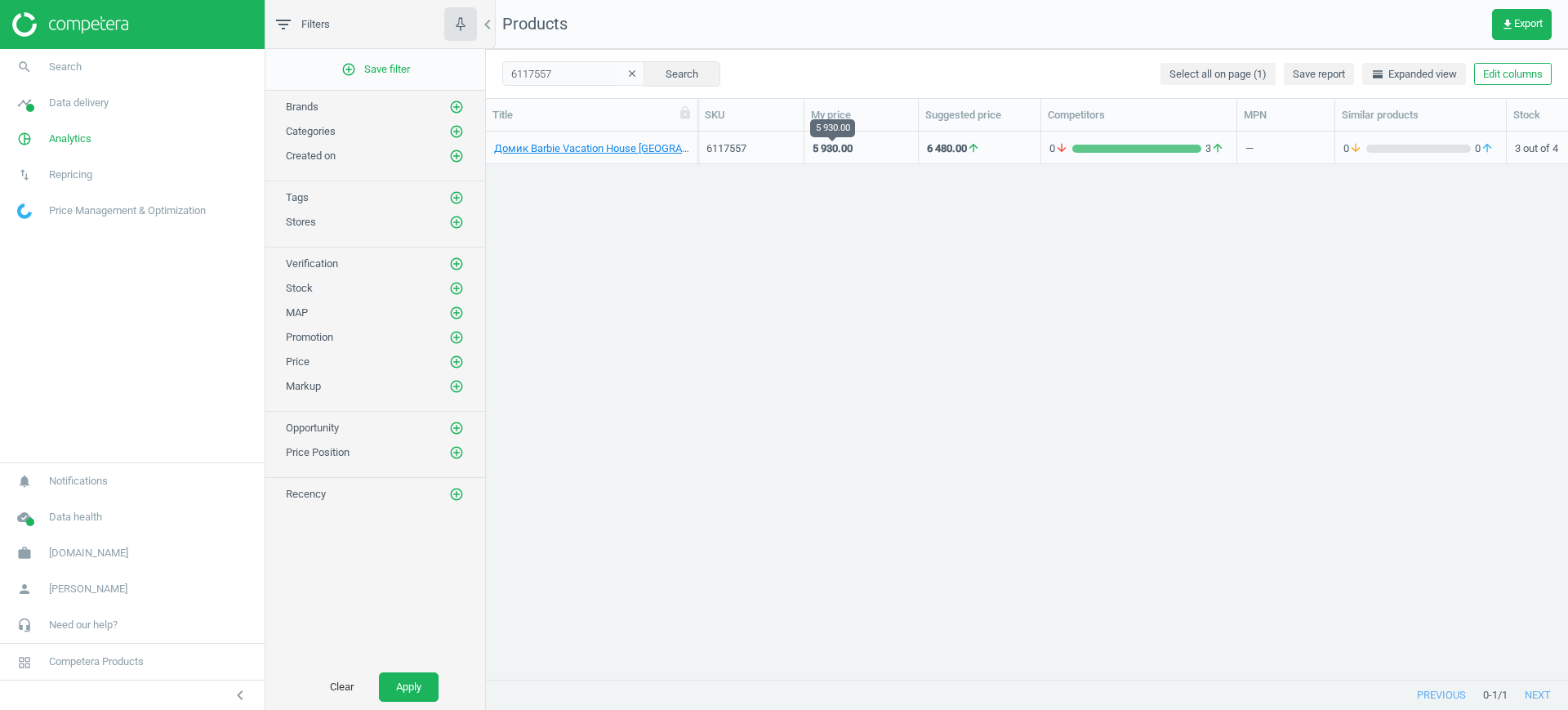
click at [812, 150] on div "5 930.00" at bounding box center [832, 148] width 40 height 15
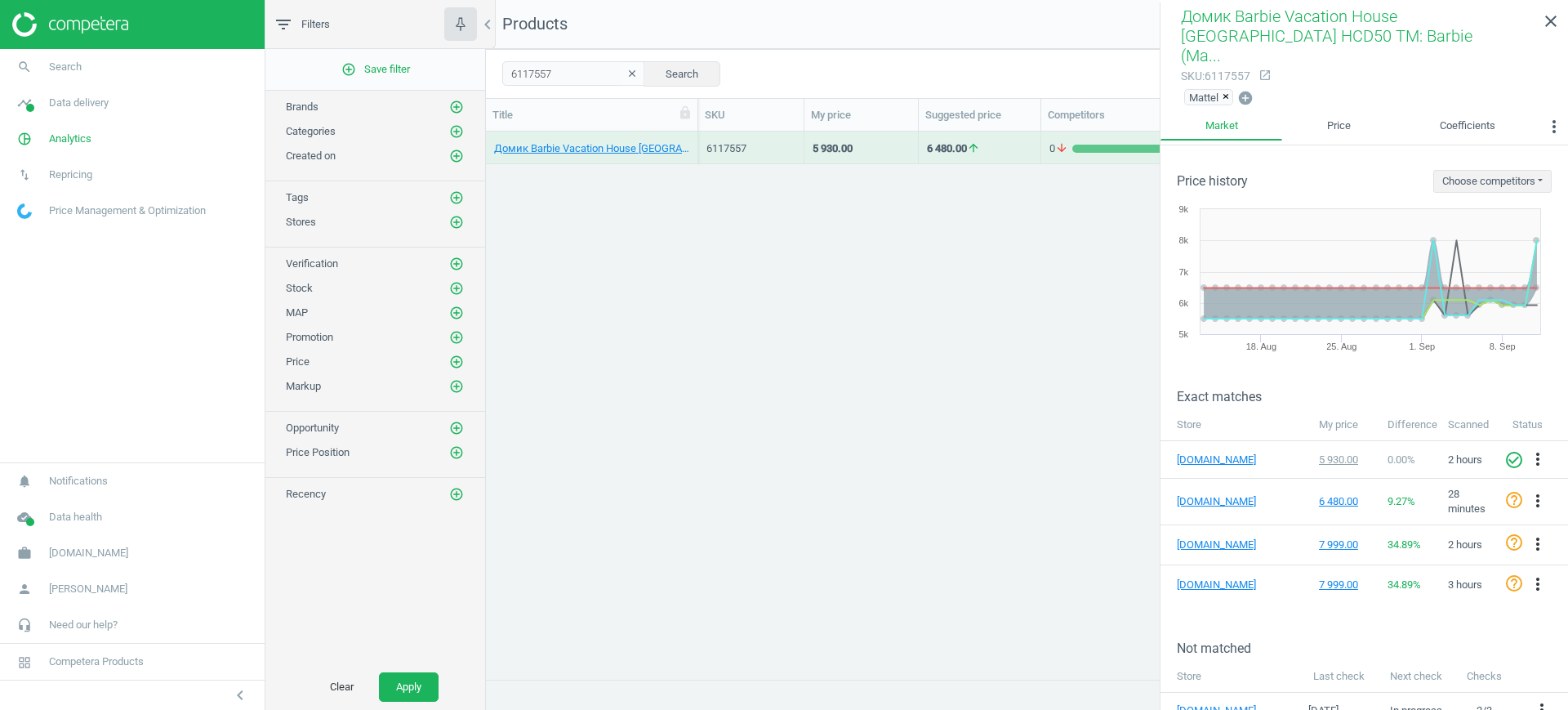
click at [923, 308] on div "Домик Barbie Vacation House Малибу HCD50 TM: Barbie (Mattel) 6117557 5 930.00 6…" at bounding box center [1027, 396] width 1082 height 531
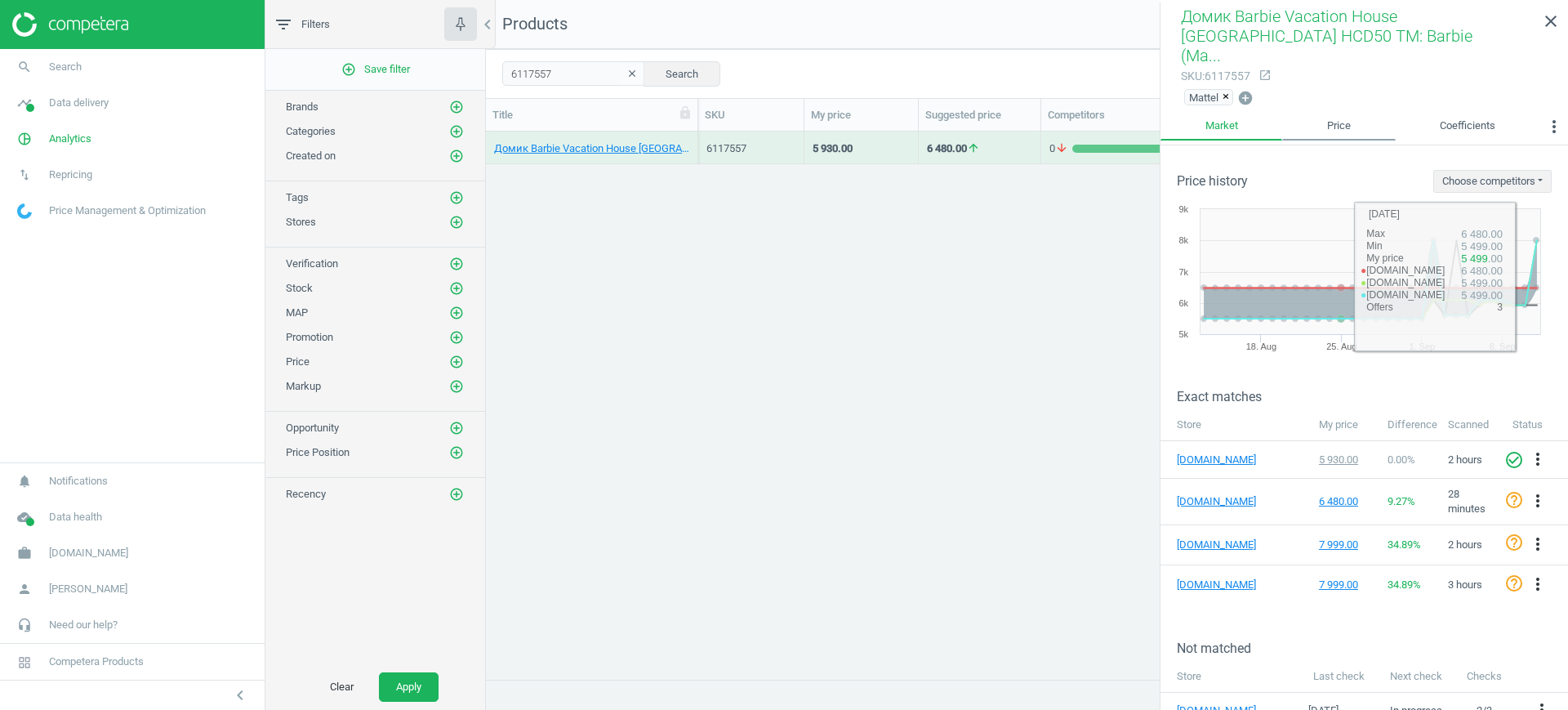
click at [1332, 112] on link "Price" at bounding box center [1338, 126] width 112 height 28
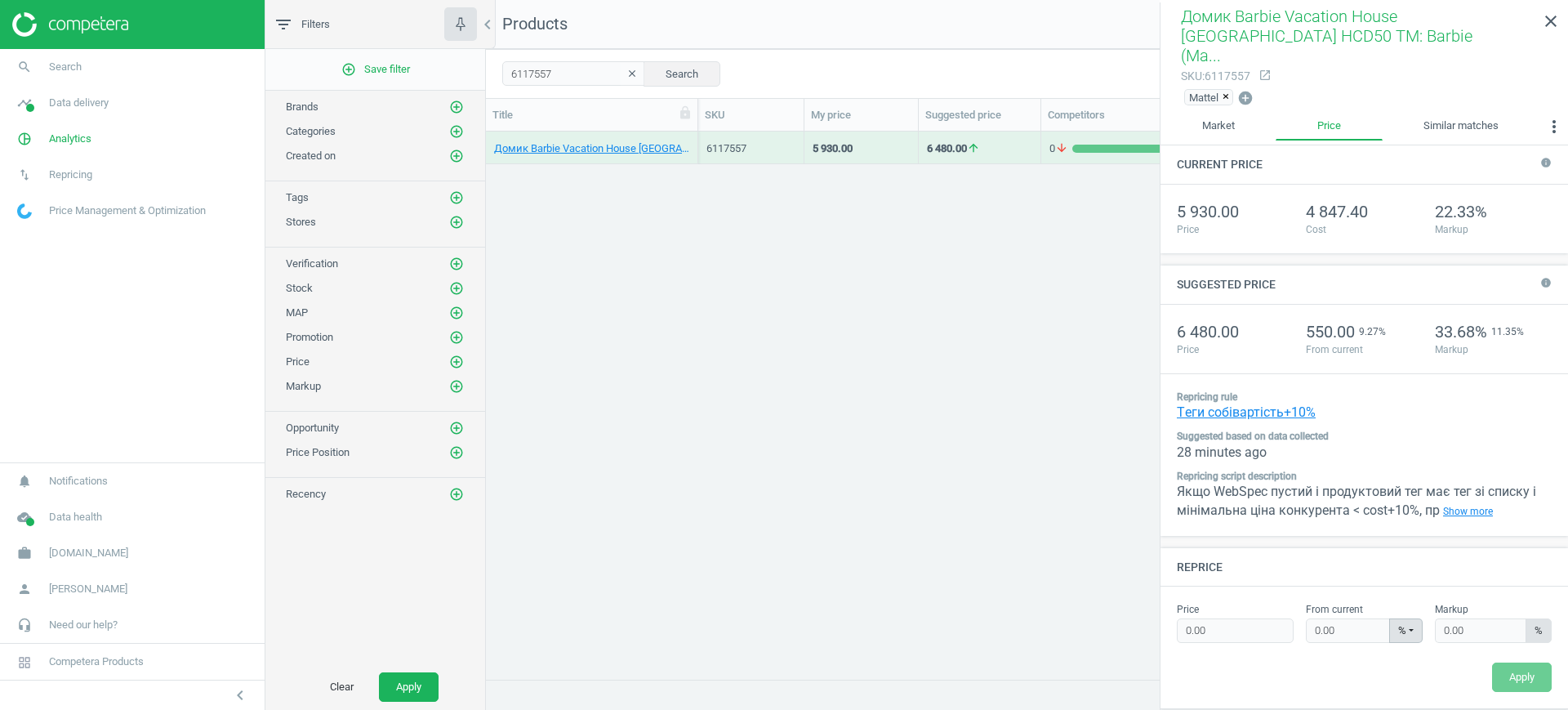
type input "6480.00"
type input "9.27"
type input "33.68"
click at [1238, 112] on link "Market" at bounding box center [1218, 126] width 115 height 28
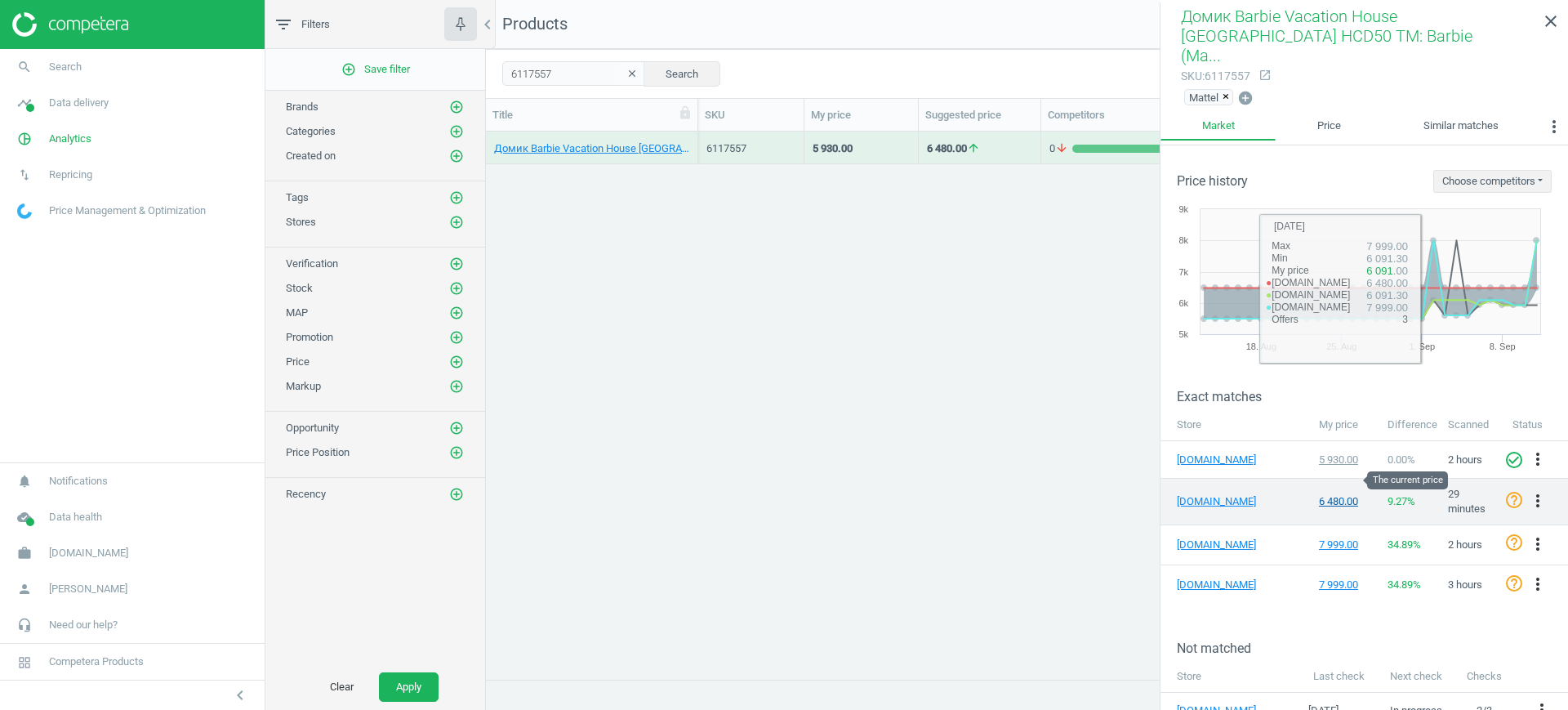
click at [1327, 495] on div "6 480.00" at bounding box center [1345, 501] width 53 height 15
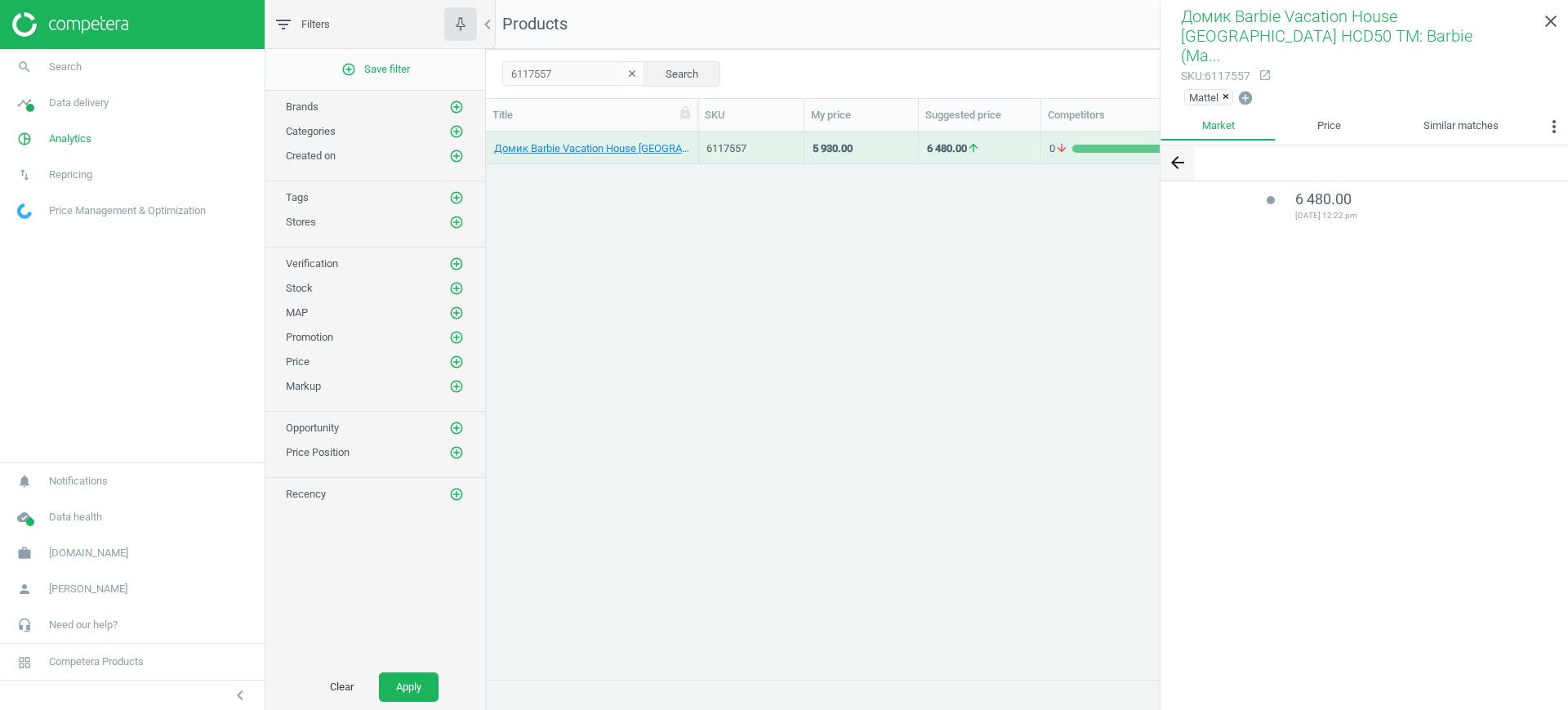
click at [1182, 153] on icon "arrow_back" at bounding box center [1178, 163] width 20 height 20
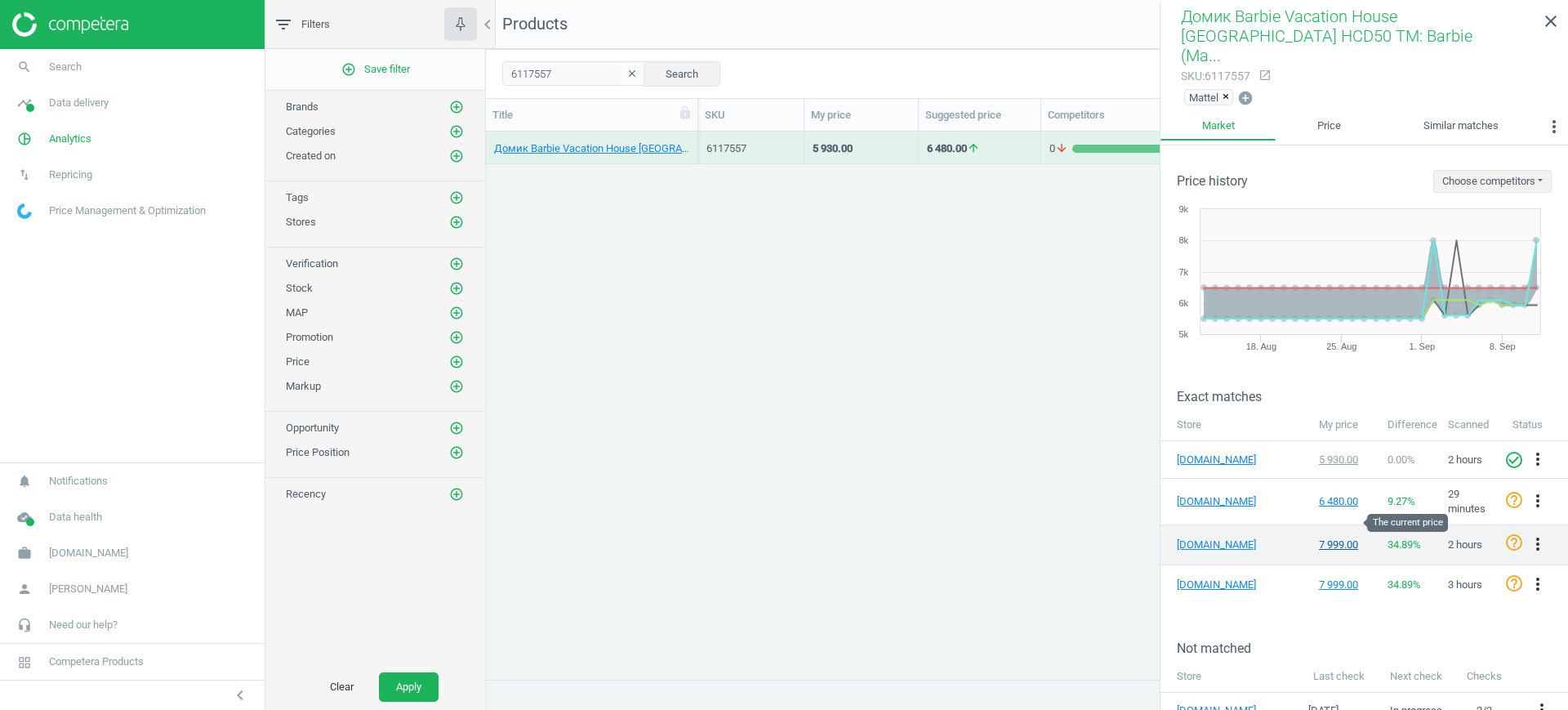
click at [1326, 537] on div "7 999.00" at bounding box center [1345, 544] width 53 height 15
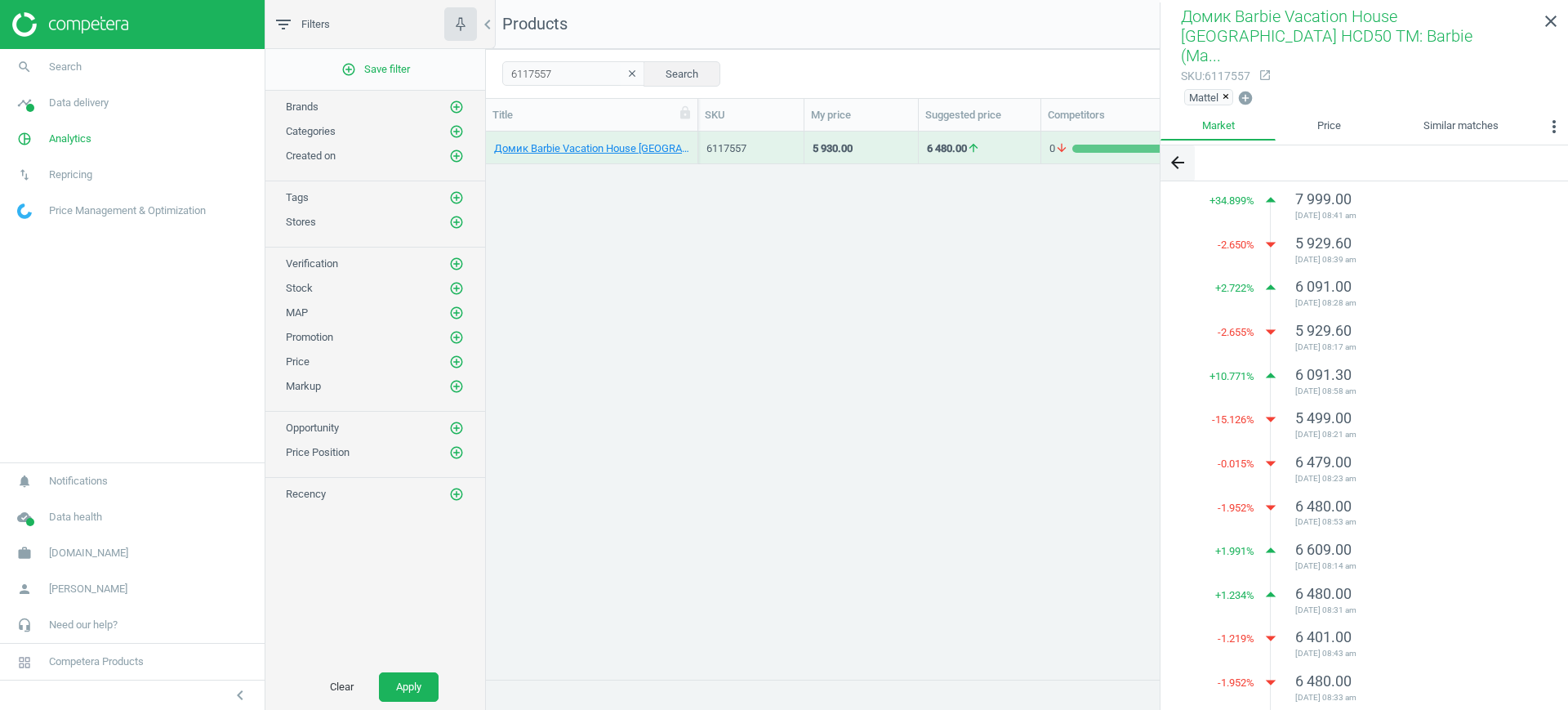
click at [1175, 153] on icon "arrow_back" at bounding box center [1178, 163] width 20 height 20
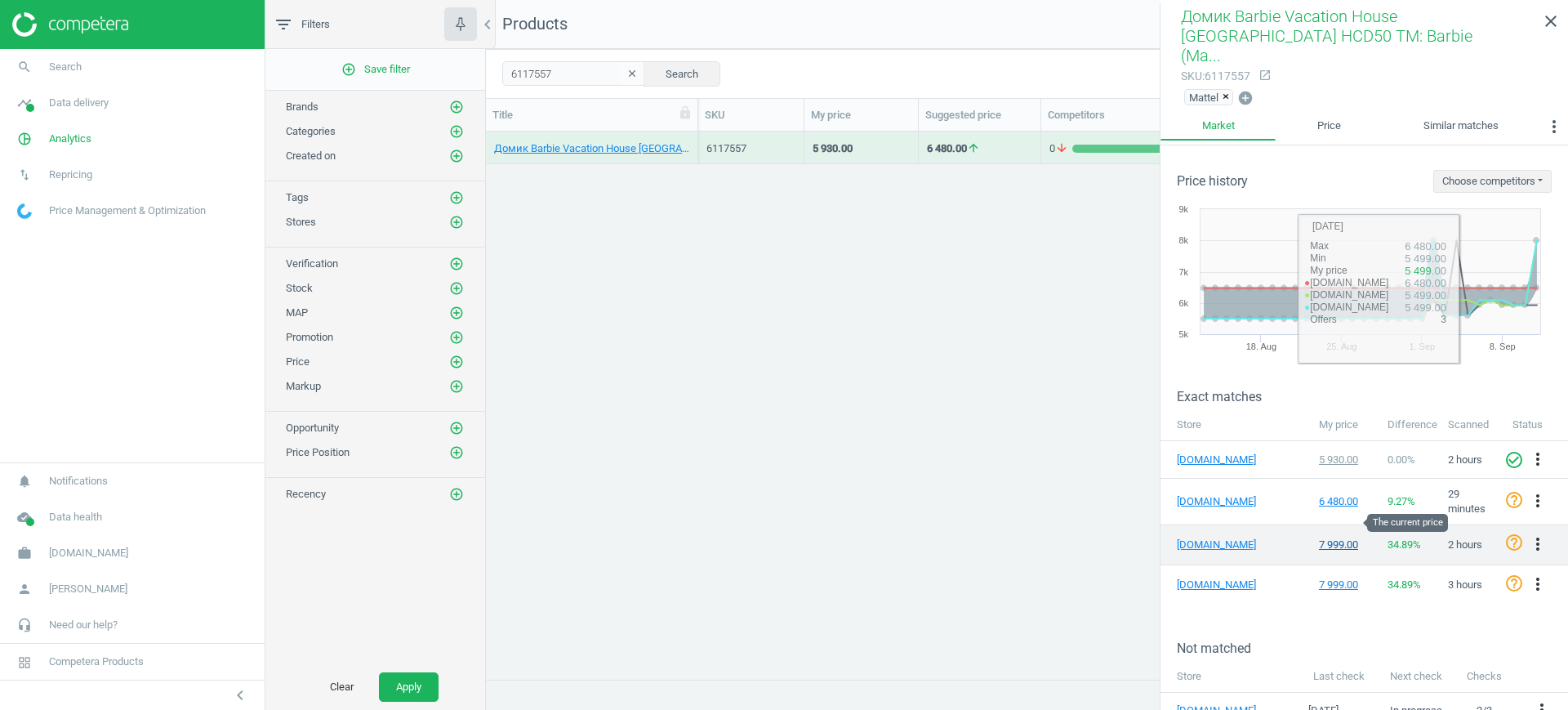
click at [1339, 537] on div "7 999.00" at bounding box center [1345, 544] width 53 height 15
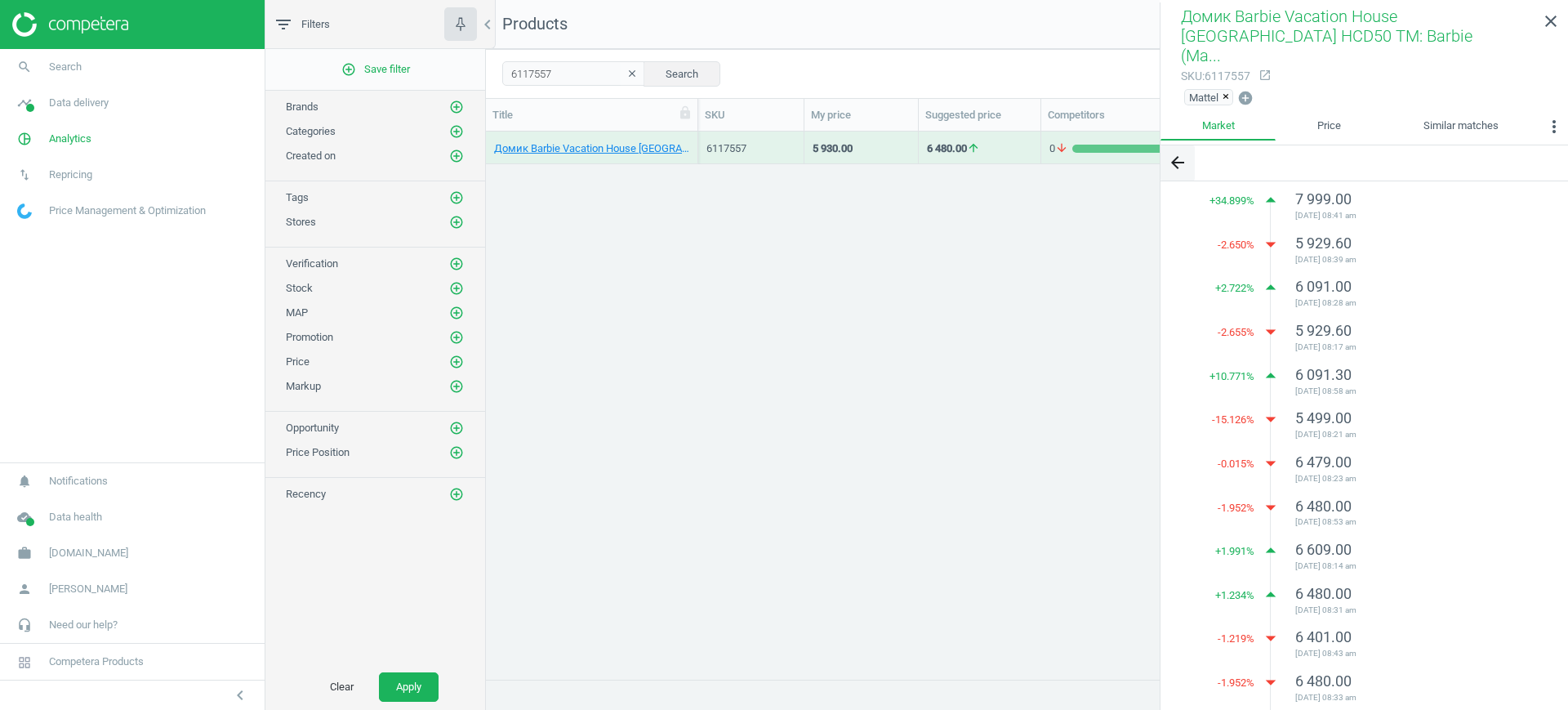
click at [1181, 153] on icon "arrow_back" at bounding box center [1178, 163] width 20 height 20
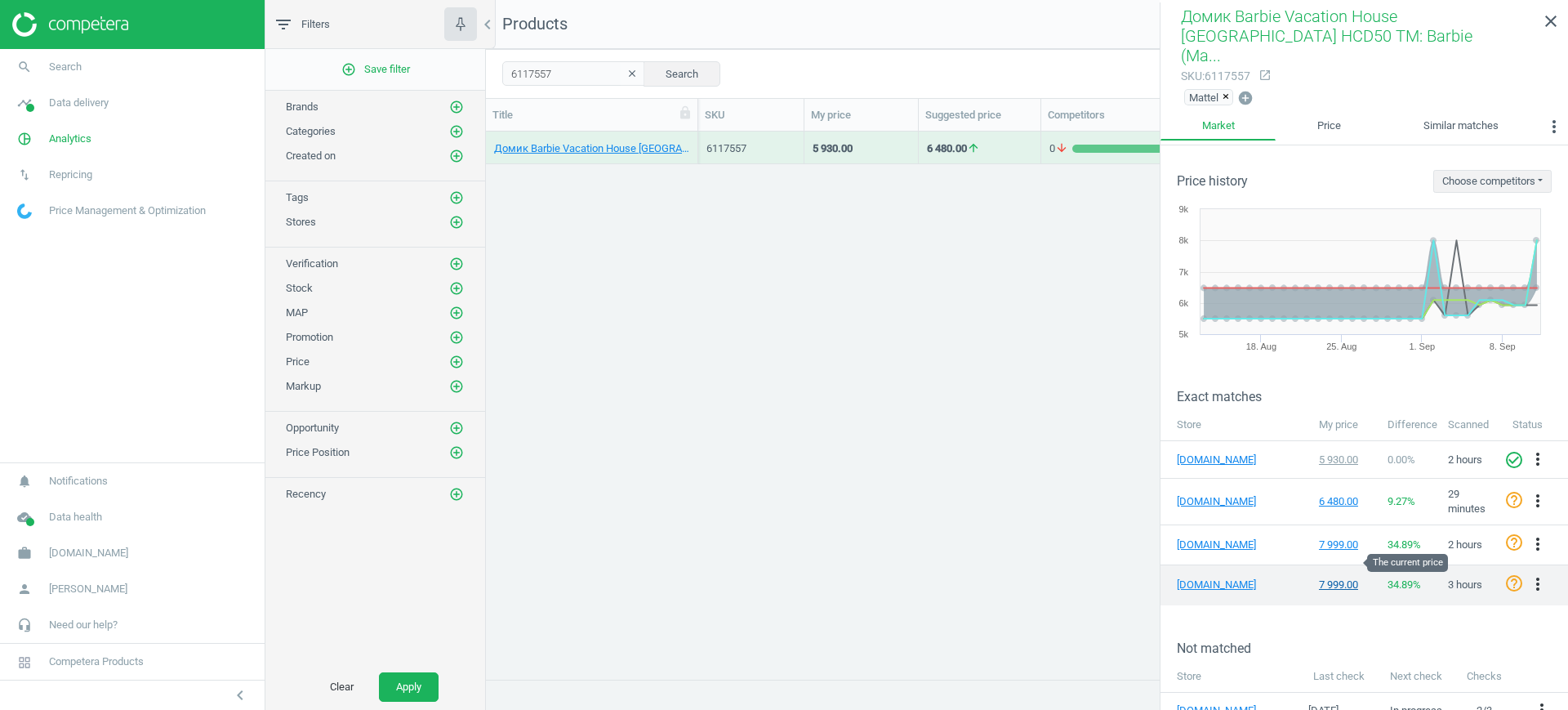
click at [1325, 577] on div "7 999.00" at bounding box center [1345, 584] width 53 height 15
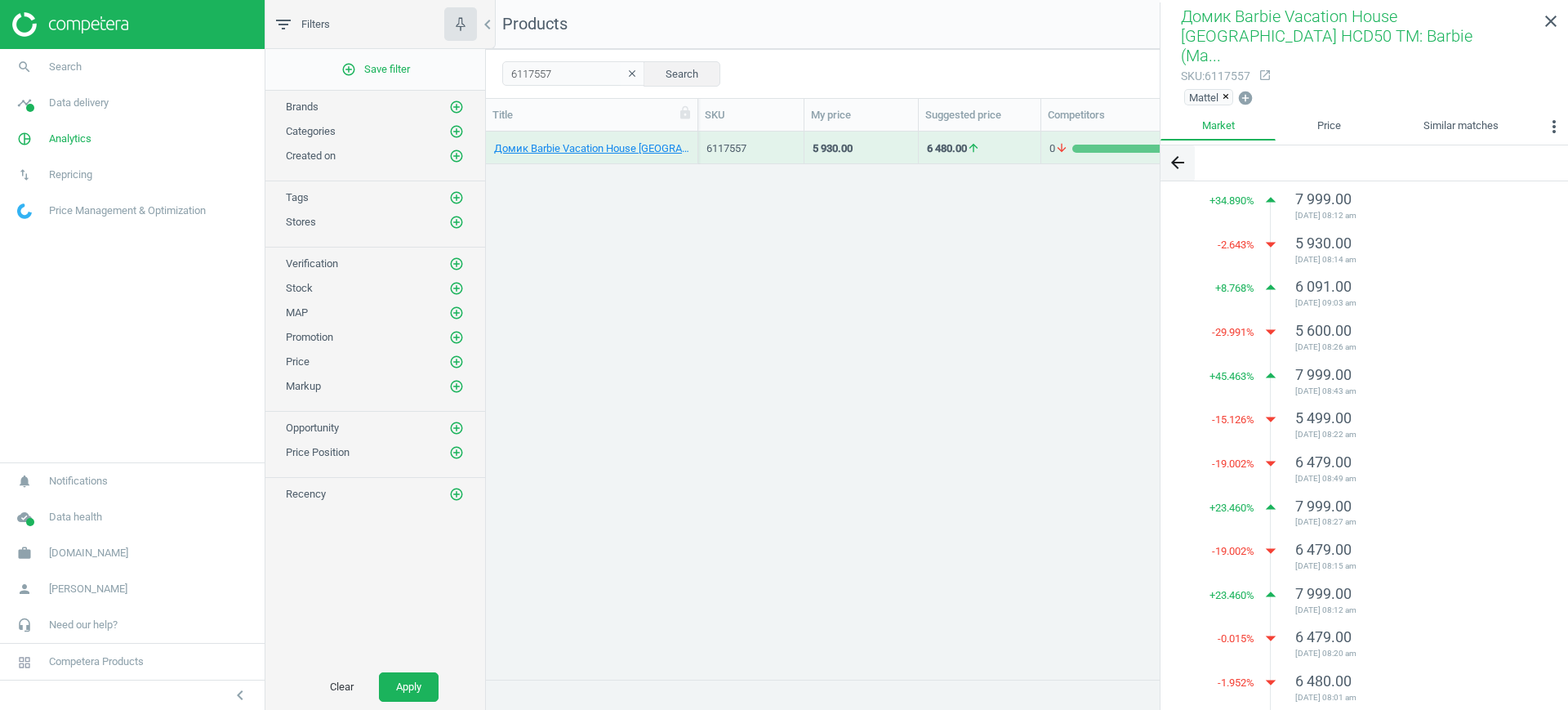
click at [1178, 153] on icon "arrow_back" at bounding box center [1178, 163] width 20 height 20
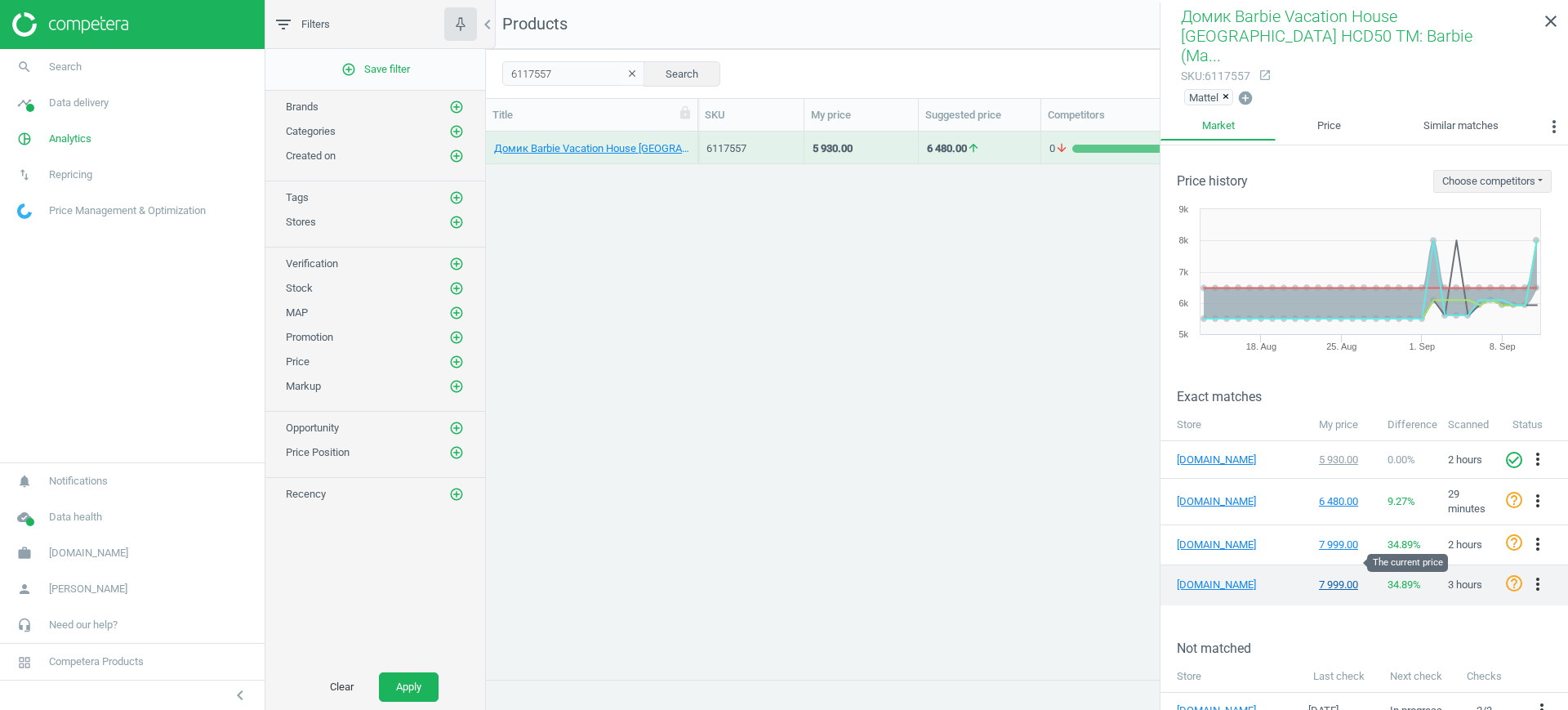
click at [1328, 577] on div "7 999.00" at bounding box center [1345, 584] width 53 height 15
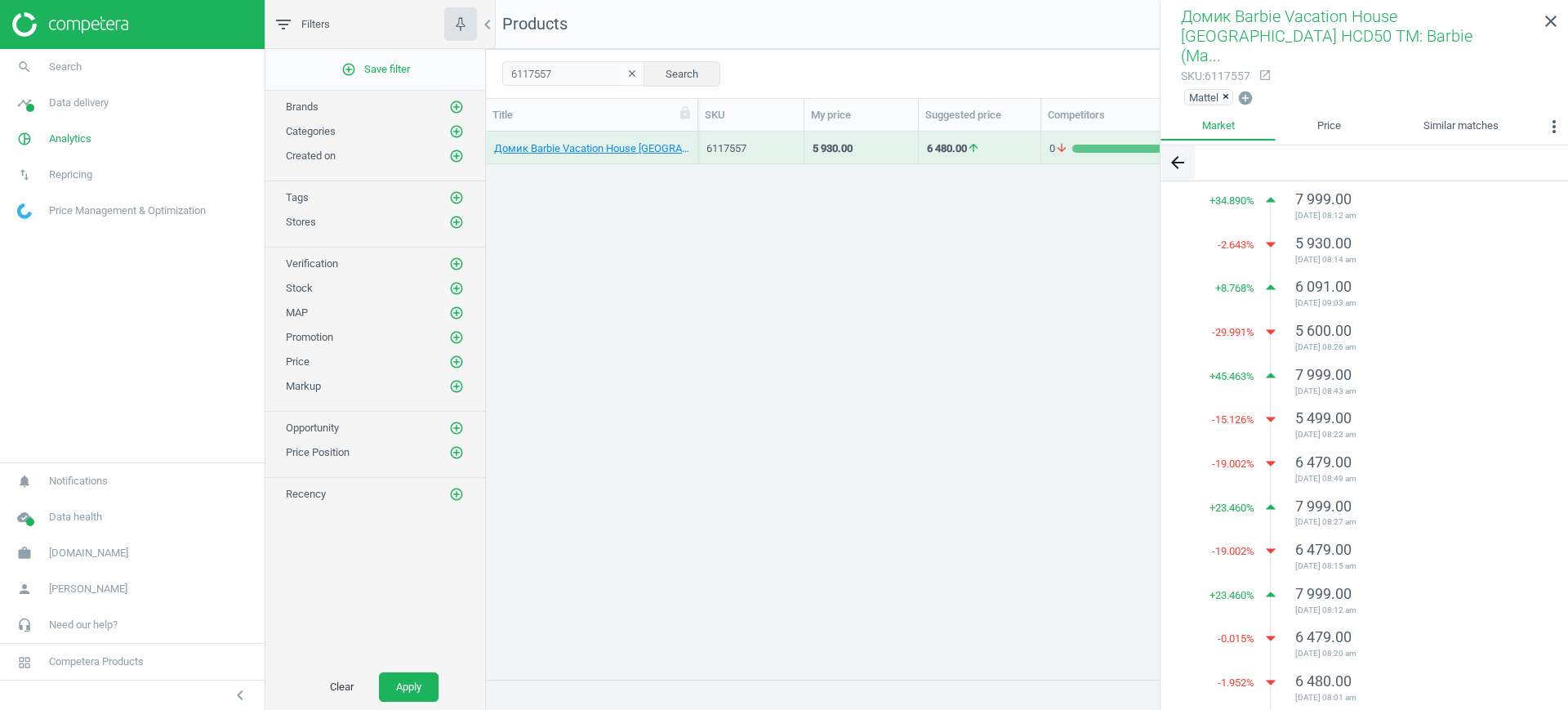
click at [1170, 153] on icon "arrow_back" at bounding box center [1178, 163] width 20 height 20
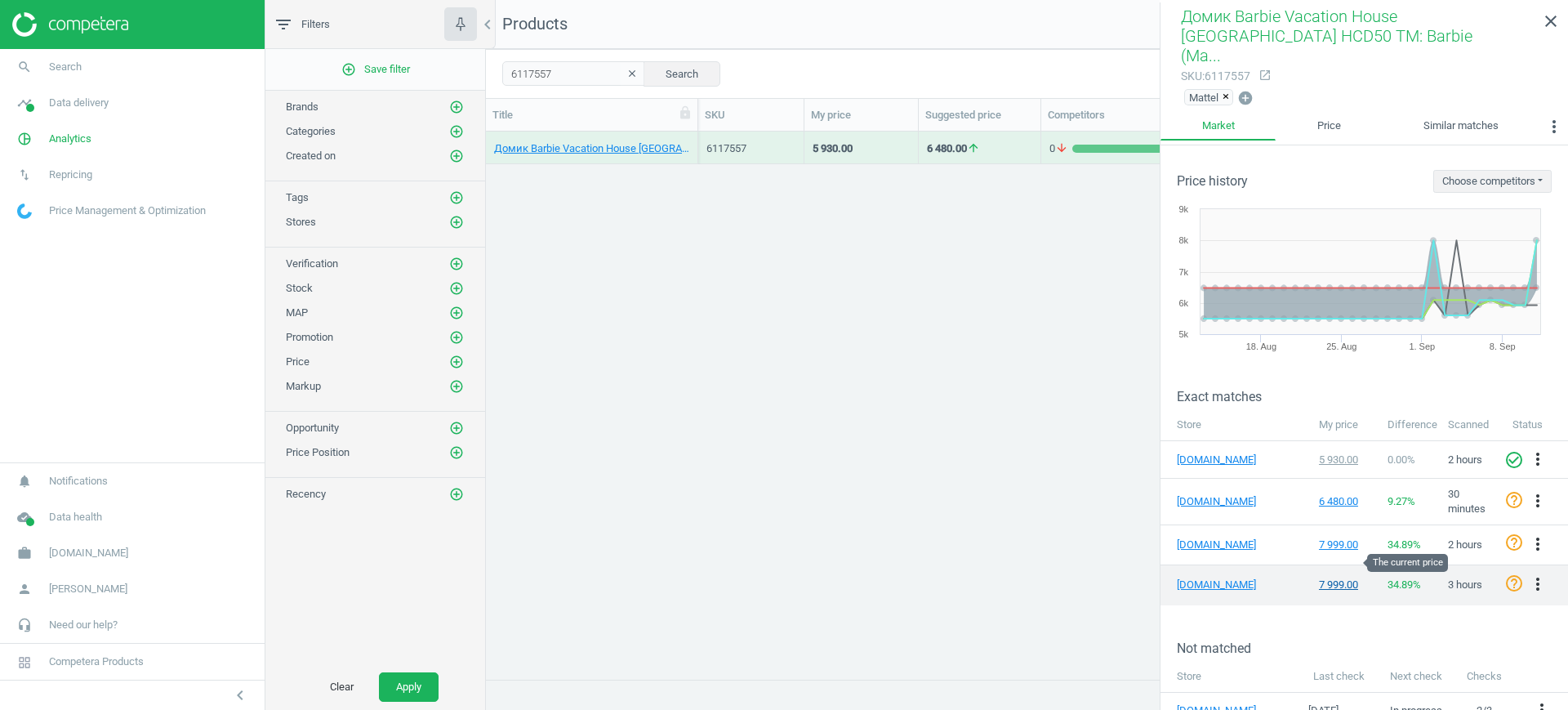
click at [1320, 577] on div "7 999.00" at bounding box center [1345, 584] width 53 height 15
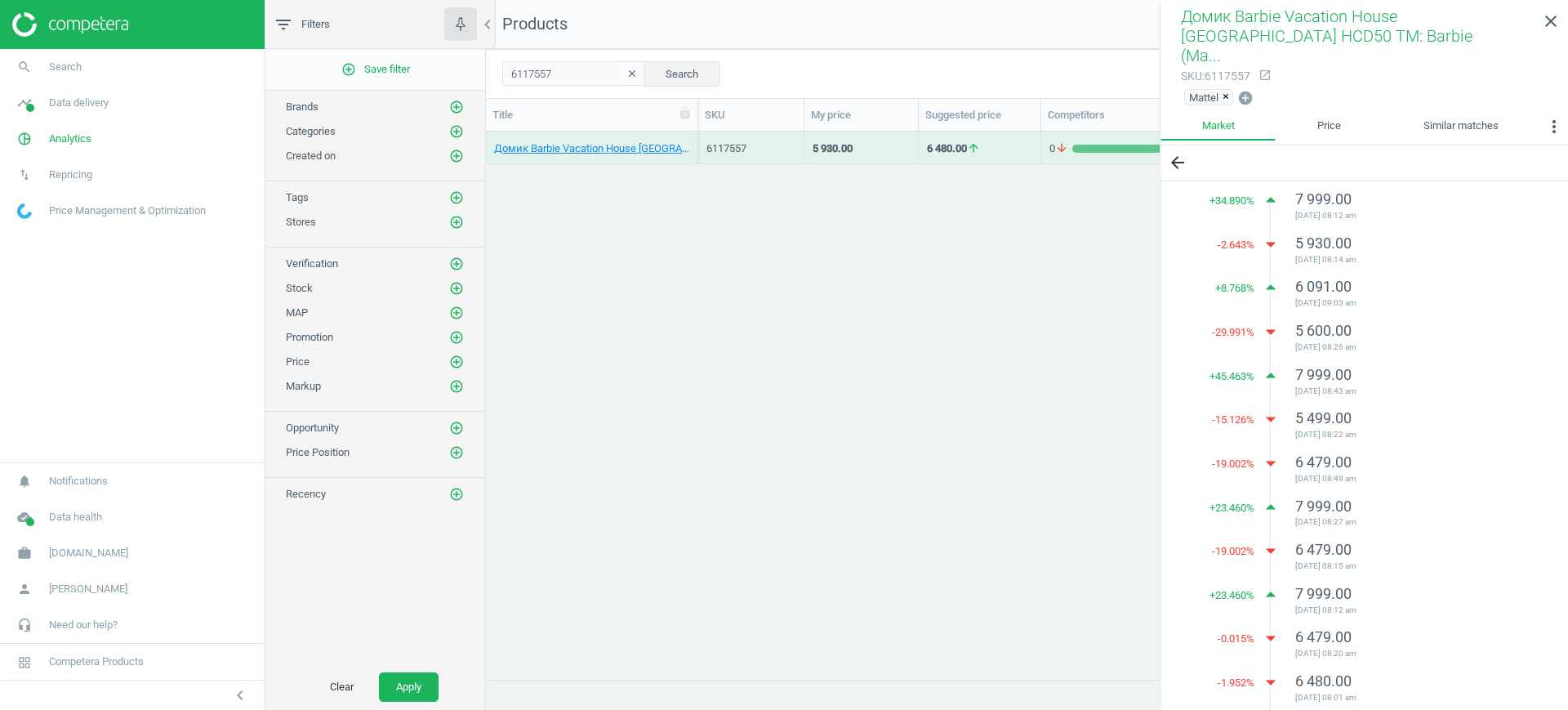
drag, startPoint x: 1381, startPoint y: 198, endPoint x: 1292, endPoint y: 198, distance: 89.0
click at [1292, 198] on li "+ 34.890 % arrow_drop_up 7 999.00 [DATE] 08:12 am" at bounding box center [1411, 208] width 281 height 36
copy span "[DATE] 08:12 am"
click at [1186, 145] on button "arrow_back" at bounding box center [1178, 162] width 35 height 35
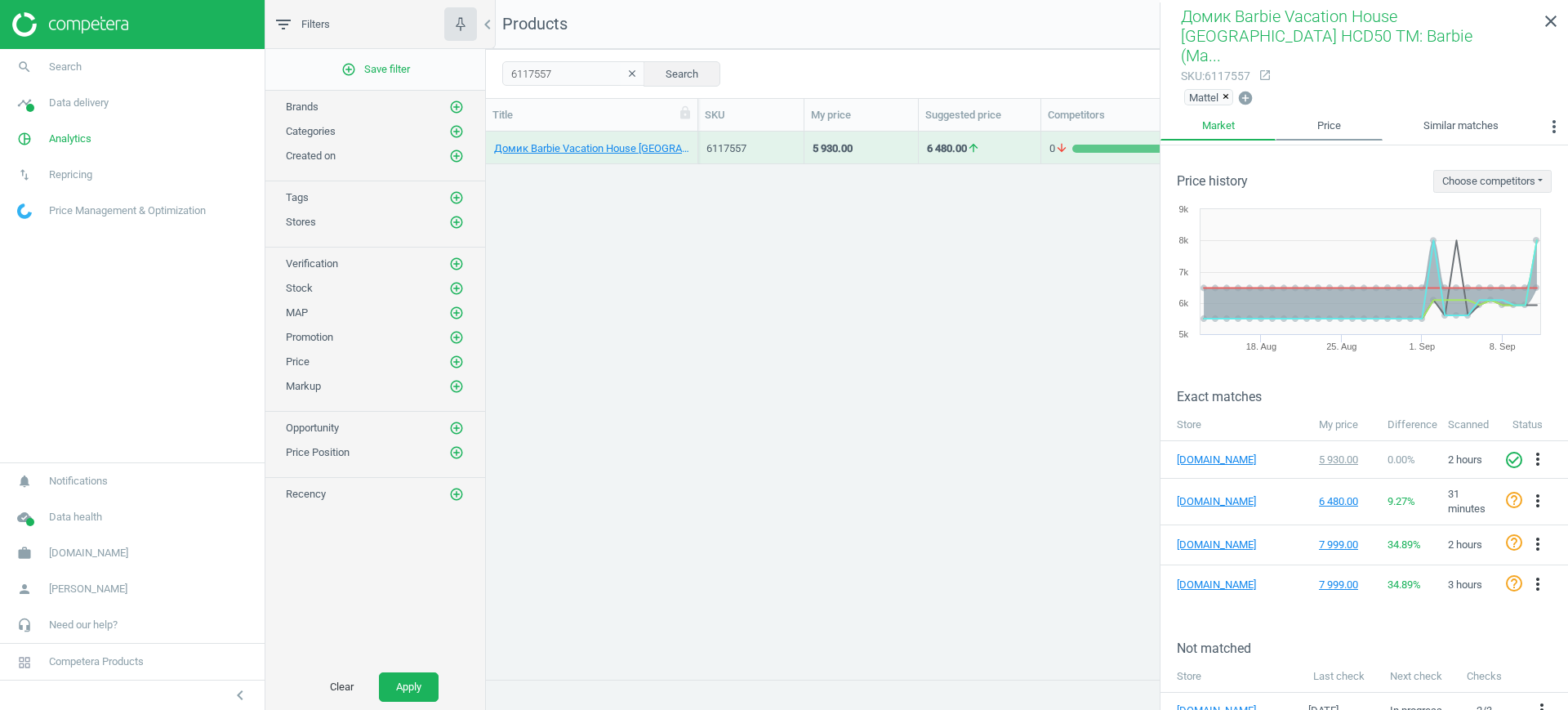
click at [1343, 112] on link "Price" at bounding box center [1329, 126] width 106 height 28
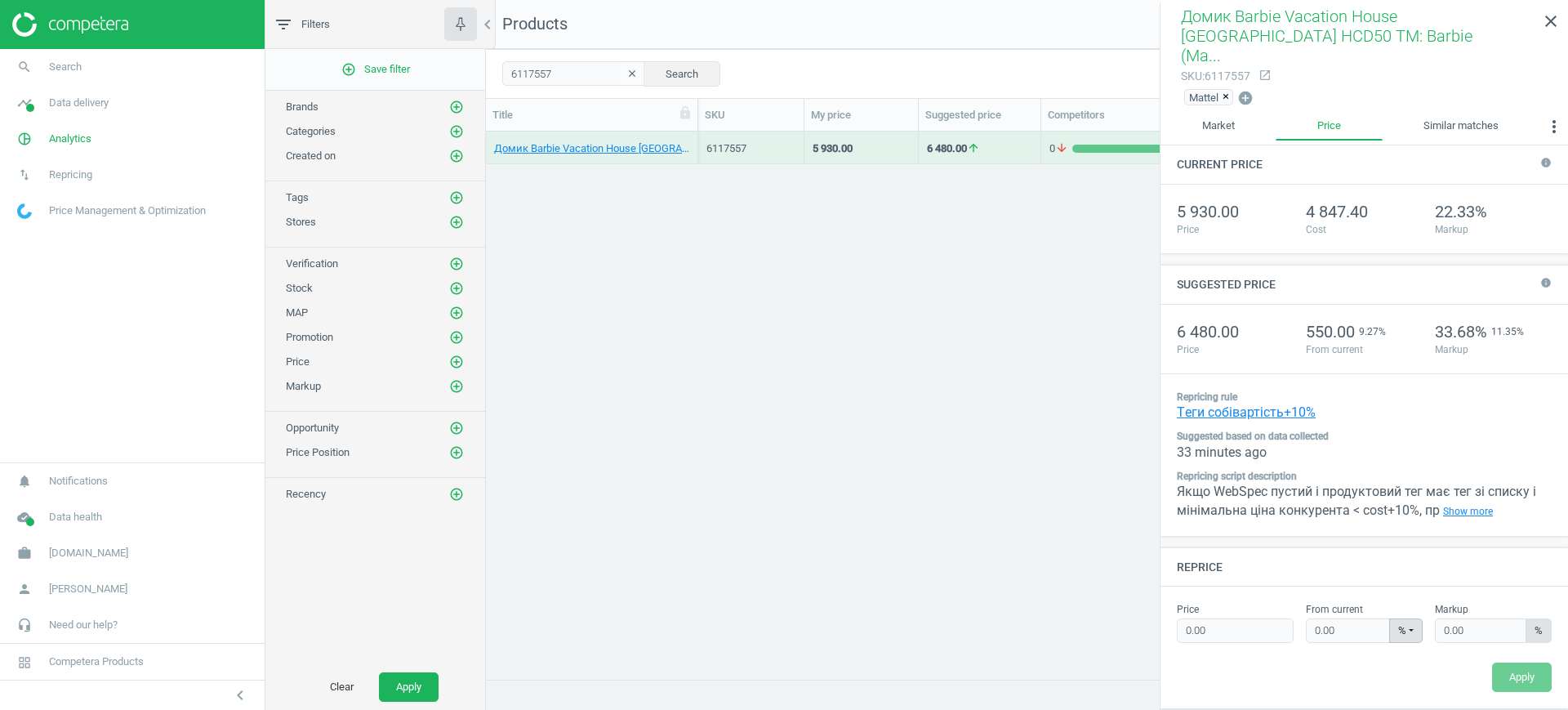
type input "6480.00"
type input "9.27"
type input "33.68"
click at [1243, 112] on link "Market" at bounding box center [1218, 126] width 115 height 28
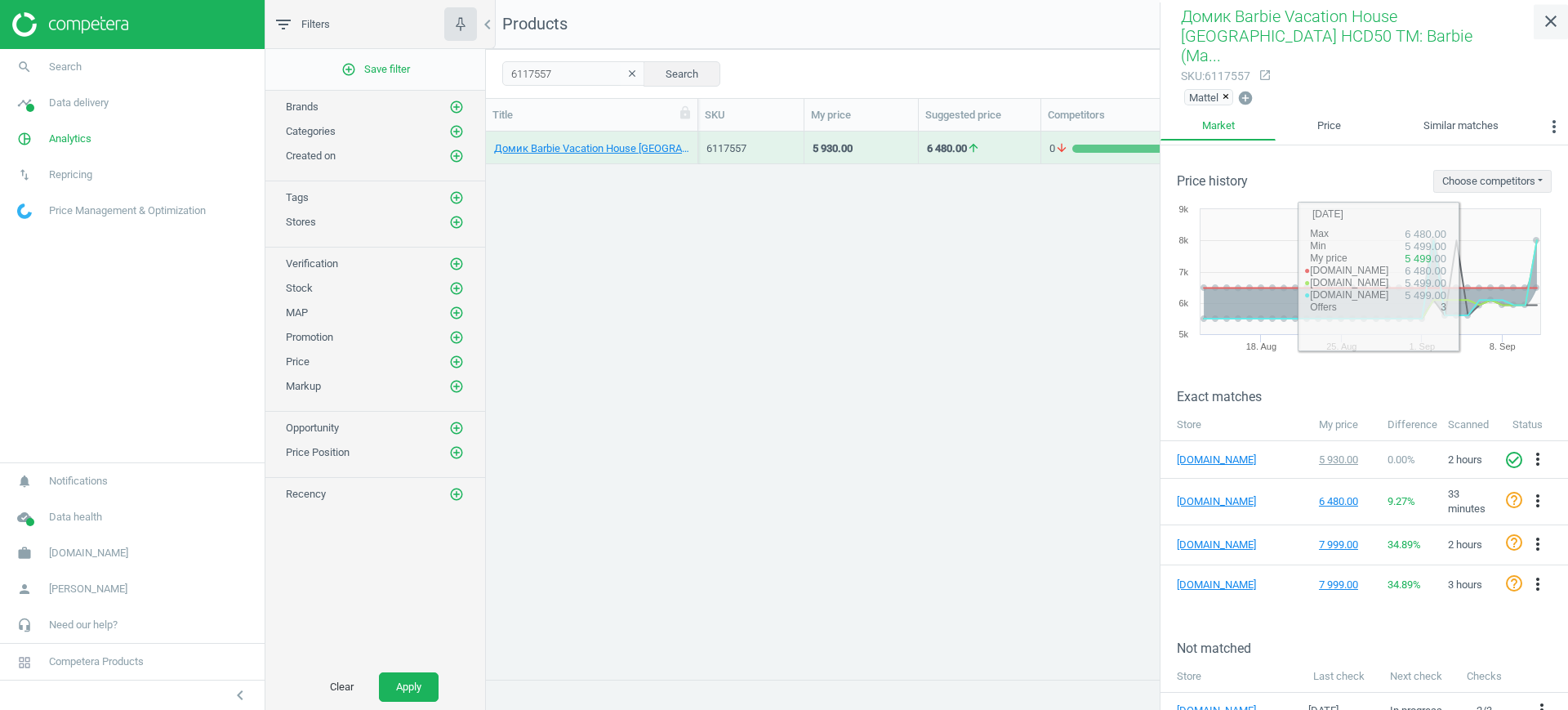
click at [1551, 21] on icon "close" at bounding box center [1551, 22] width 20 height 20
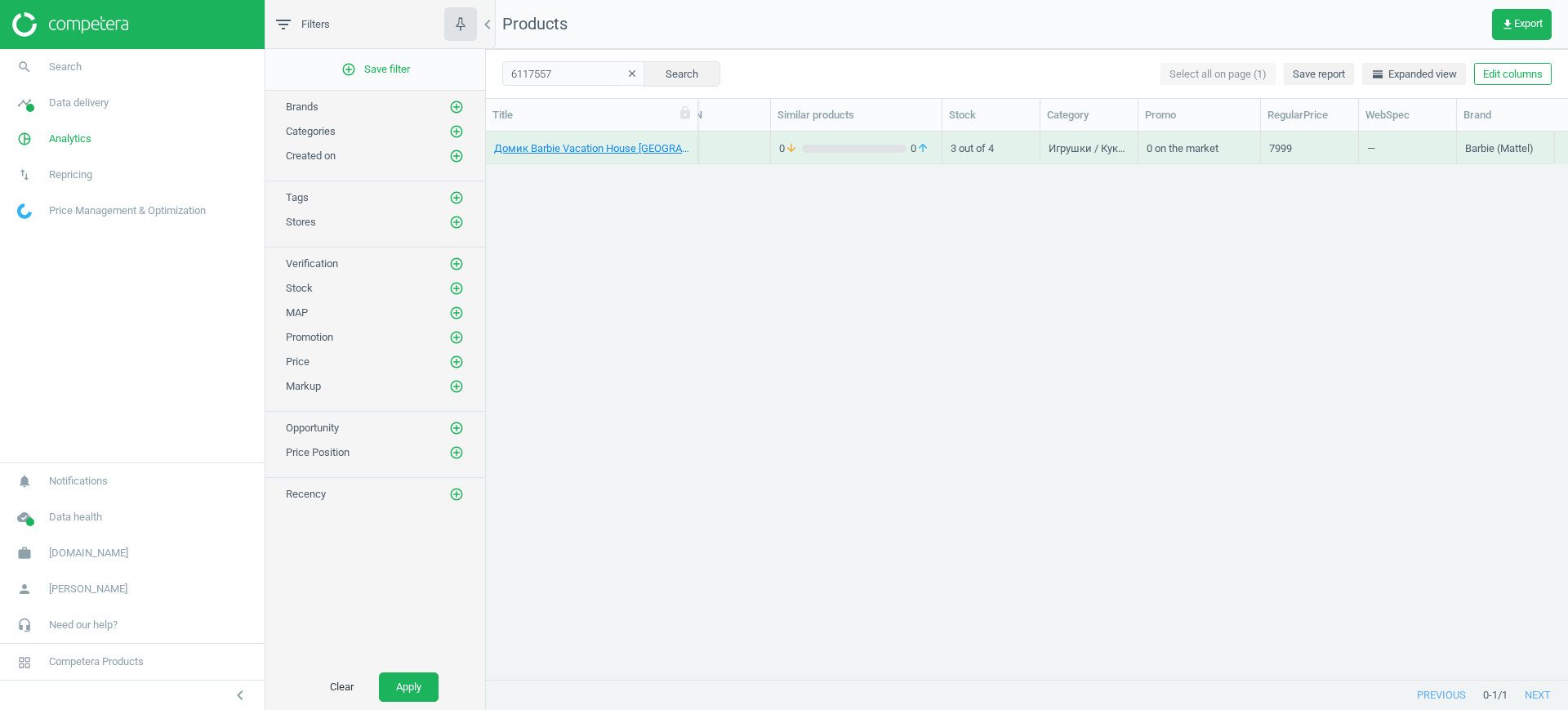
scroll to position [0, 0]
click at [820, 157] on div "5 930.00" at bounding box center [832, 151] width 40 height 21
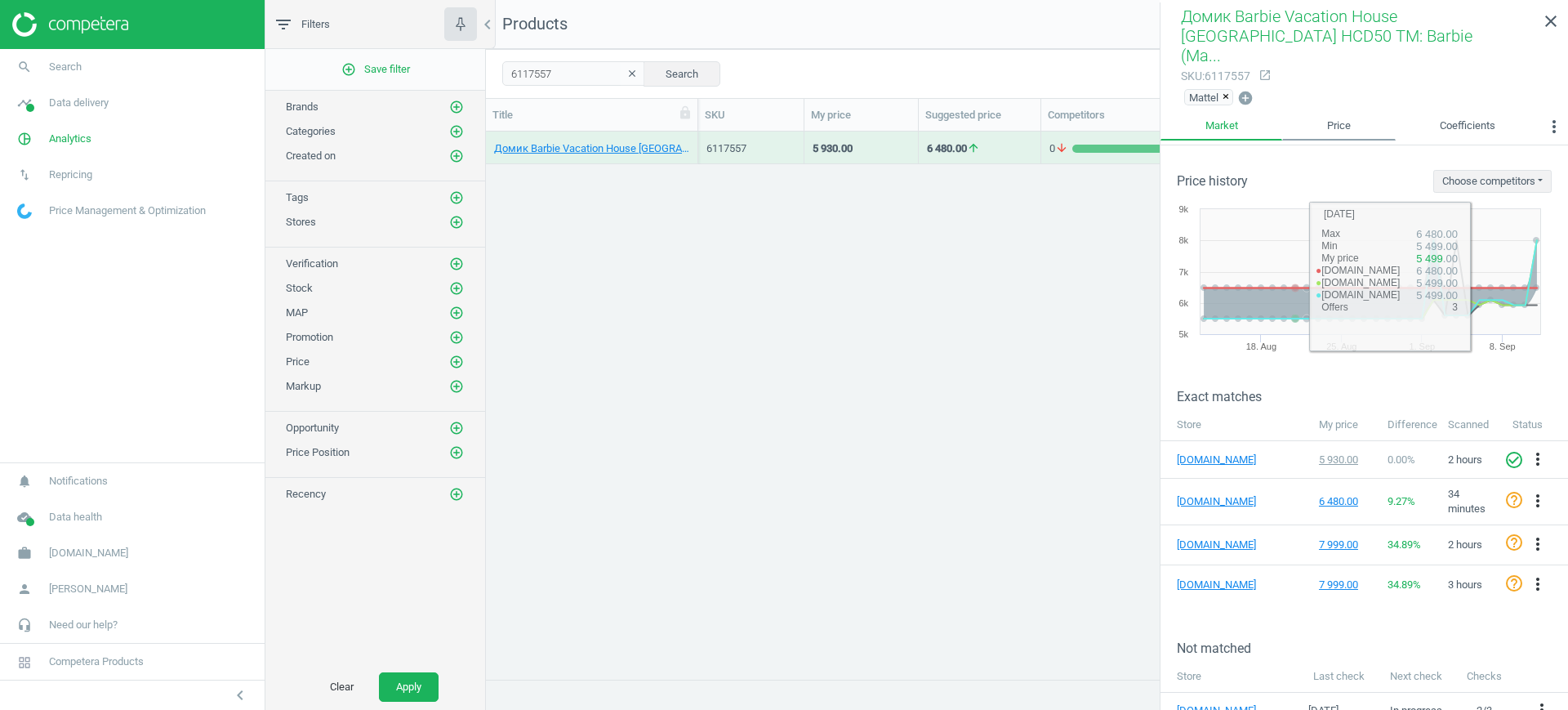
click at [1319, 112] on link "Price" at bounding box center [1338, 126] width 112 height 28
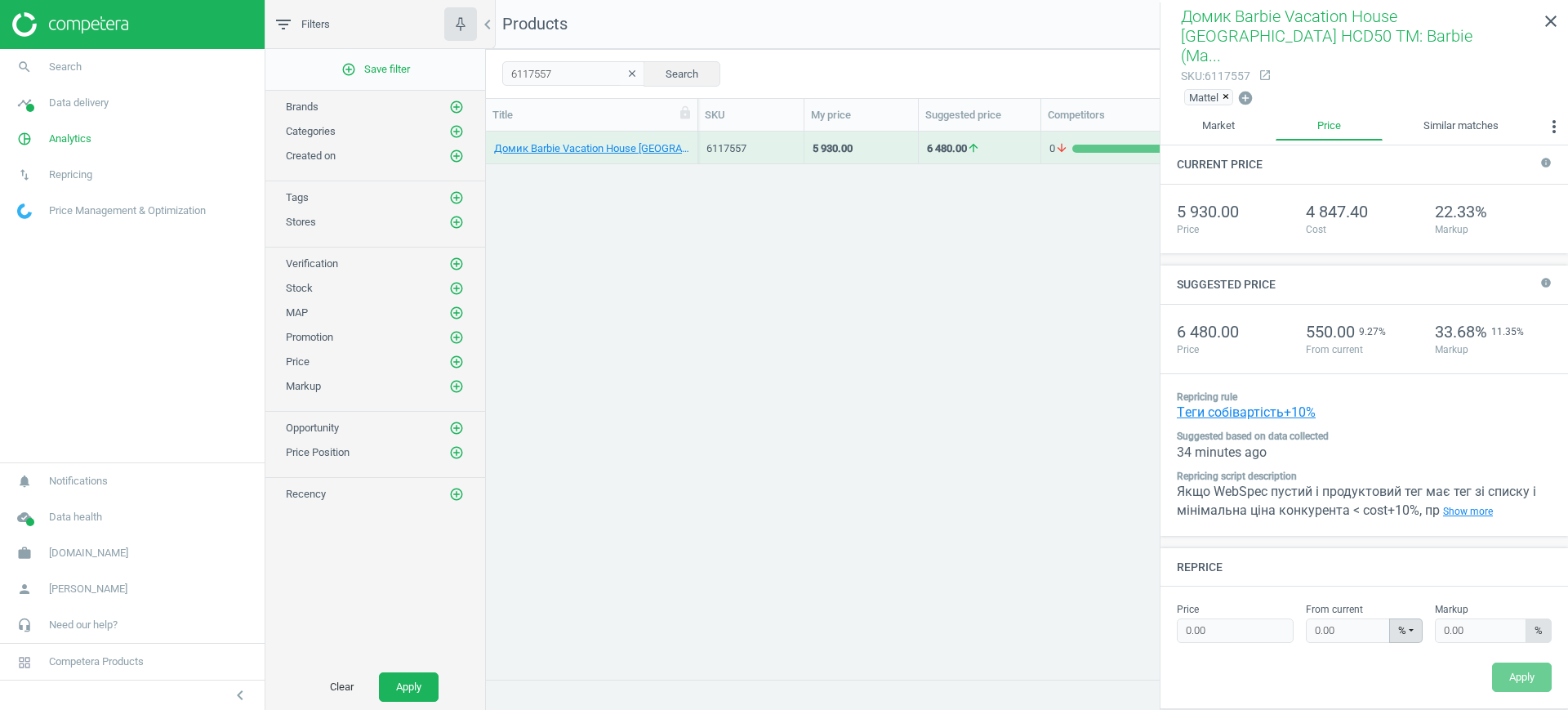
type input "6480.00"
type input "9.27"
type input "33.68"
click at [1456, 502] on link "Show more" at bounding box center [1468, 511] width 57 height 18
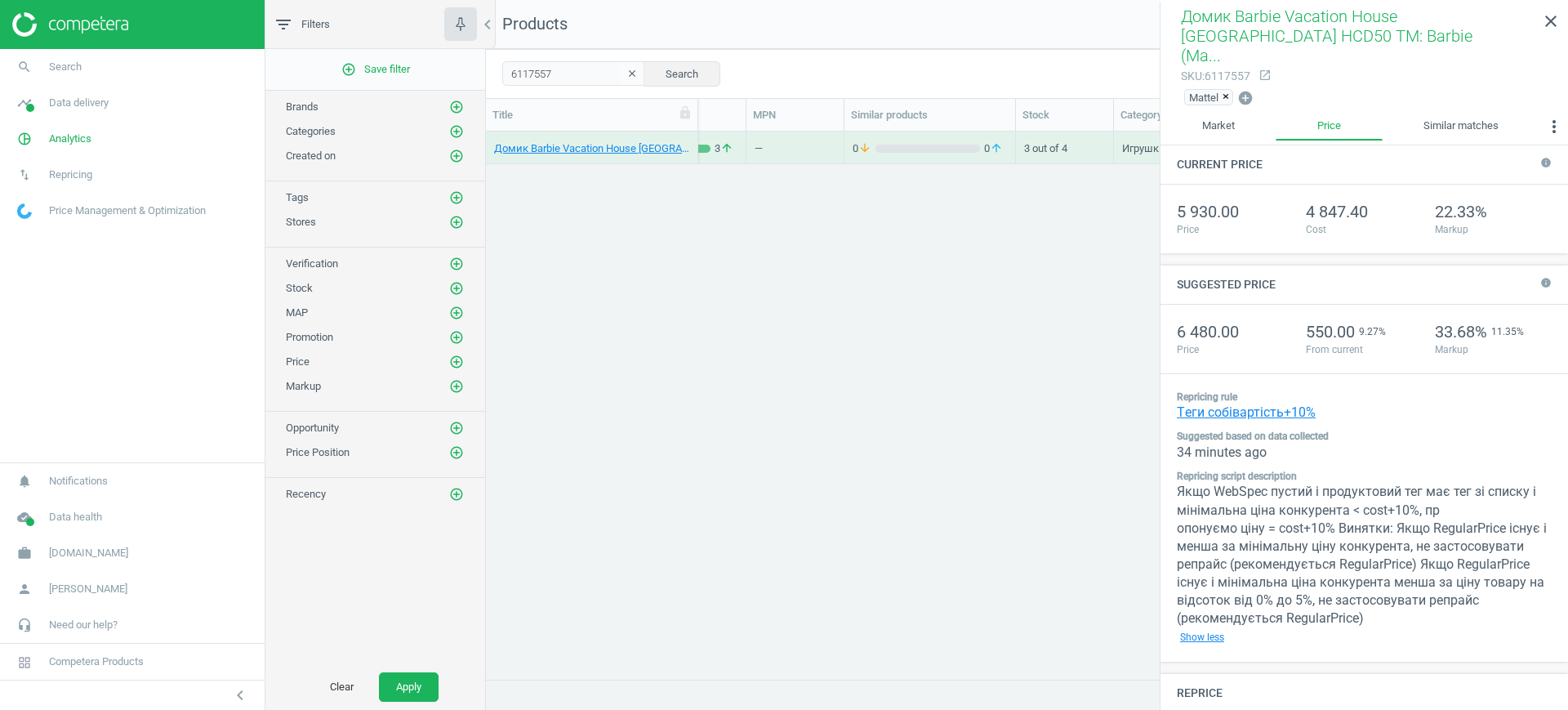
scroll to position [0, 564]
